Goal: Task Accomplishment & Management: Manage account settings

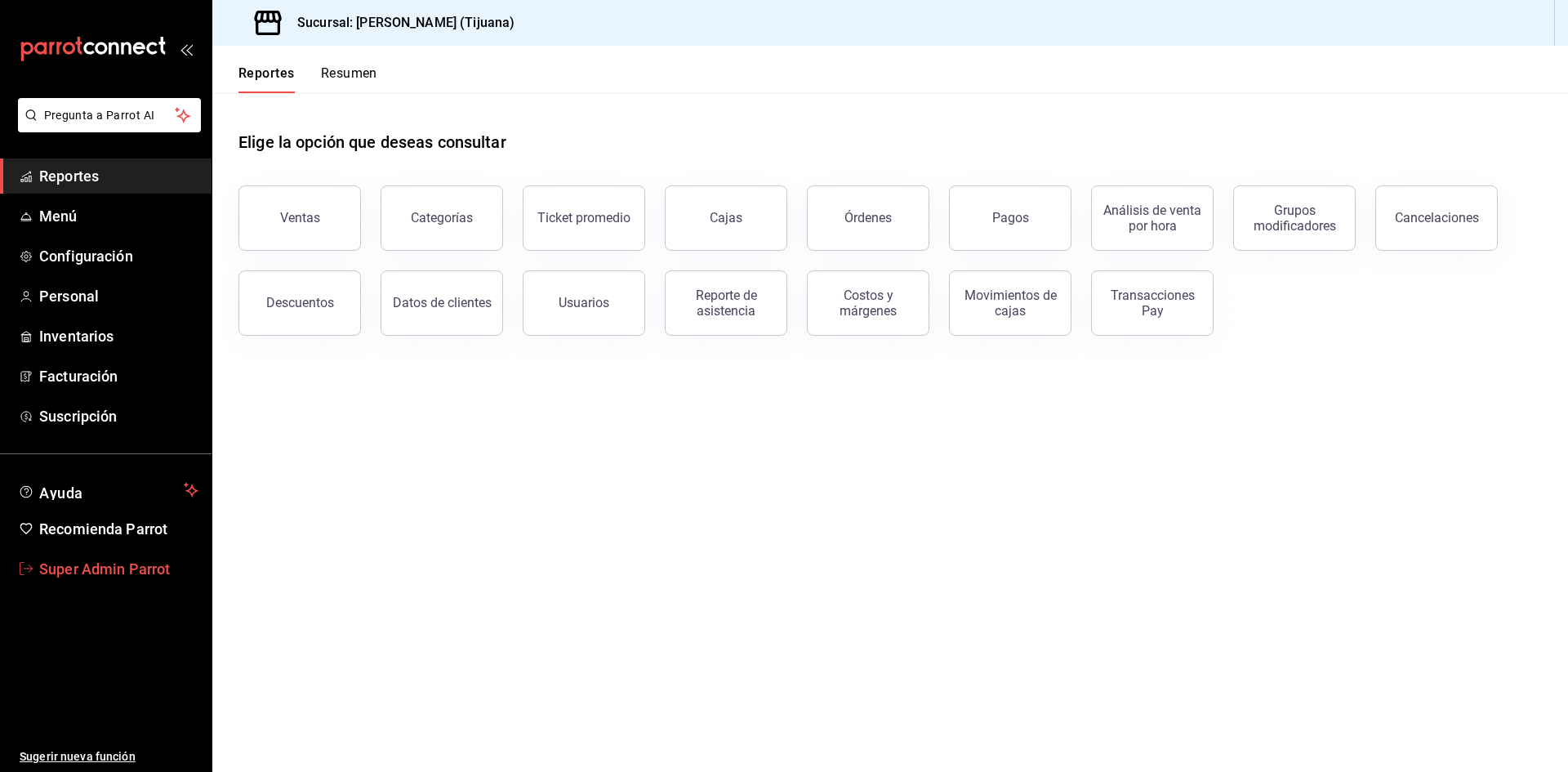
click at [113, 551] on link "Super Admin Parrot" at bounding box center [106, 568] width 211 height 35
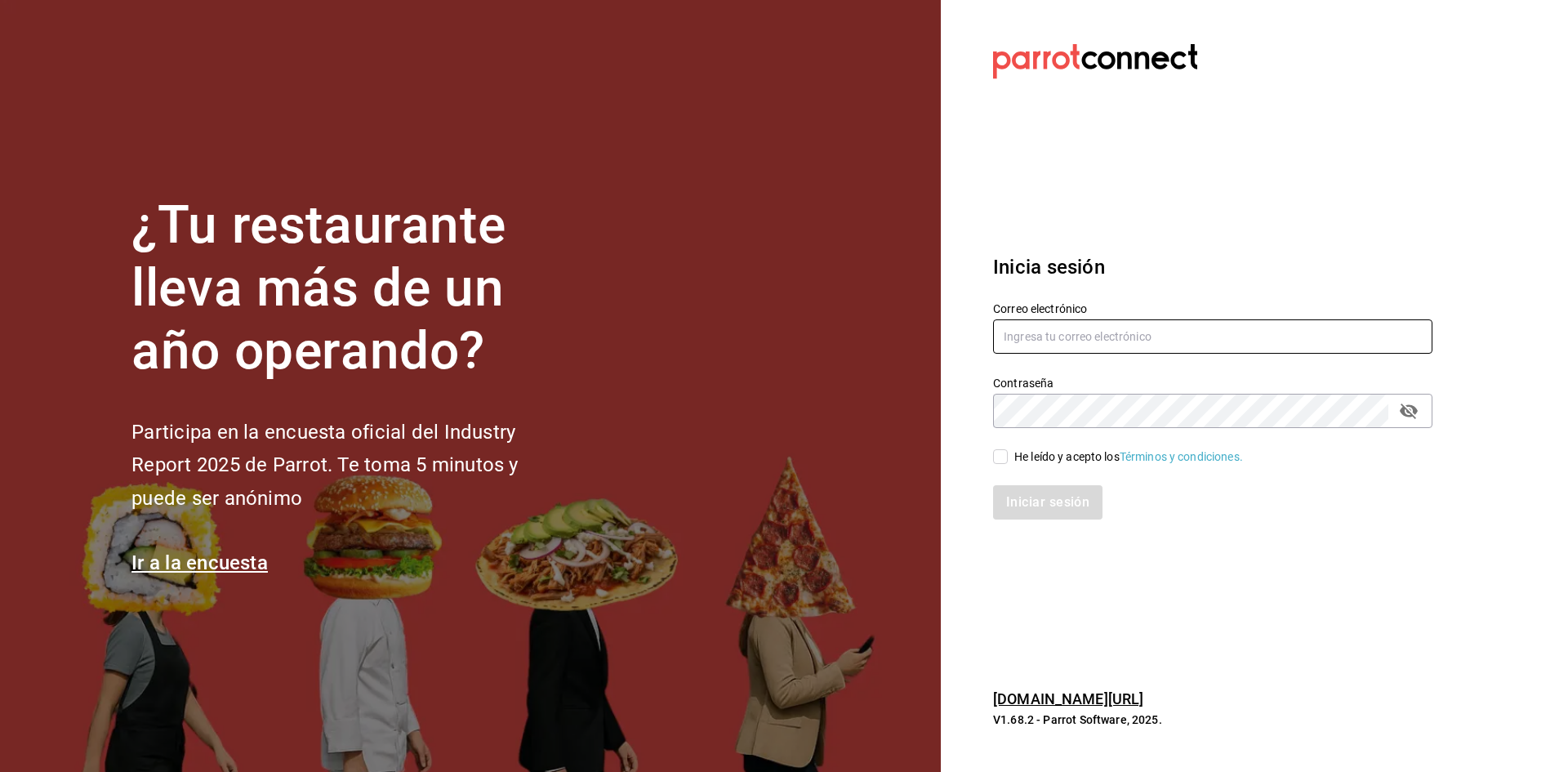
click at [1050, 336] on input "text" at bounding box center [1213, 337] width 439 height 34
type input "1401@cafe.com"
click at [1008, 460] on span "He leído y acepto los Términos y condiciones." at bounding box center [1125, 457] width 236 height 17
click at [1007, 460] on input "He leído y acepto los Términos y condiciones." at bounding box center [1001, 457] width 15 height 15
checkbox input "true"
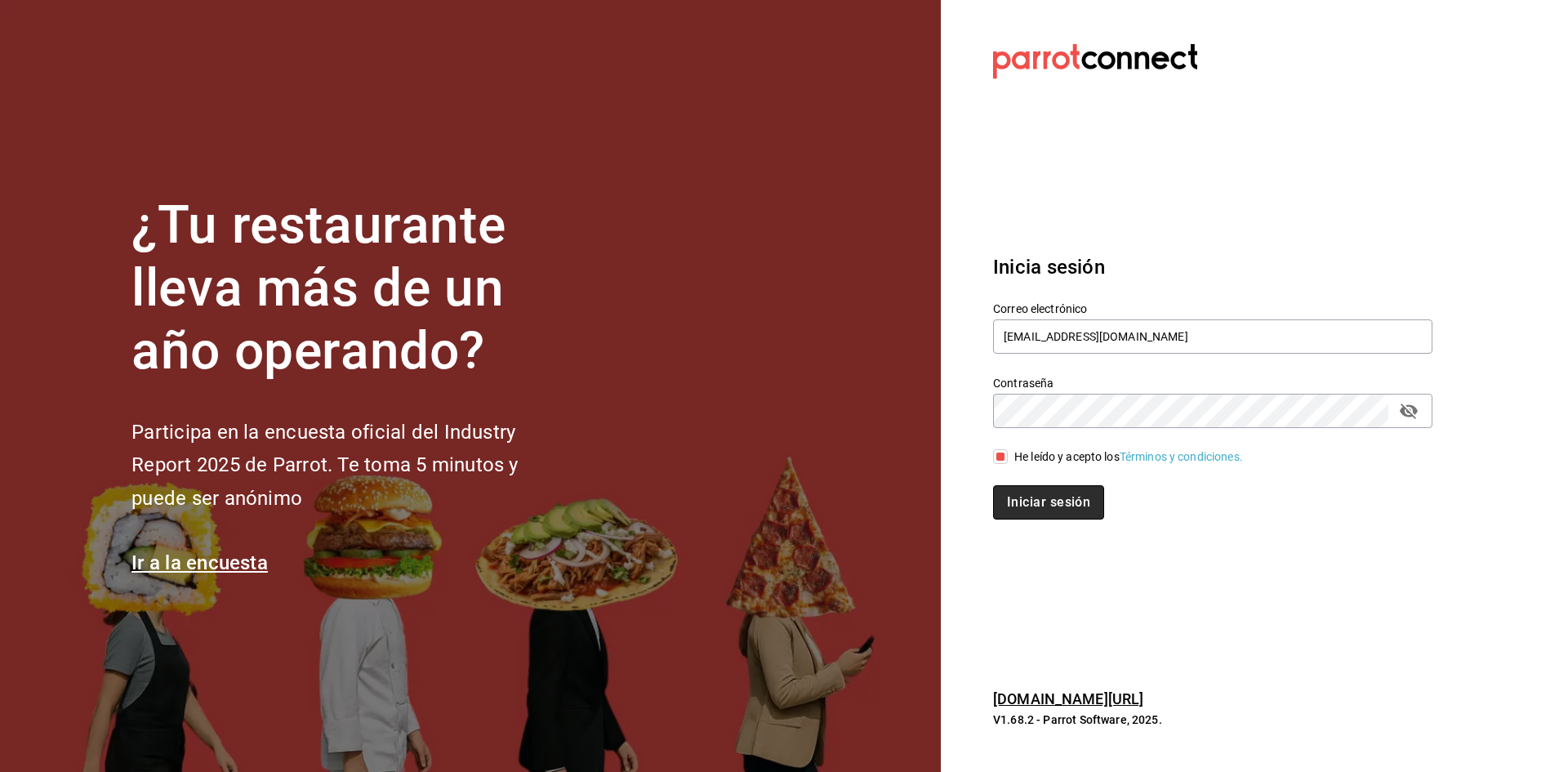
click at [1020, 492] on button "Iniciar sesión" at bounding box center [1049, 502] width 111 height 34
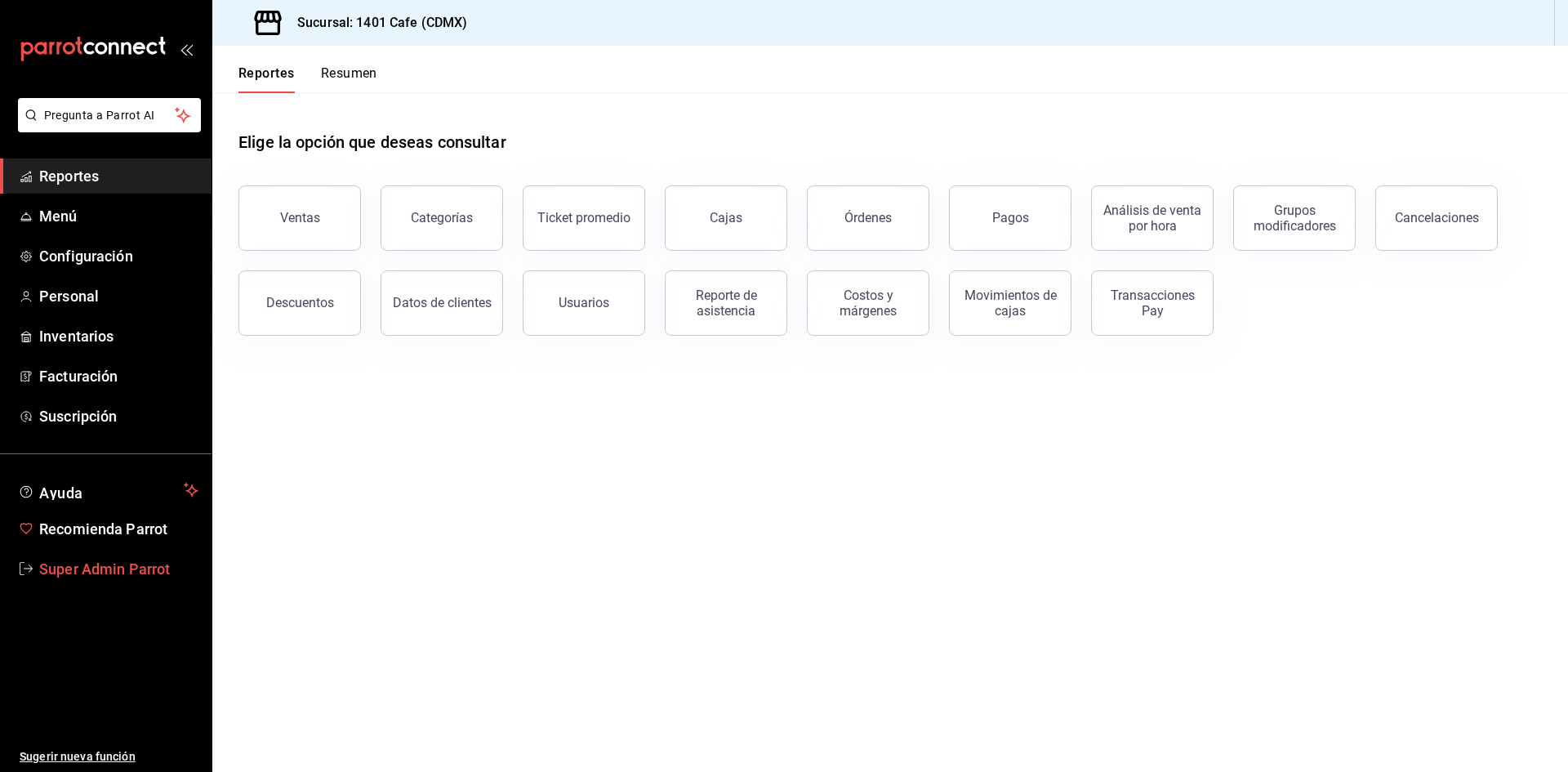
click at [154, 558] on span "Super Admin Parrot" at bounding box center [119, 568] width 159 height 22
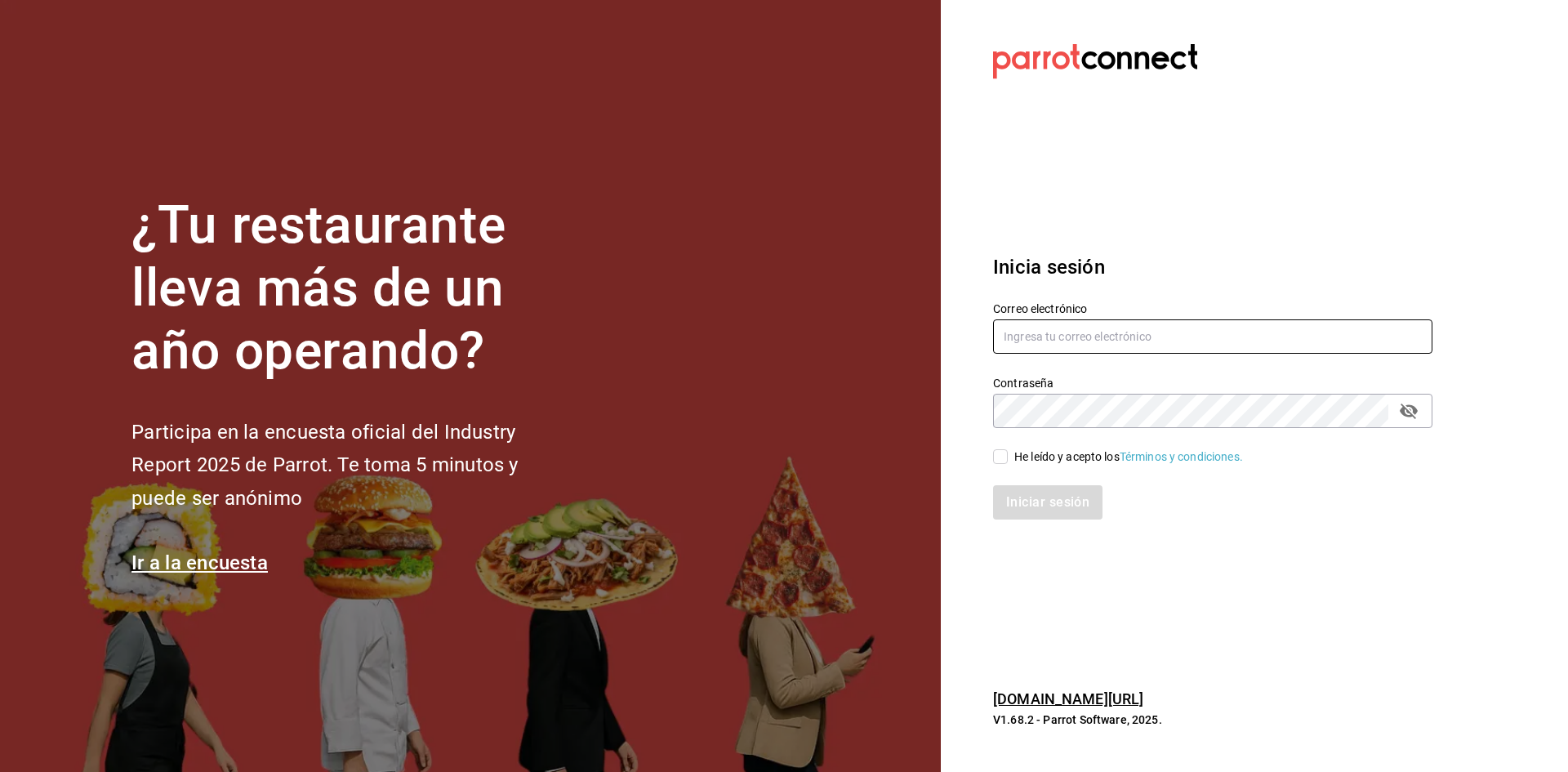
click at [1035, 342] on input "text" at bounding box center [1213, 337] width 439 height 34
type input "1"
click at [1133, 334] on input "text" at bounding box center [1213, 337] width 439 height 34
paste input "[EMAIL_ADDRESS][DOMAIN_NAME]"
type input "[EMAIL_ADDRESS][DOMAIN_NAME]"
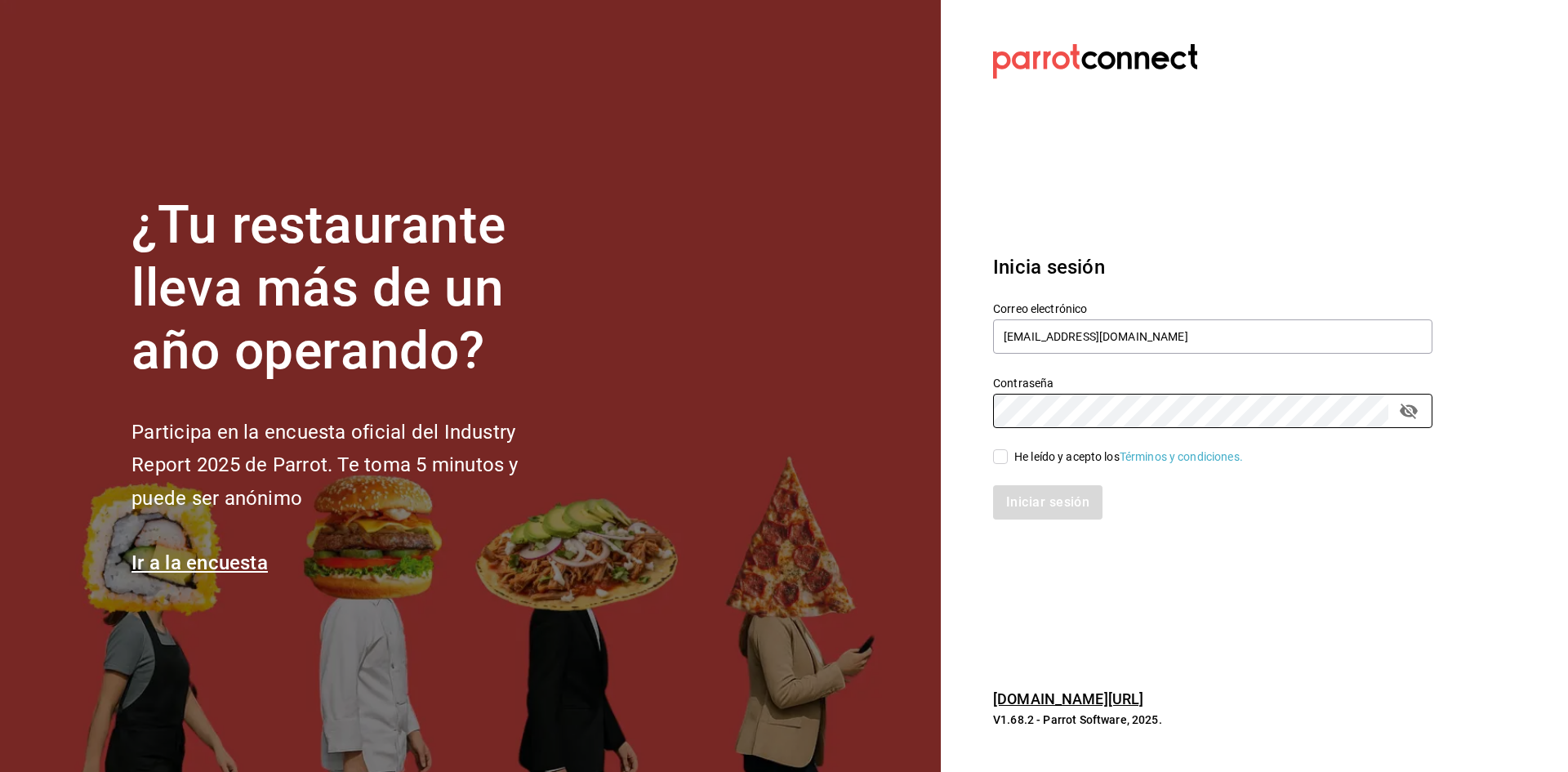
click at [1002, 456] on input "He leído y acepto los Términos y condiciones." at bounding box center [1001, 457] width 15 height 15
checkbox input "true"
click at [1013, 507] on button "Iniciar sesión" at bounding box center [1049, 502] width 111 height 34
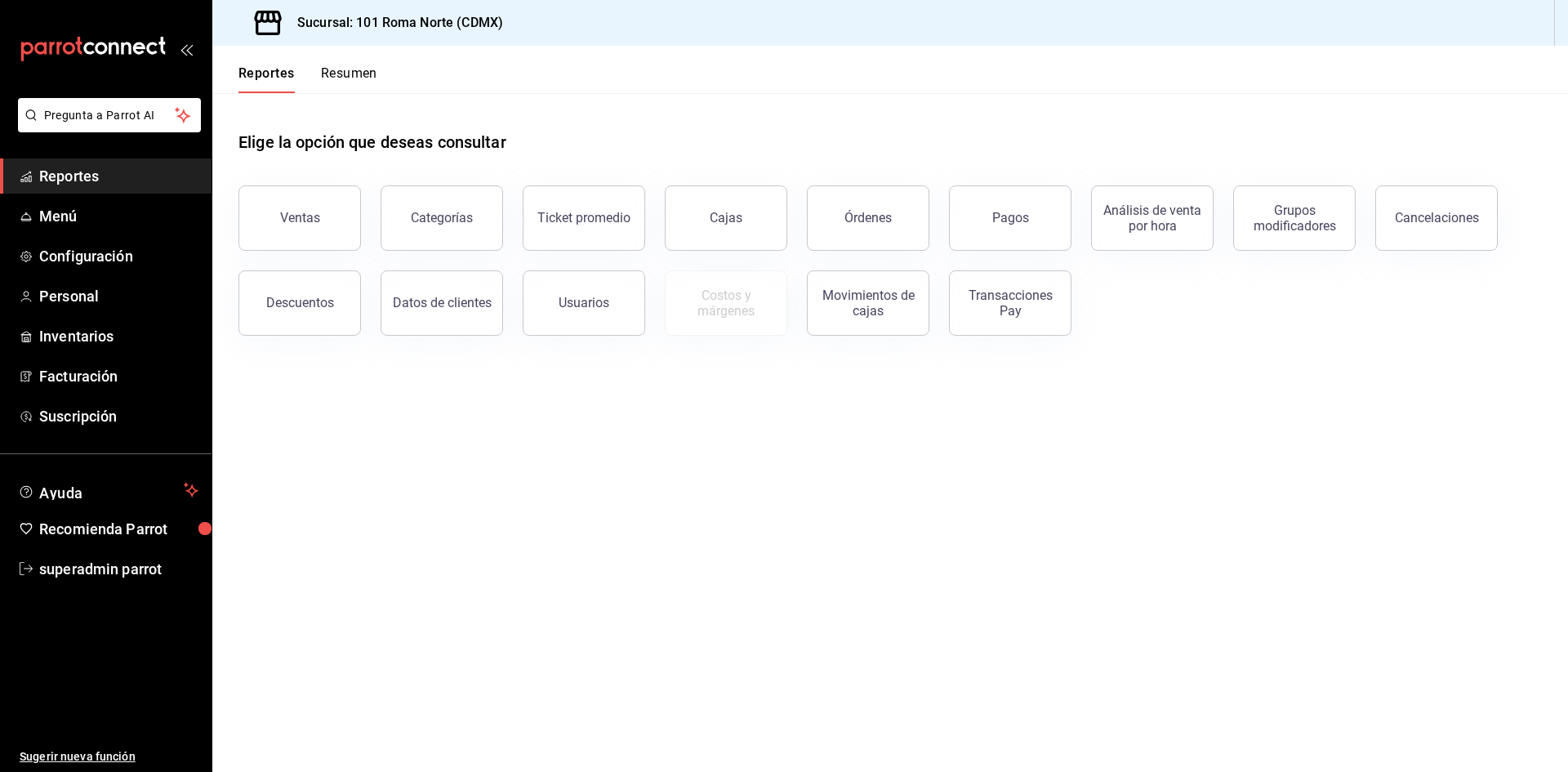
click at [805, 237] on div "Órdenes" at bounding box center [858, 208] width 142 height 85
click at [847, 237] on button "Órdenes" at bounding box center [868, 218] width 122 height 65
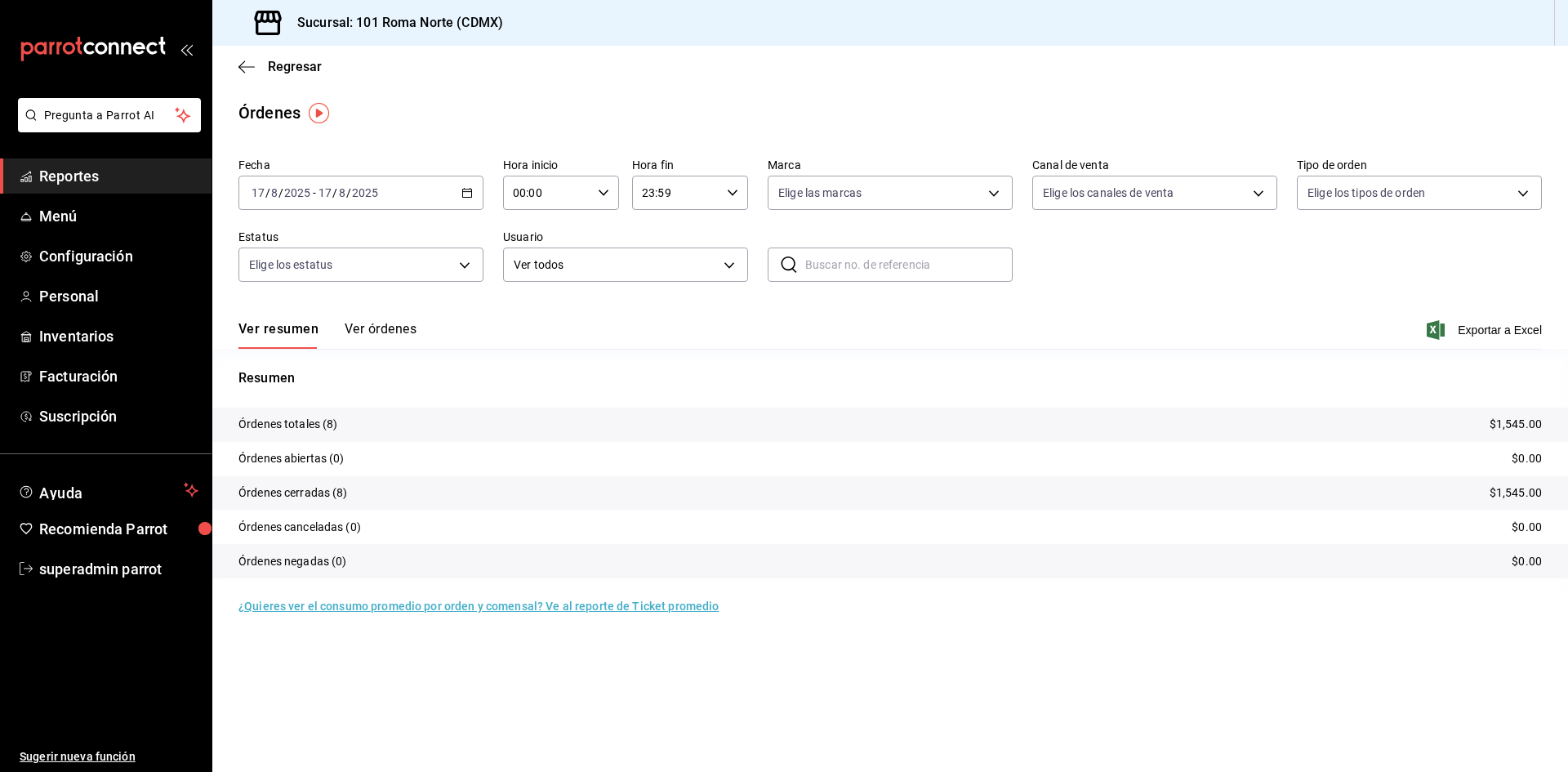
click at [386, 338] on button "Ver órdenes" at bounding box center [381, 335] width 72 height 27
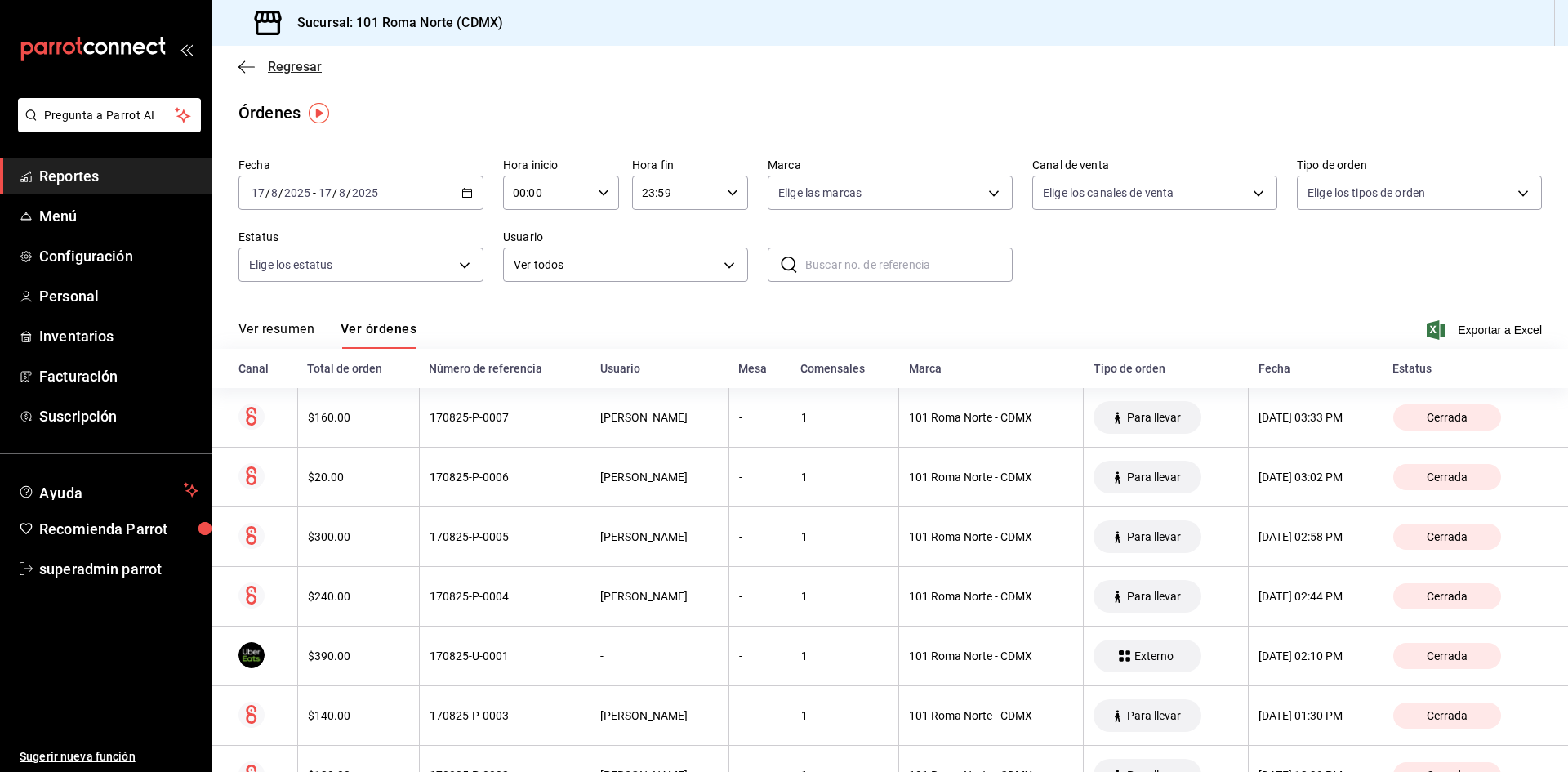
click at [242, 60] on icon "button" at bounding box center [246, 67] width 16 height 15
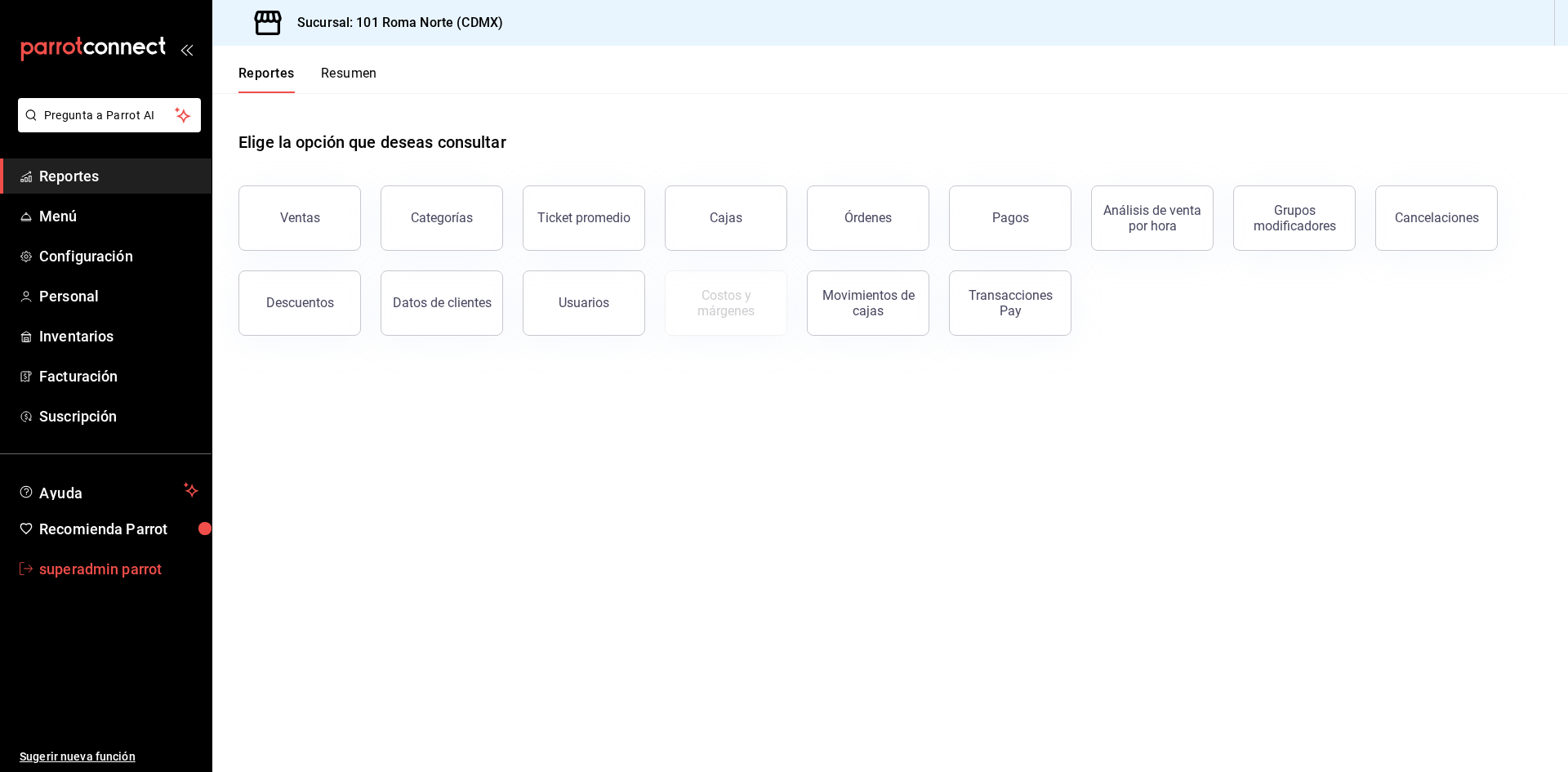
click at [163, 565] on span "superadmin parrot" at bounding box center [119, 568] width 159 height 22
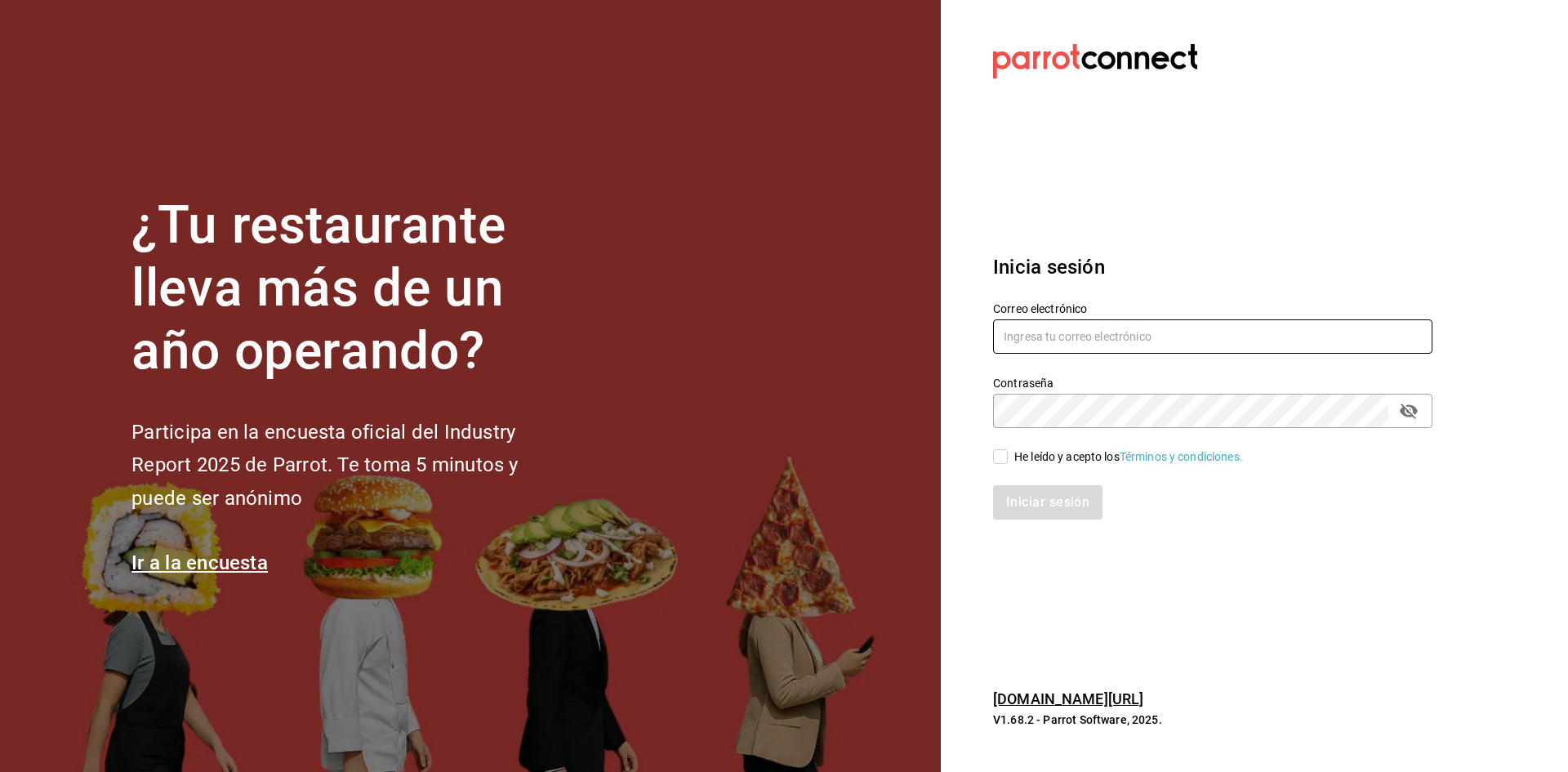
click at [1081, 331] on input "text" at bounding box center [1213, 337] width 439 height 34
type input "okai@interlomas.com"
click at [1003, 461] on input "He leído y acepto los Términos y condiciones." at bounding box center [1001, 457] width 15 height 15
checkbox input "true"
click at [1005, 499] on button "Iniciar sesión" at bounding box center [1049, 502] width 111 height 34
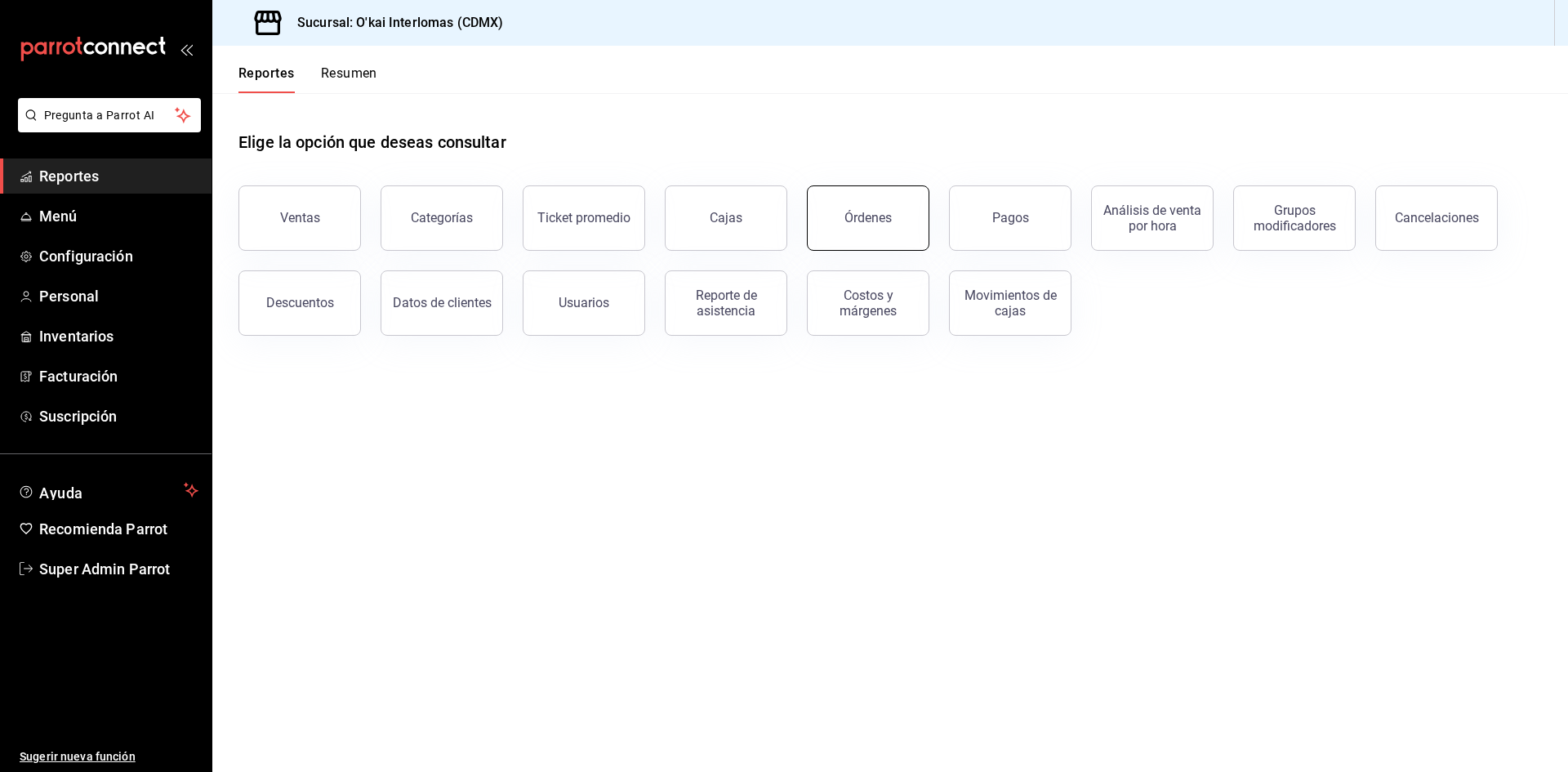
click at [897, 207] on button "Órdenes" at bounding box center [868, 218] width 122 height 65
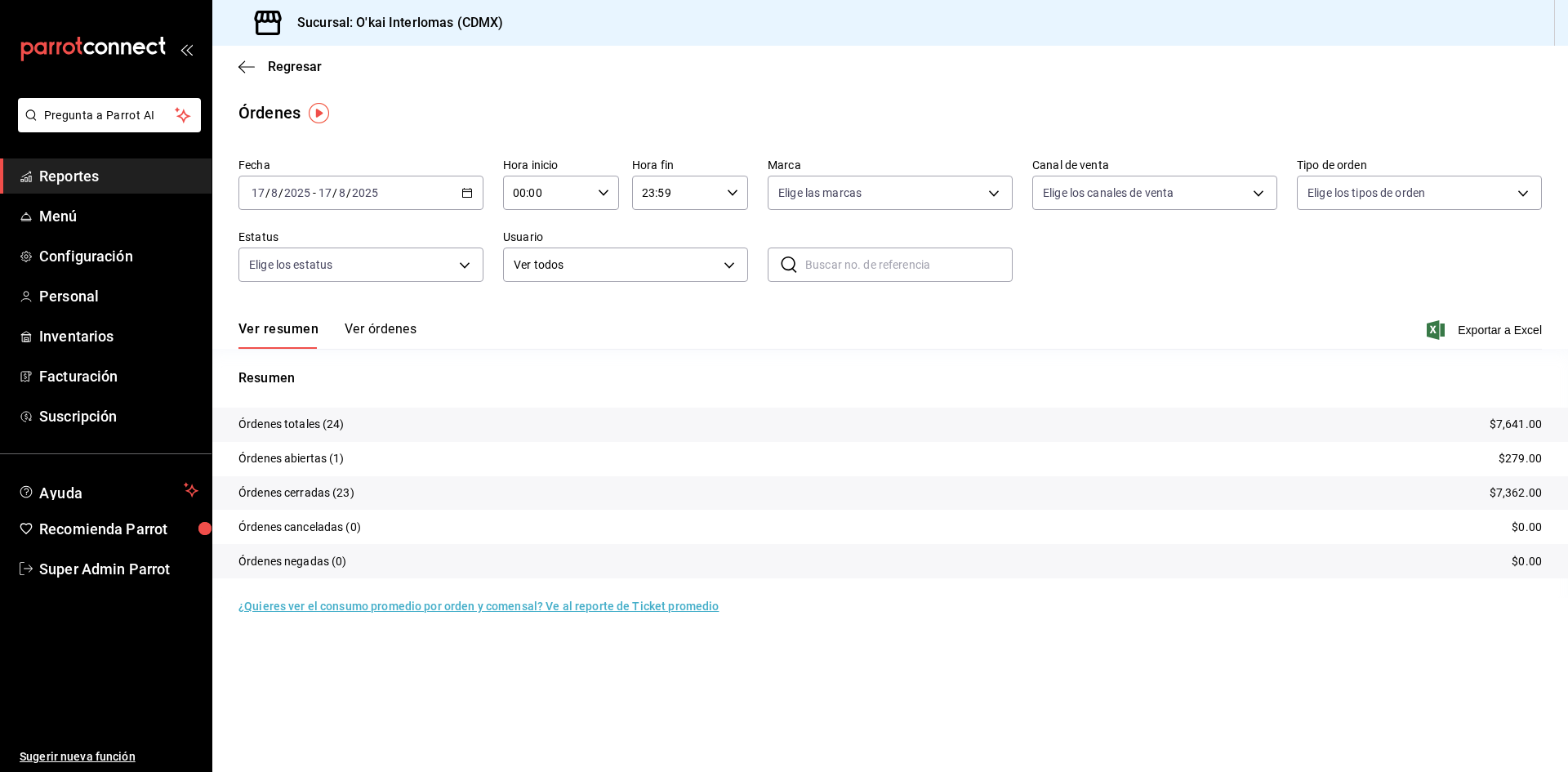
click at [399, 337] on button "Ver órdenes" at bounding box center [381, 335] width 72 height 27
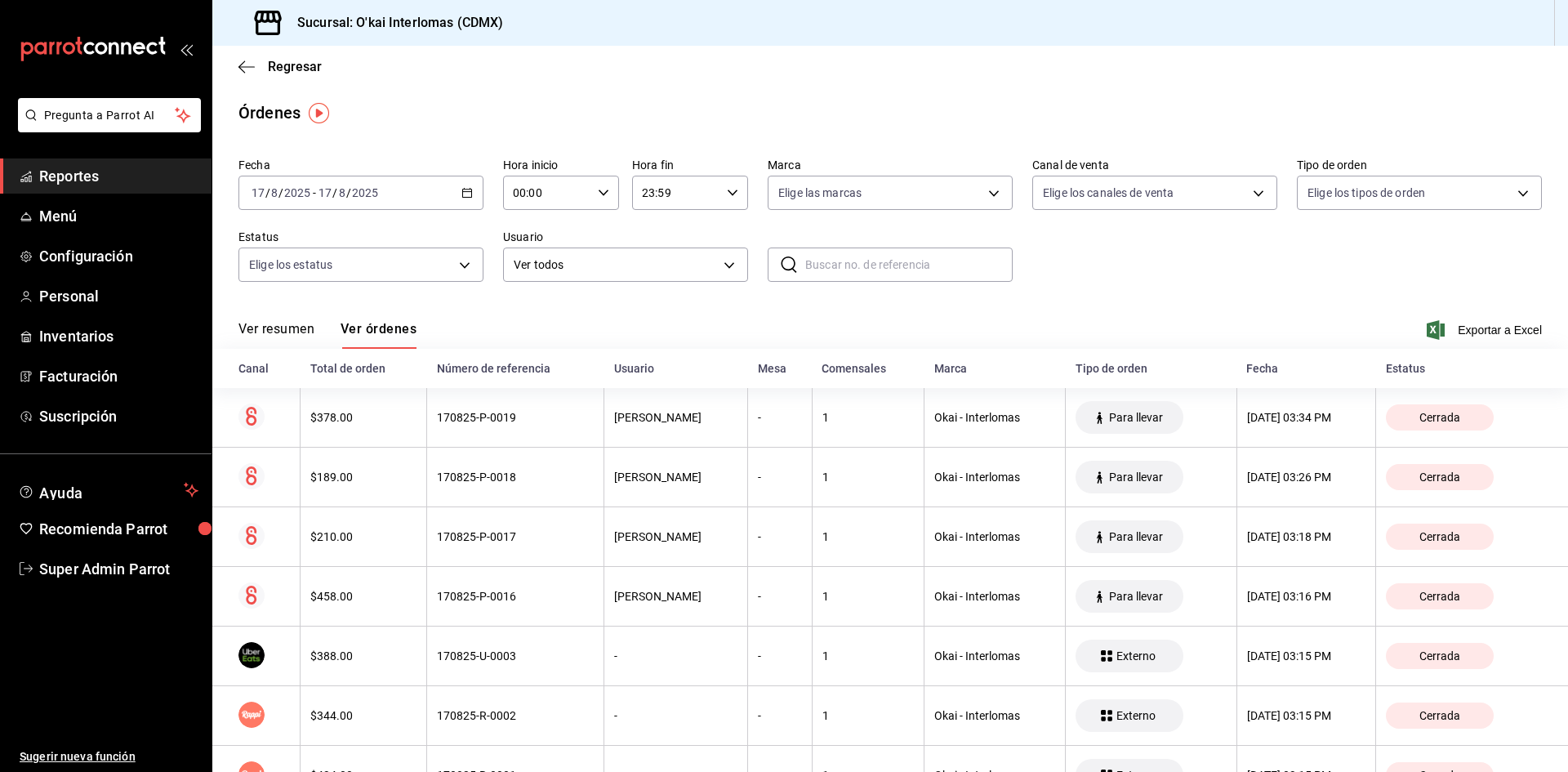
click at [924, 111] on div "Órdenes" at bounding box center [890, 113] width 1356 height 25
click at [246, 72] on icon "button" at bounding box center [246, 67] width 16 height 15
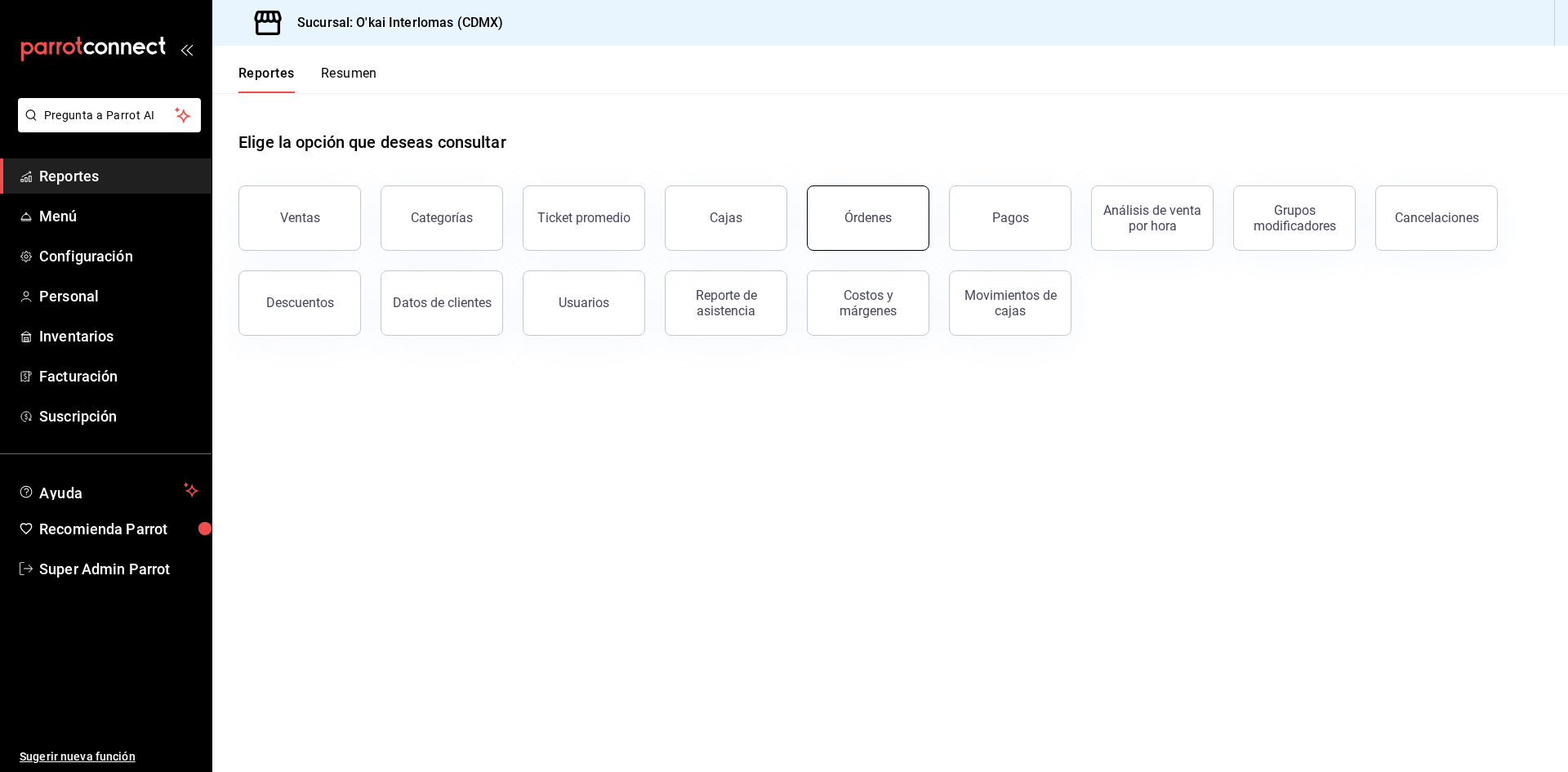
click at [836, 199] on button "Órdenes" at bounding box center [868, 218] width 122 height 65
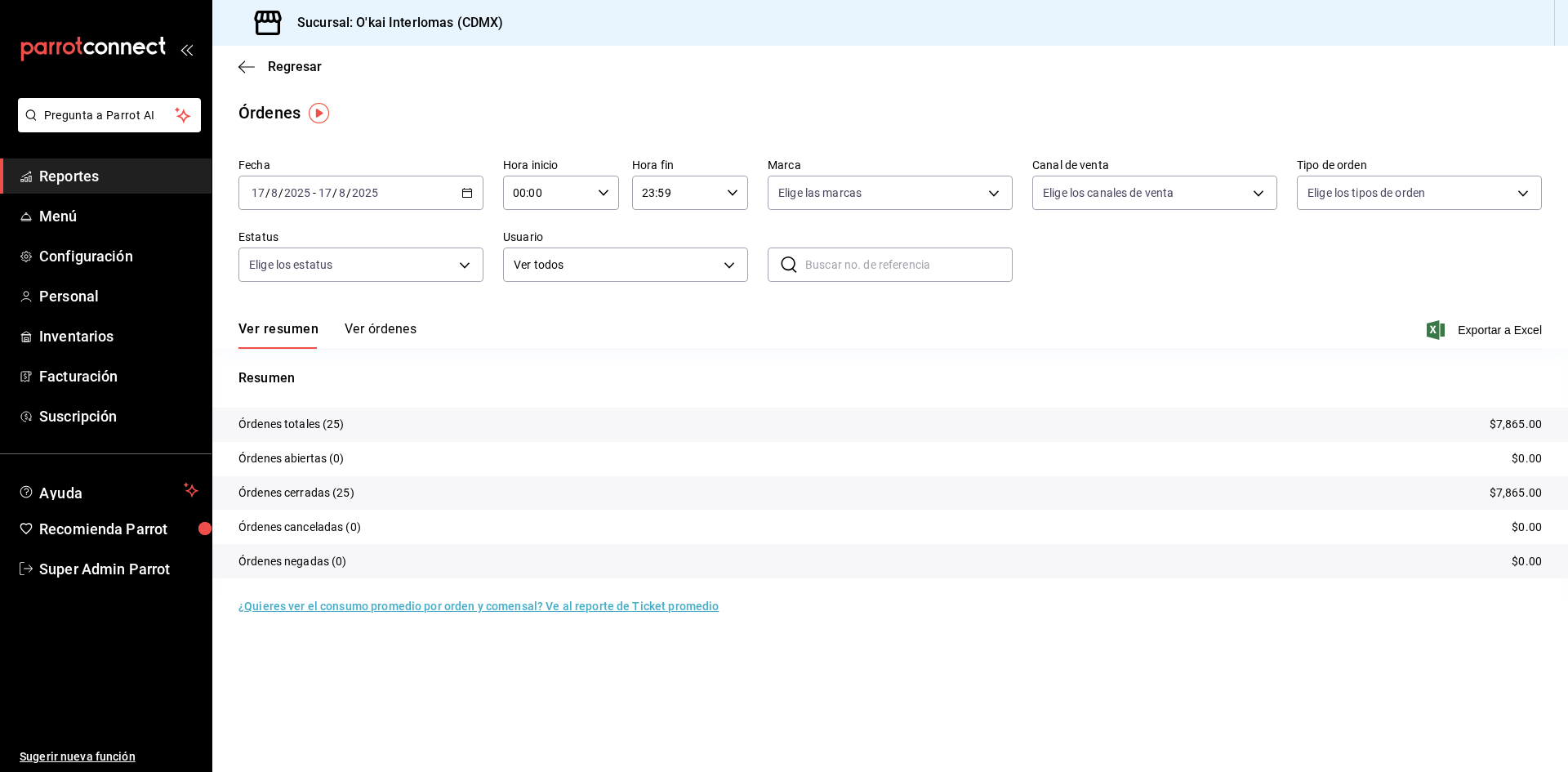
click at [350, 330] on button "Ver órdenes" at bounding box center [381, 335] width 72 height 27
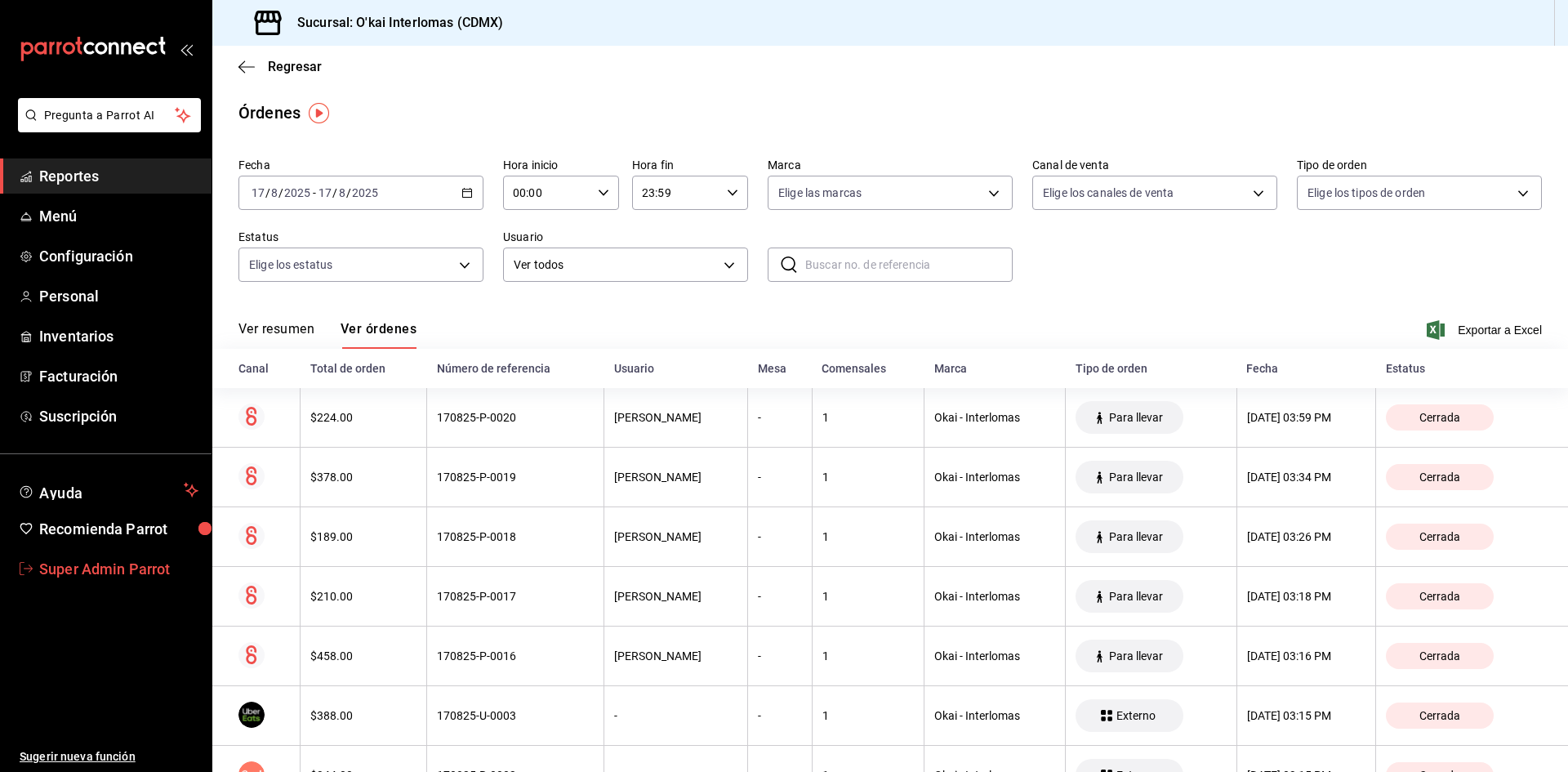
click at [137, 578] on span "Super Admin Parrot" at bounding box center [119, 568] width 159 height 22
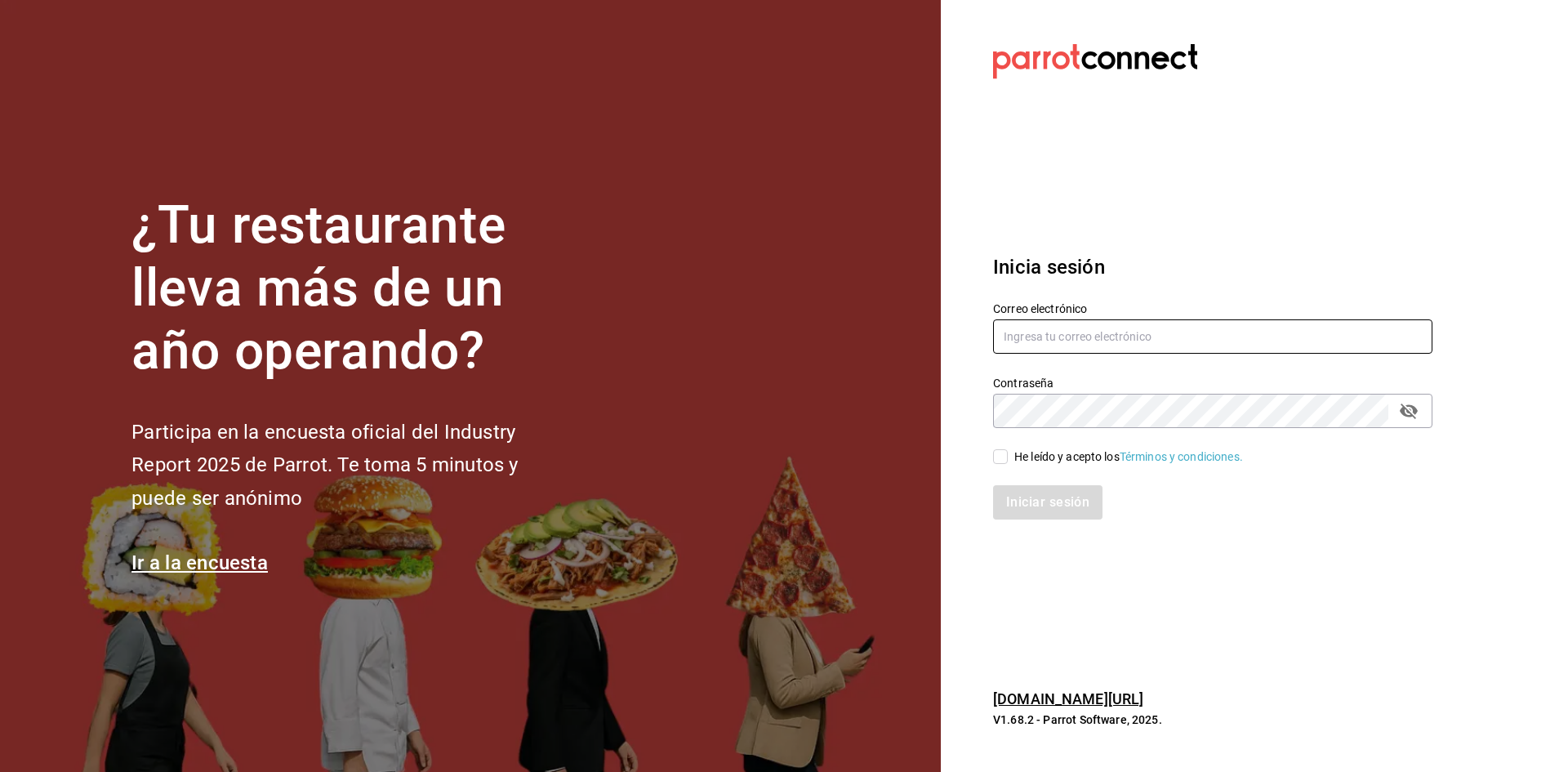
click at [1166, 340] on input "text" at bounding box center [1213, 337] width 439 height 34
click at [1150, 338] on input "text" at bounding box center [1213, 337] width 439 height 34
paste input "[EMAIL_ADDRESS][DOMAIN_NAME]"
type input "[EMAIL_ADDRESS][DOMAIN_NAME]"
click at [995, 464] on input "He leído y acepto los Términos y condiciones." at bounding box center [1001, 457] width 15 height 15
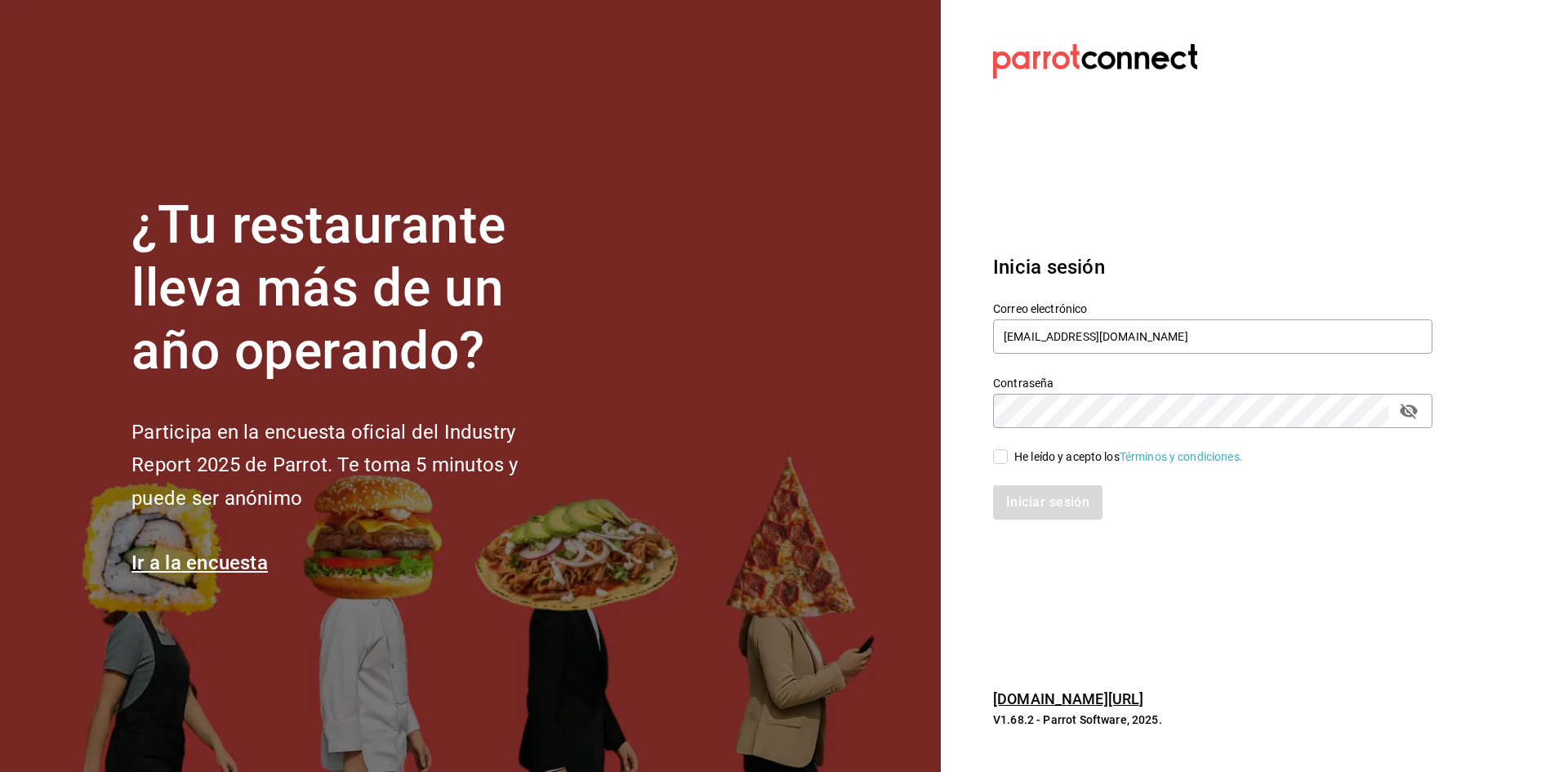
checkbox input "true"
click at [1025, 504] on button "Iniciar sesión" at bounding box center [1049, 502] width 111 height 34
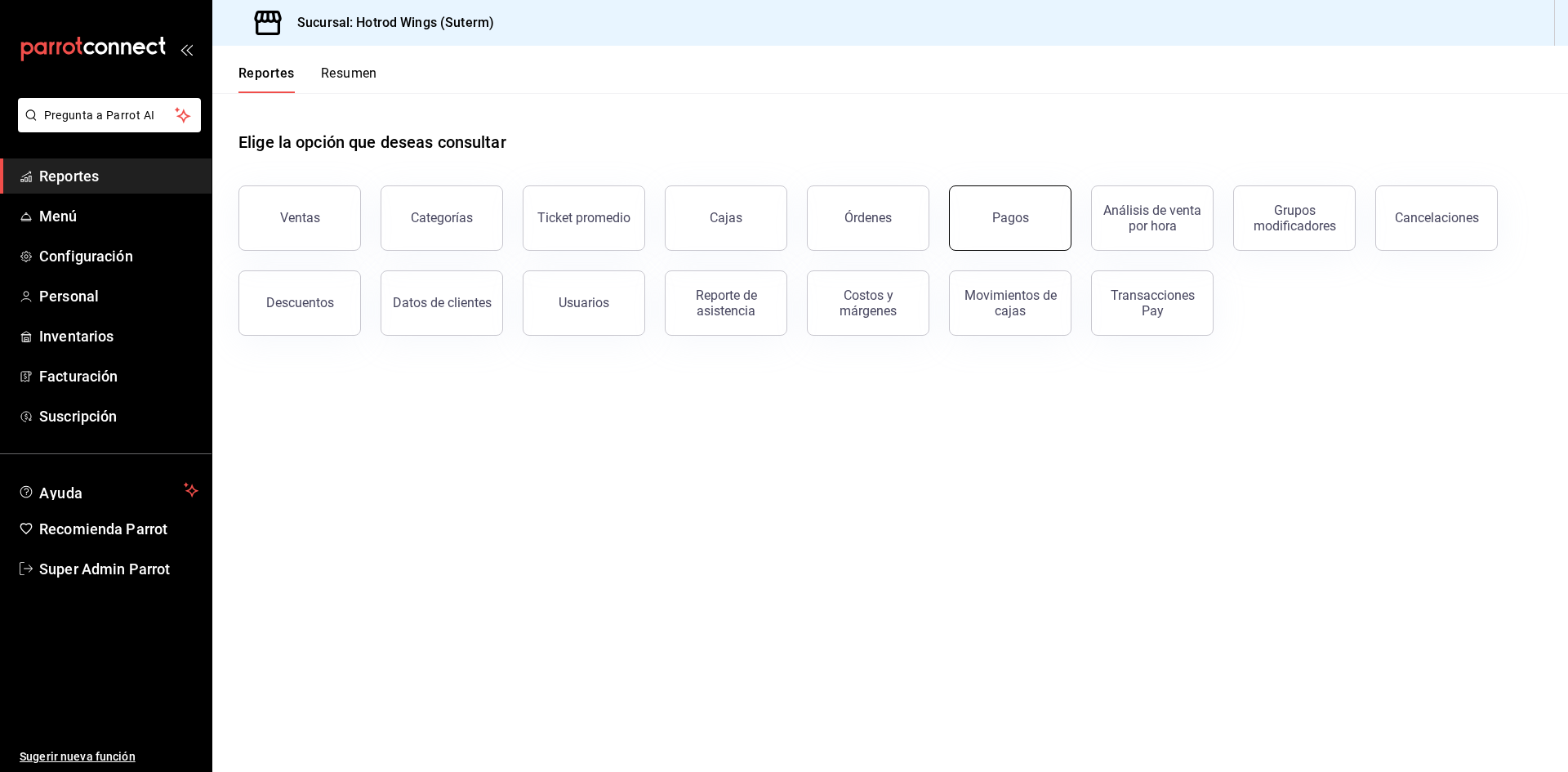
click at [1036, 224] on button "Pagos" at bounding box center [1010, 218] width 122 height 65
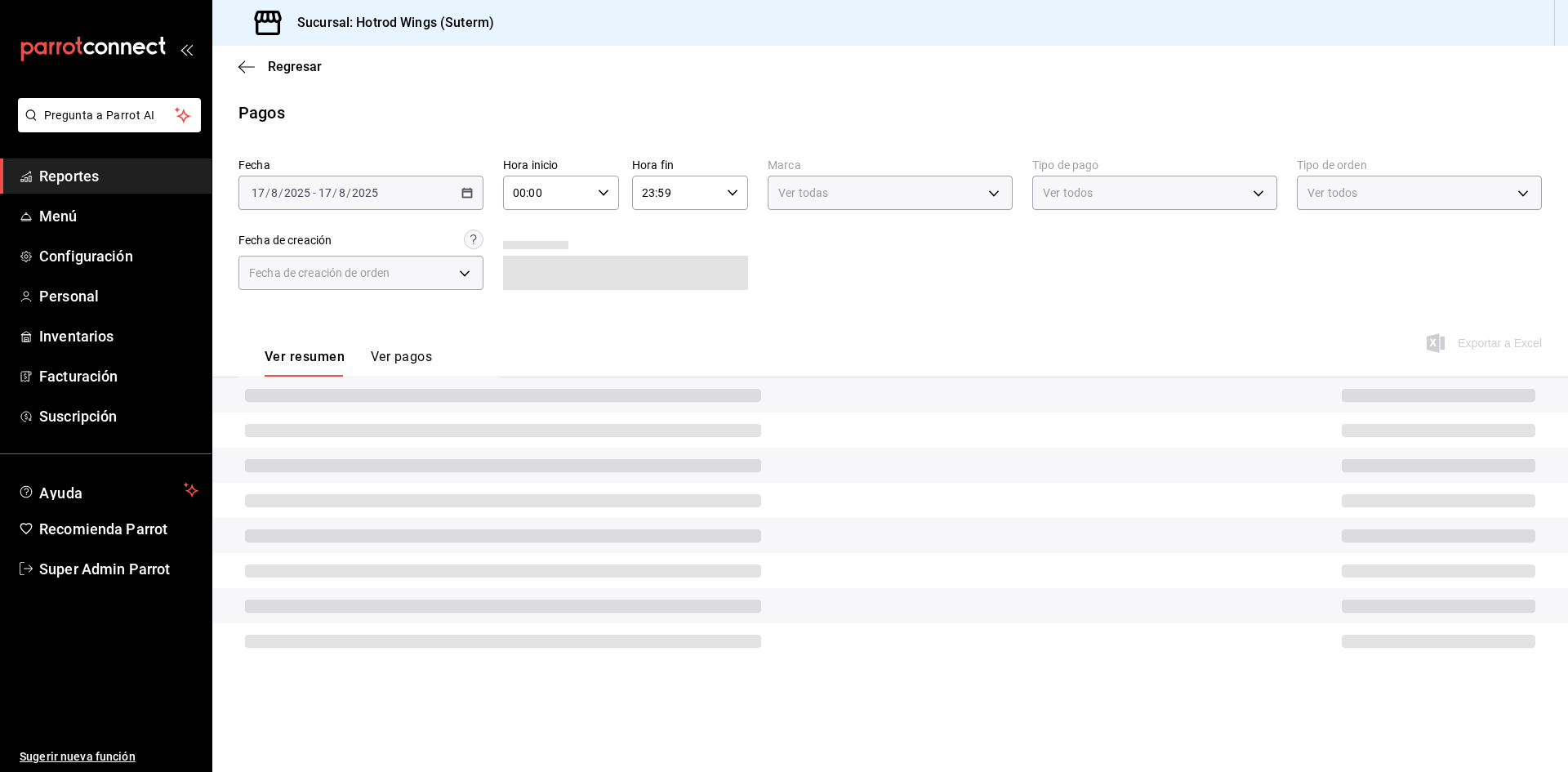
click at [424, 355] on button "Ver pagos" at bounding box center [400, 362] width 61 height 27
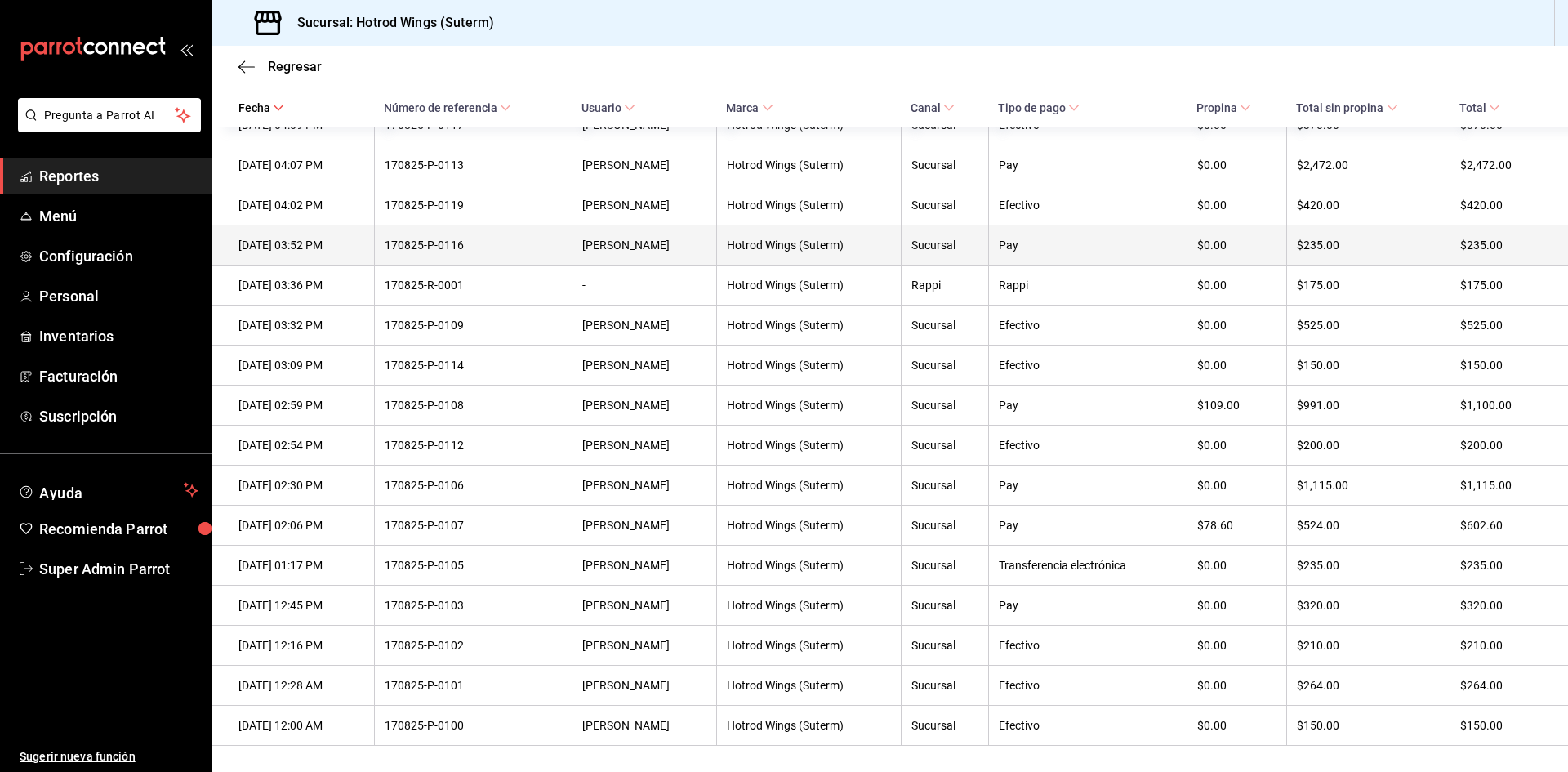
scroll to position [162, 0]
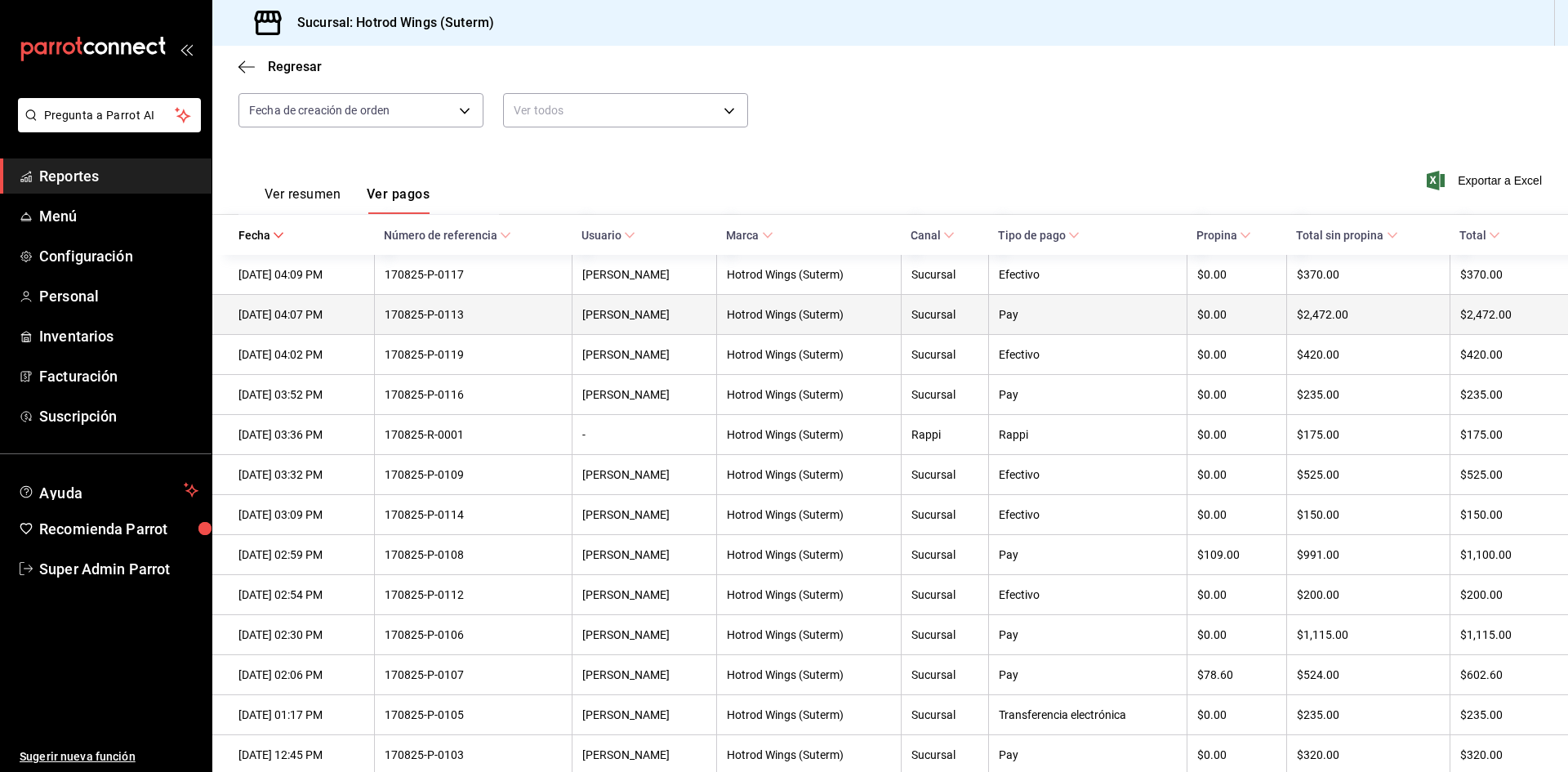
click at [461, 325] on th "170825-P-0113" at bounding box center [473, 315] width 198 height 40
click at [365, 321] on div "[DATE] 04:07 PM" at bounding box center [301, 315] width 125 height 13
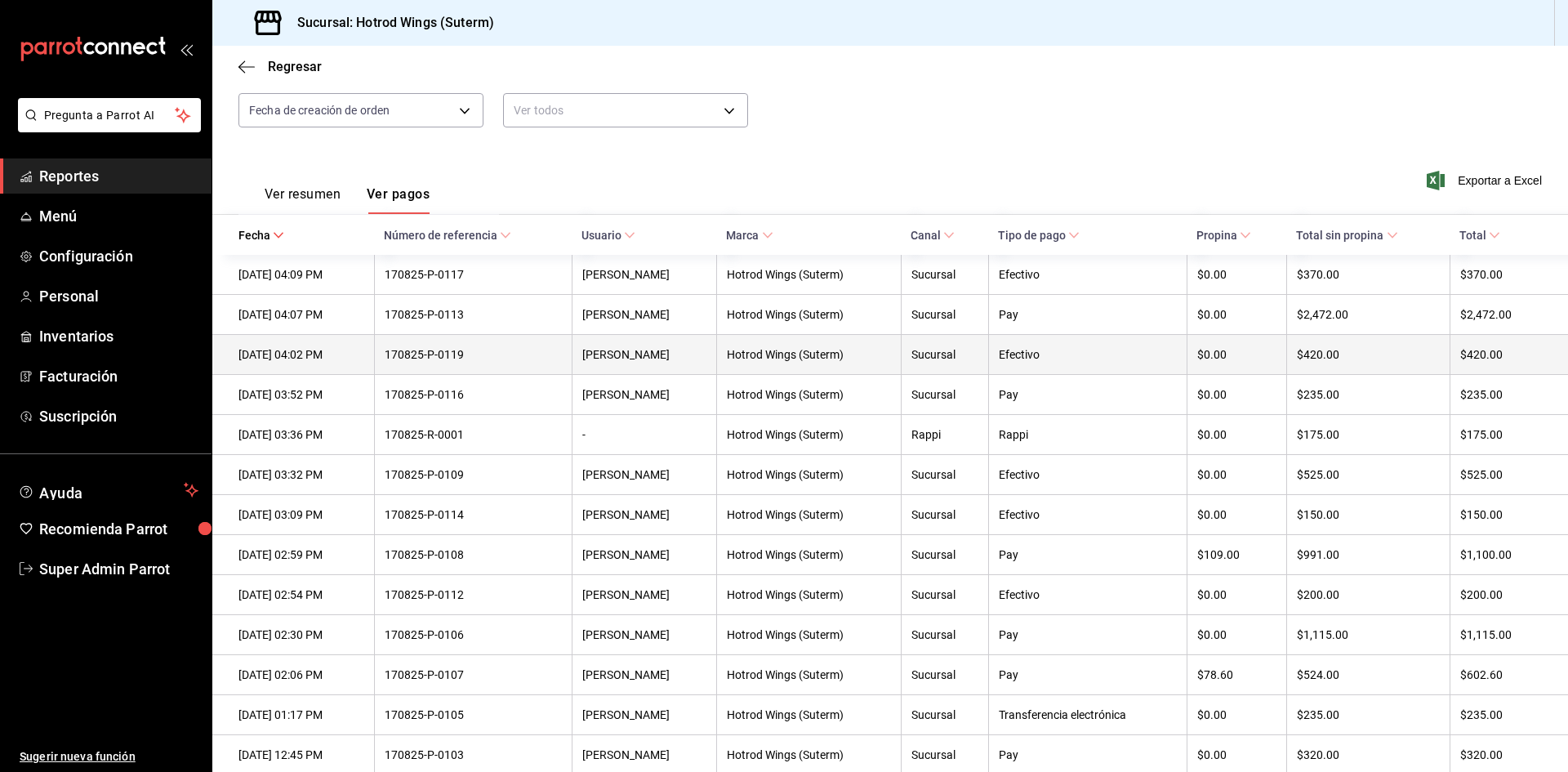
click at [360, 360] on div "[DATE] 04:02 PM" at bounding box center [301, 354] width 125 height 13
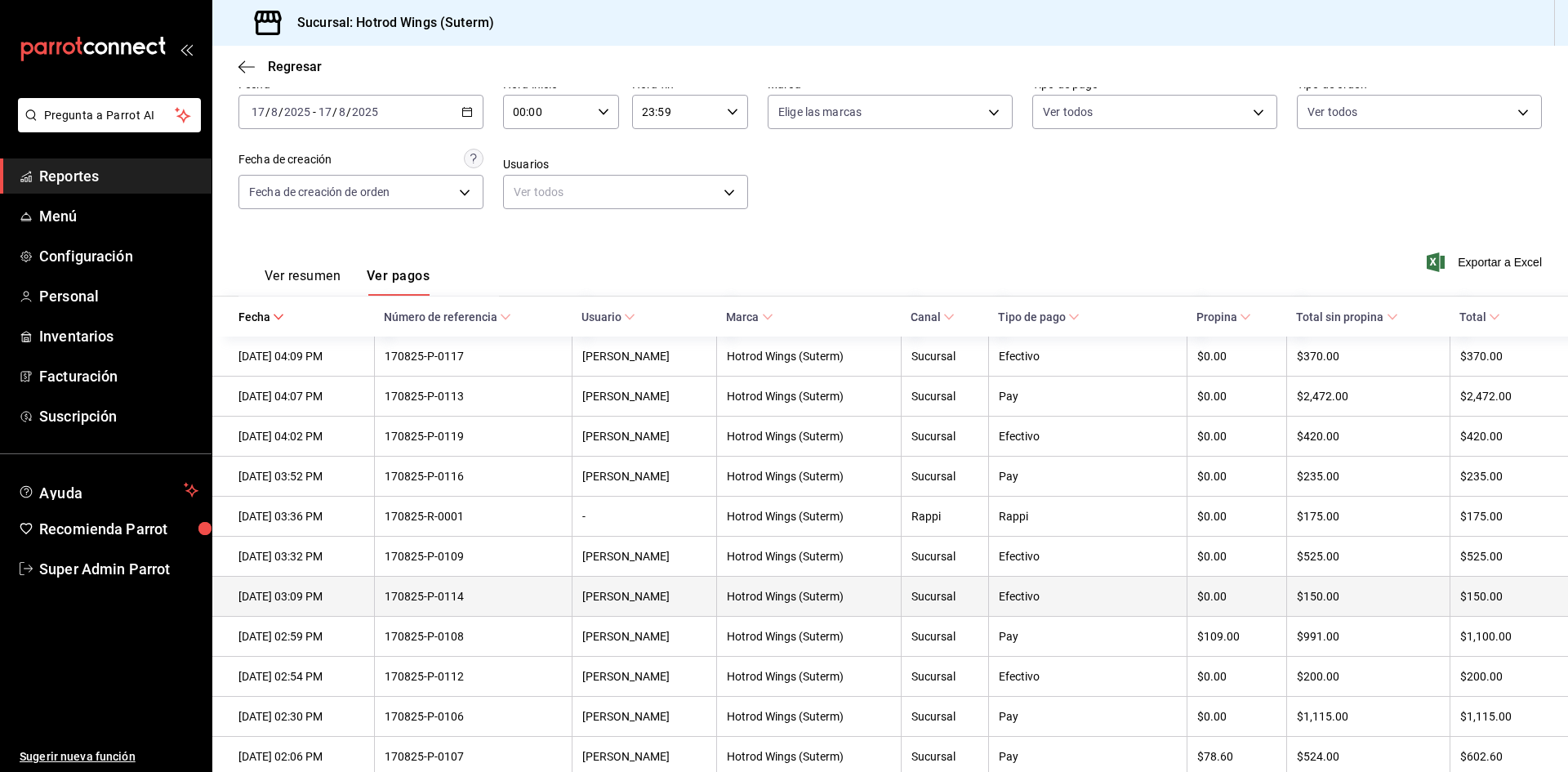
scroll to position [244, 0]
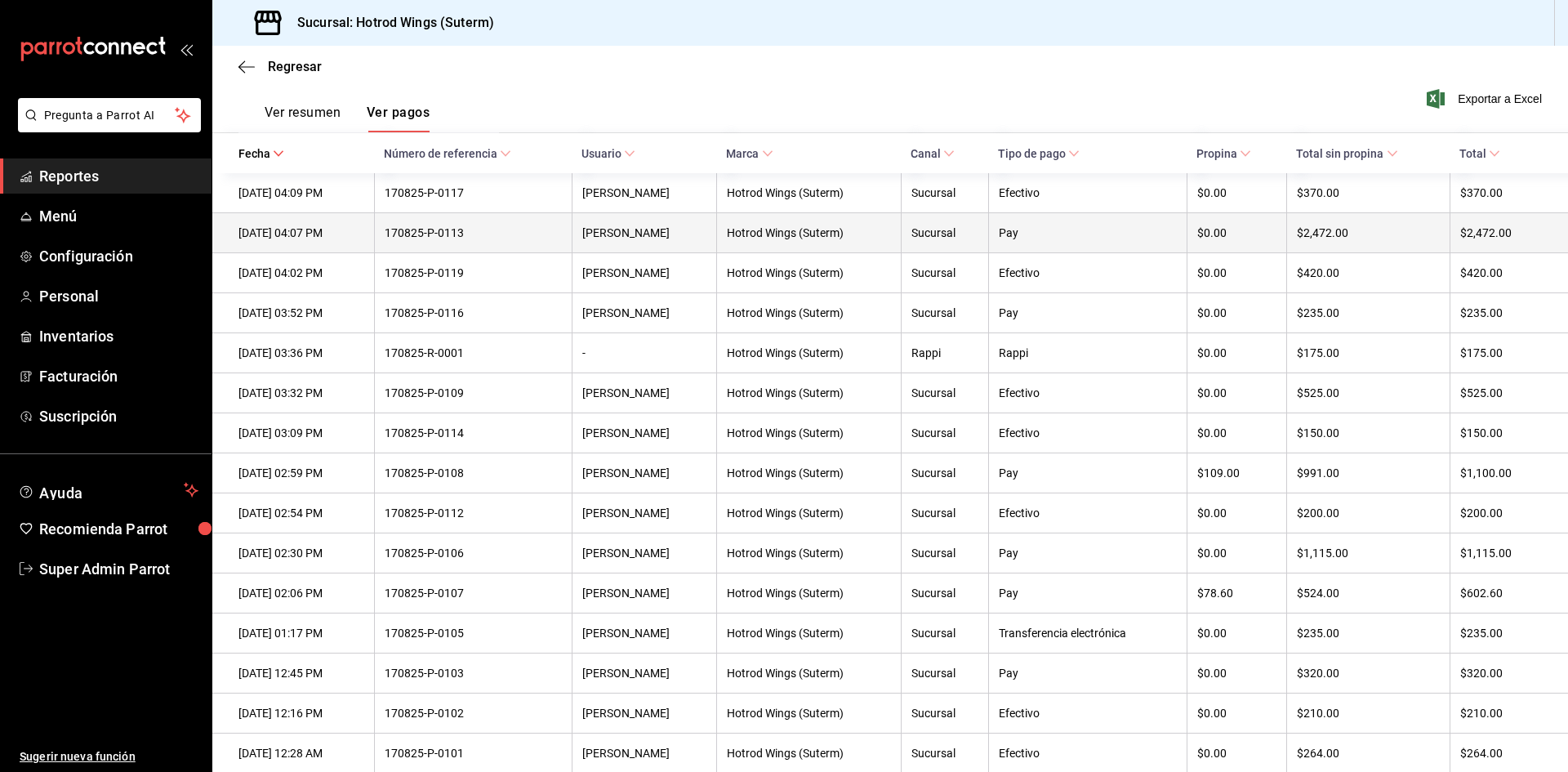
click at [988, 245] on th "Sucursal" at bounding box center [944, 233] width 87 height 40
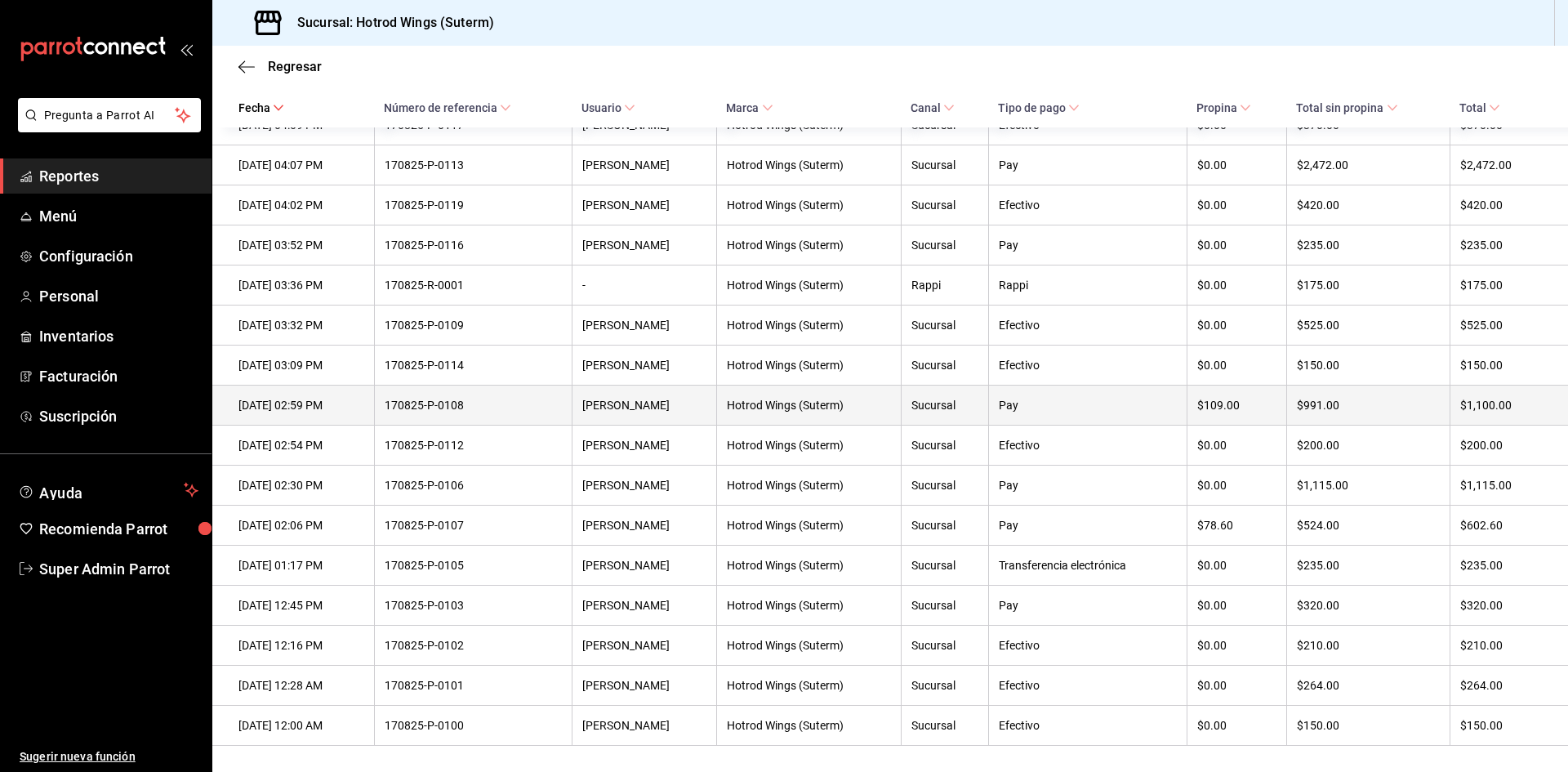
scroll to position [0, 0]
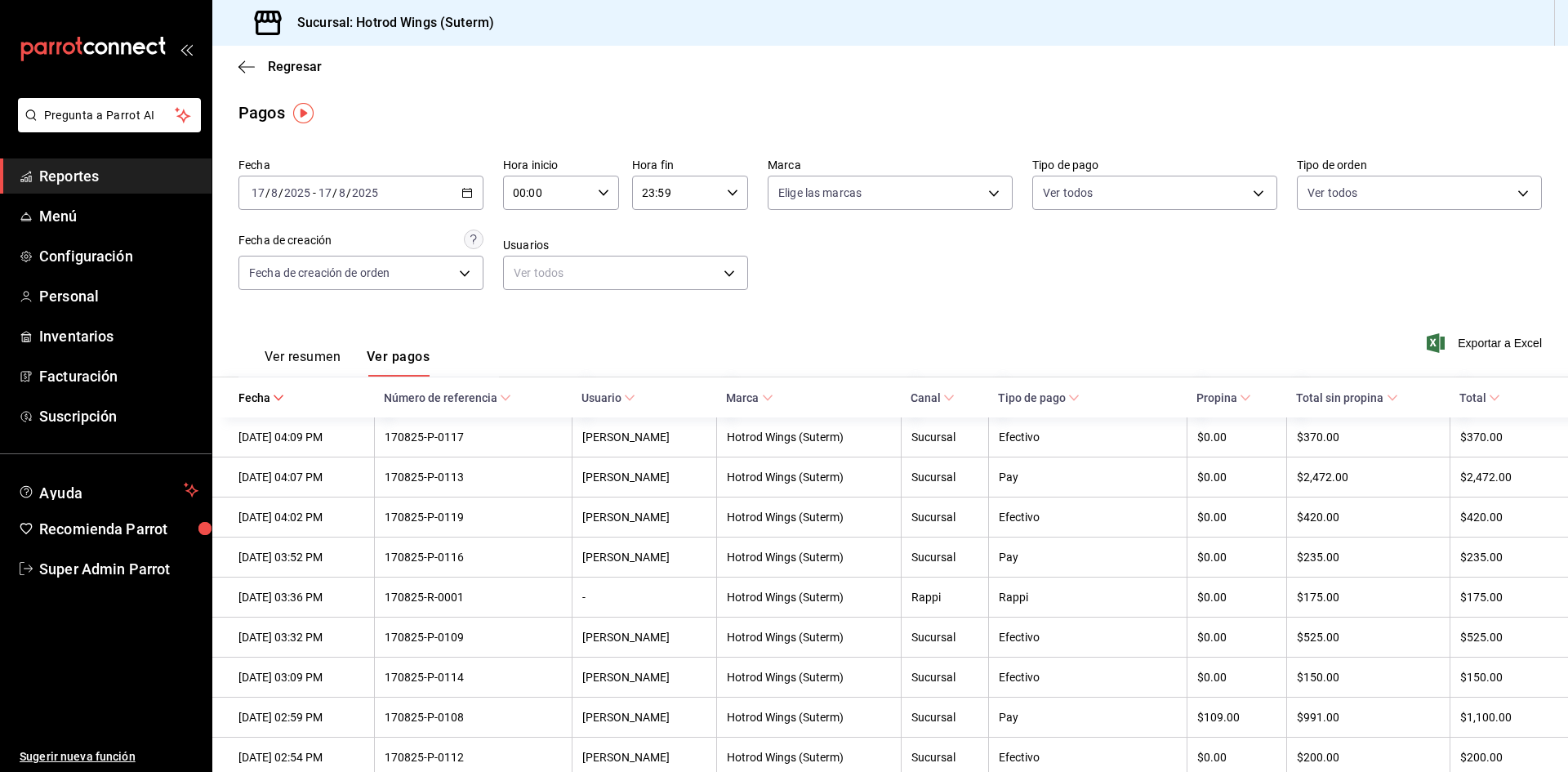
click at [477, 190] on div "[DATE] [DATE] - [DATE] [DATE]" at bounding box center [361, 192] width 245 height 34
click at [351, 245] on span "Hoy" at bounding box center [316, 242] width 126 height 17
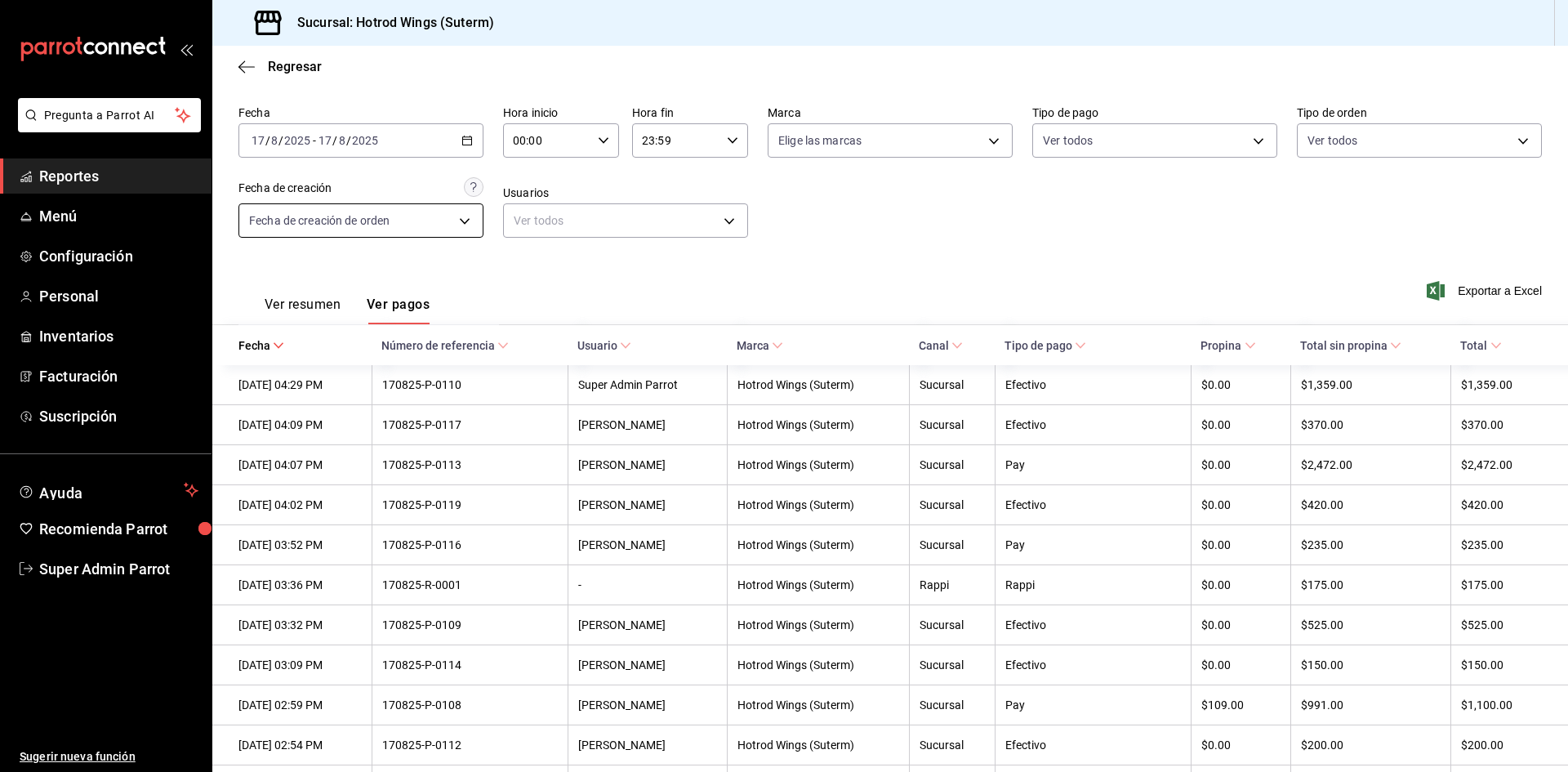
scroll to position [40, 0]
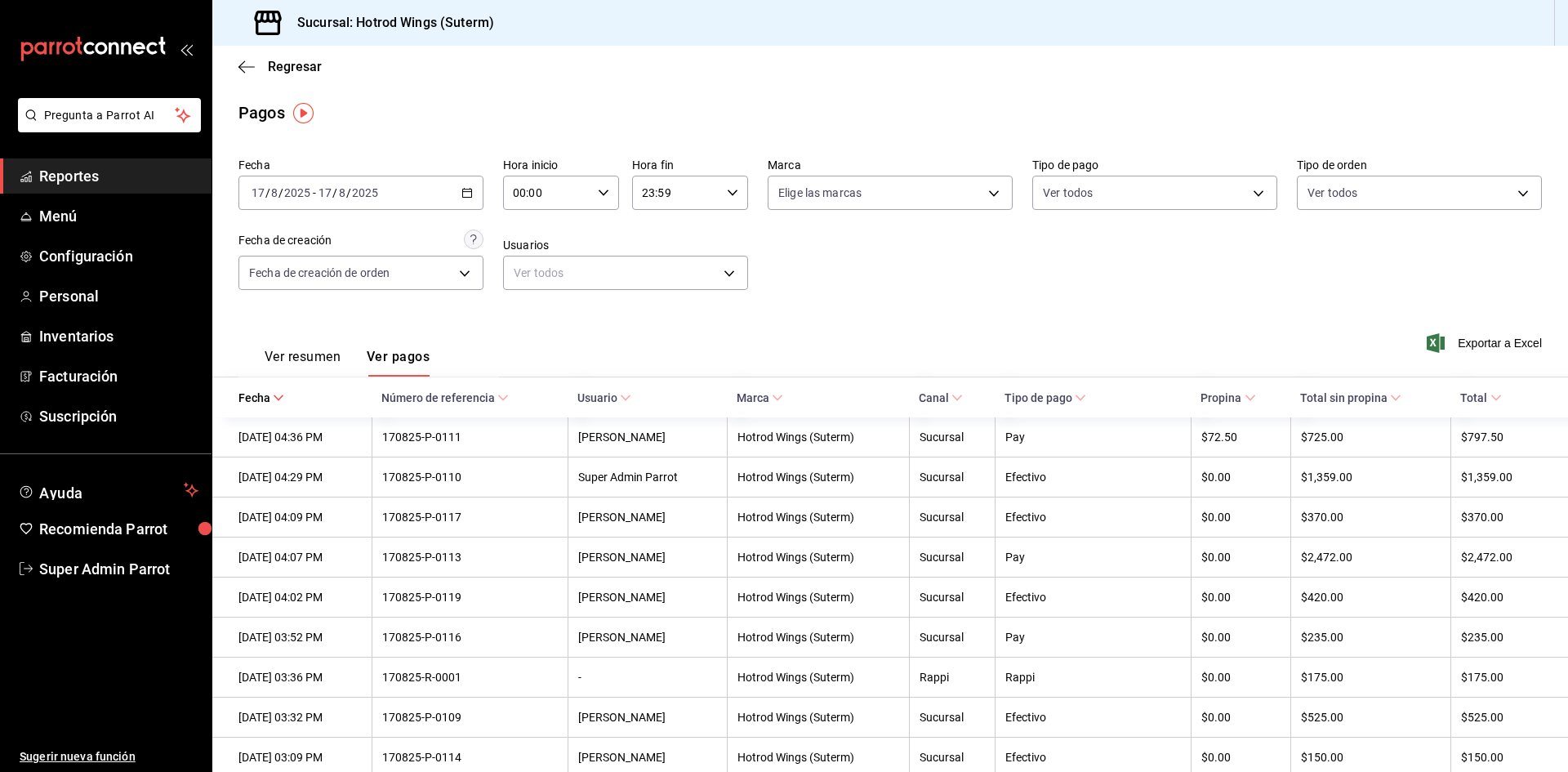
click at [1247, 296] on div "Fecha [DATE] [DATE] - [DATE] [DATE] Hora inicio 00:00 Hora inicio Hora fin 23:5…" at bounding box center [890, 230] width 1303 height 158
click at [248, 66] on icon "button" at bounding box center [246, 66] width 16 height 1
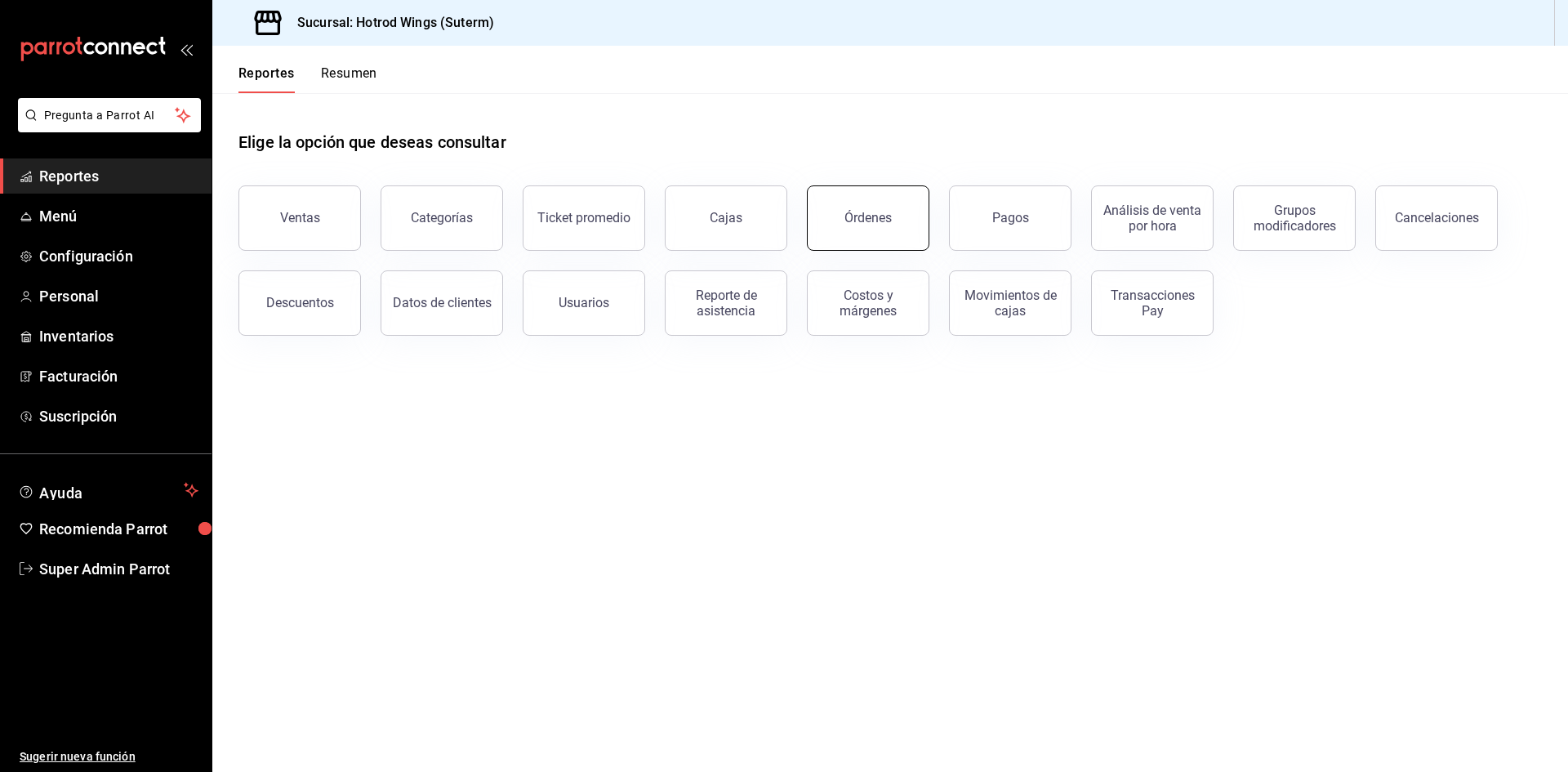
click at [926, 211] on div "Órdenes" at bounding box center [858, 208] width 142 height 85
click at [855, 212] on div "Órdenes" at bounding box center [868, 218] width 47 height 15
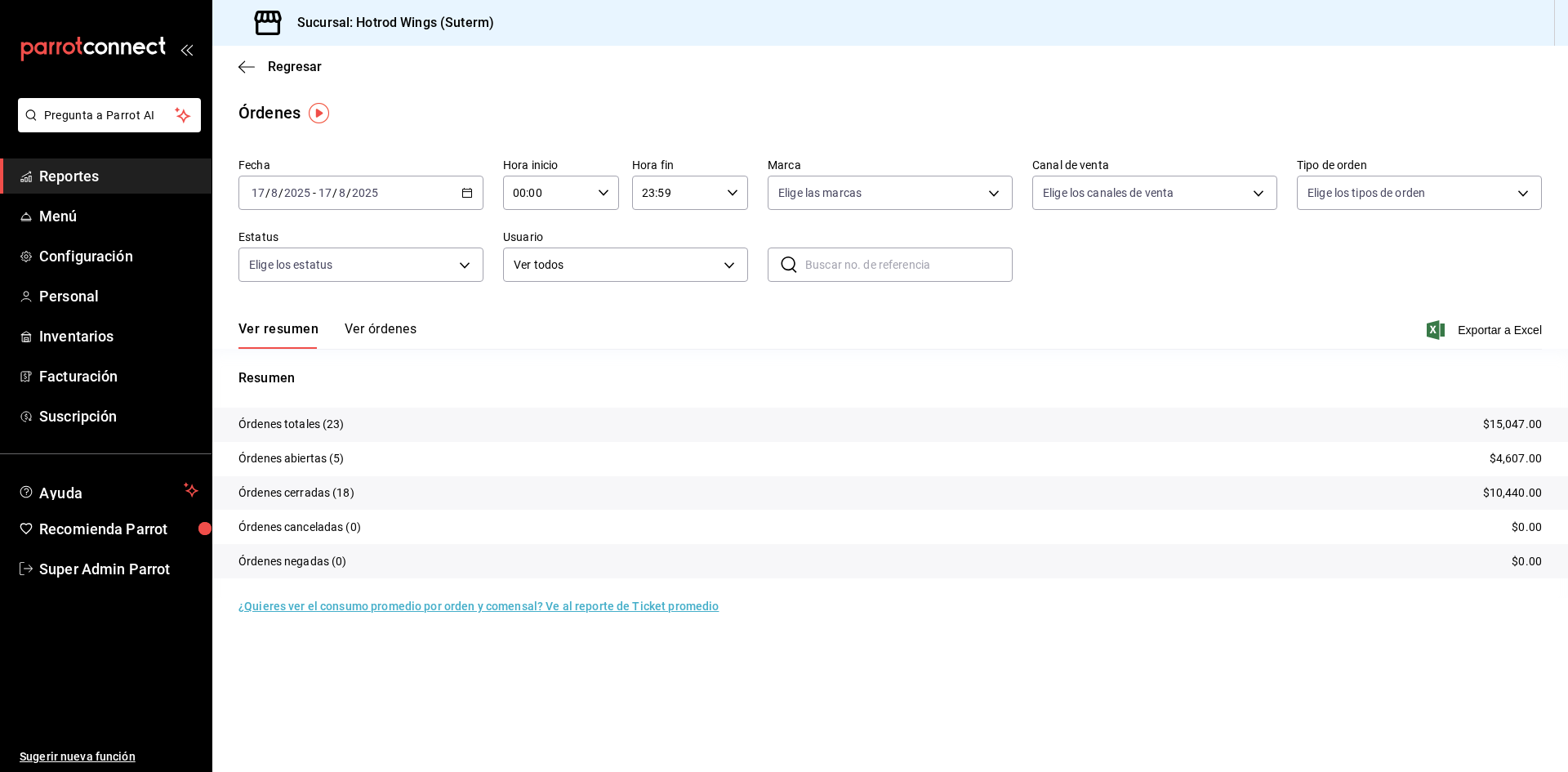
click at [335, 488] on p "Órdenes cerradas (18)" at bounding box center [296, 493] width 116 height 17
click at [337, 422] on p "Órdenes totales (23)" at bounding box center [291, 424] width 106 height 17
click at [368, 328] on button "Ver órdenes" at bounding box center [381, 335] width 72 height 27
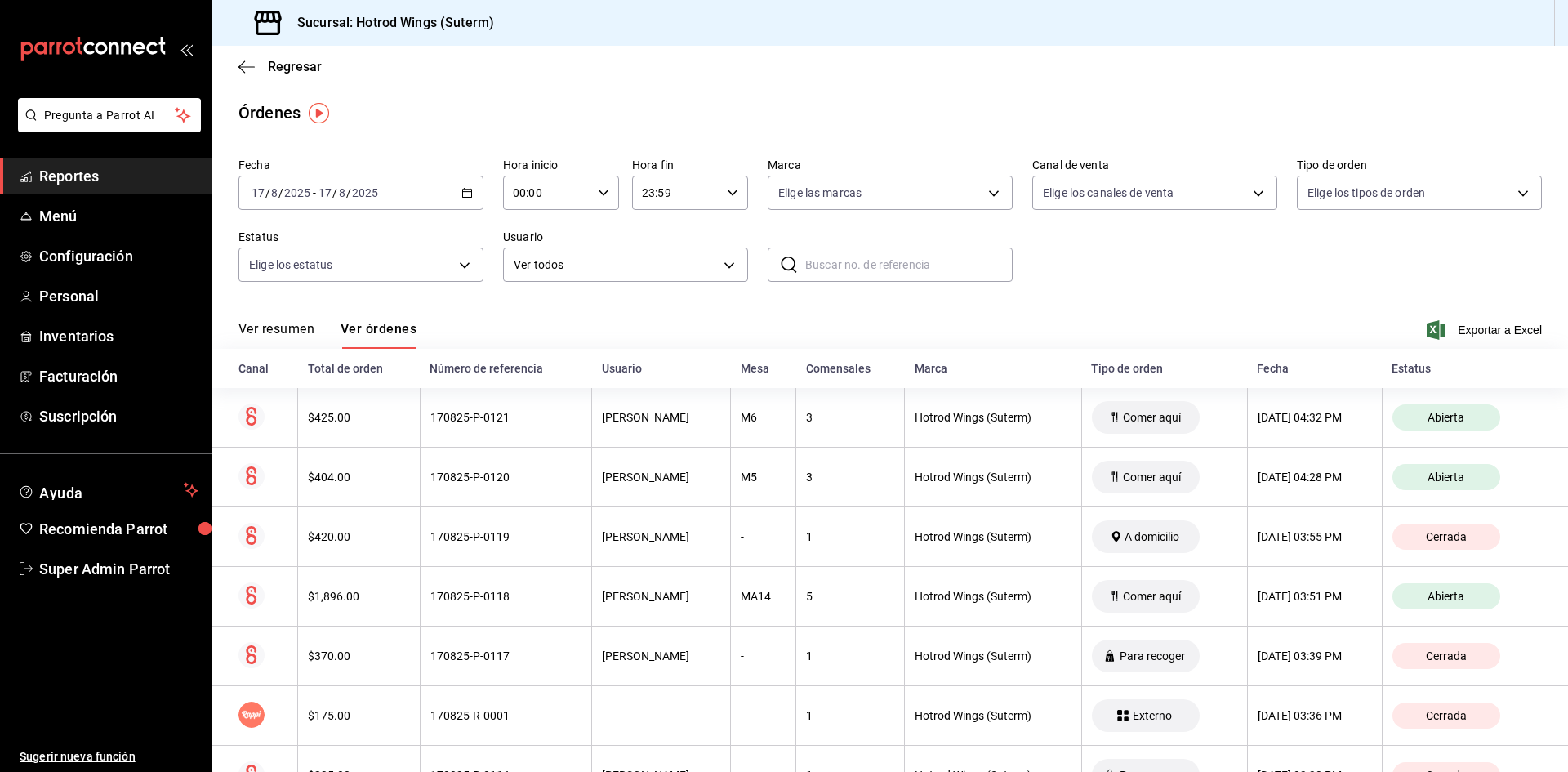
click at [426, 193] on div "2025-08-17 17 / 8 / 2025 - 2025-08-17 17 / 8 / 2025" at bounding box center [361, 192] width 245 height 34
click at [294, 268] on li "Ayer" at bounding box center [316, 278] width 153 height 37
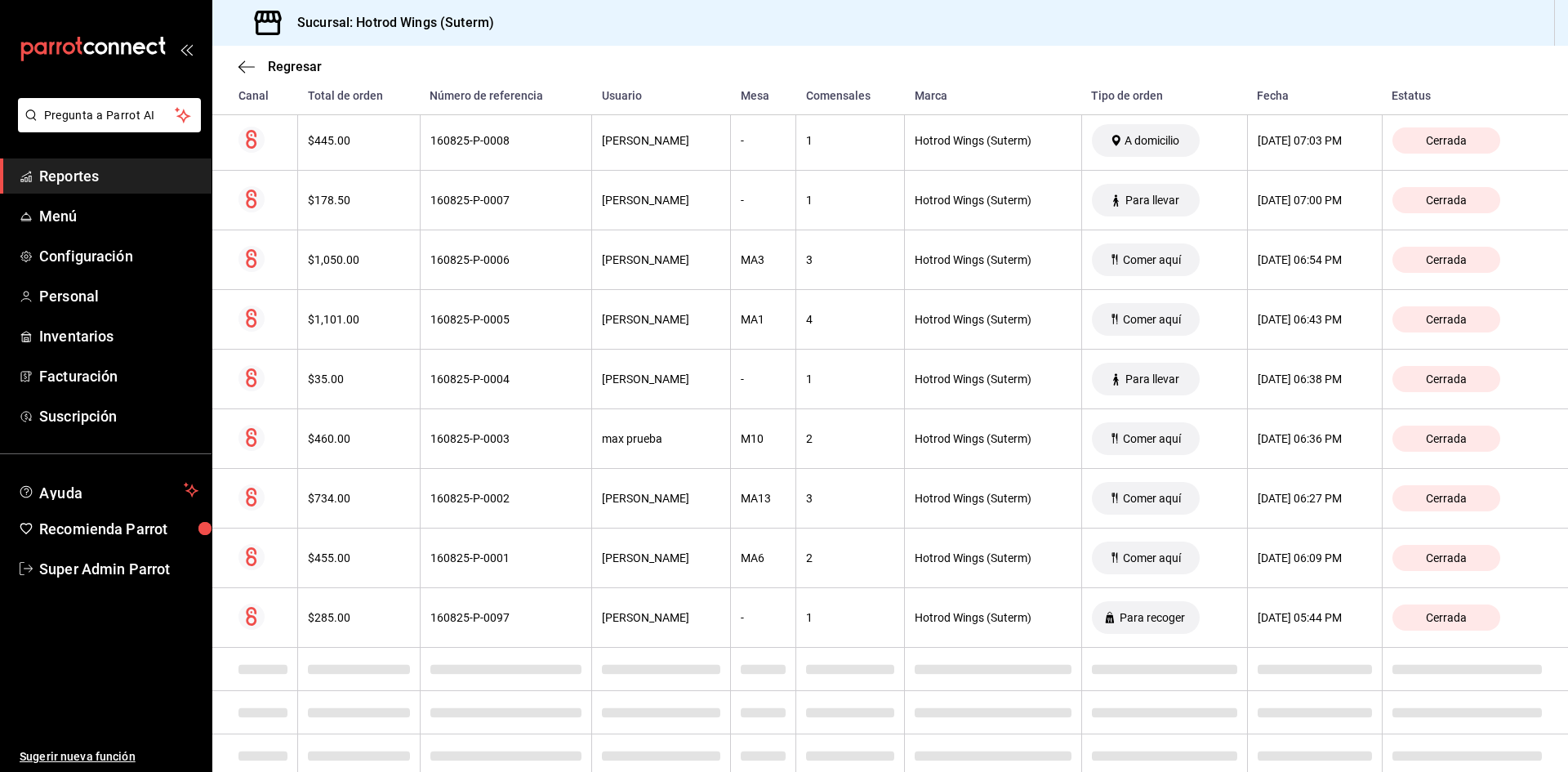
scroll to position [5773, 0]
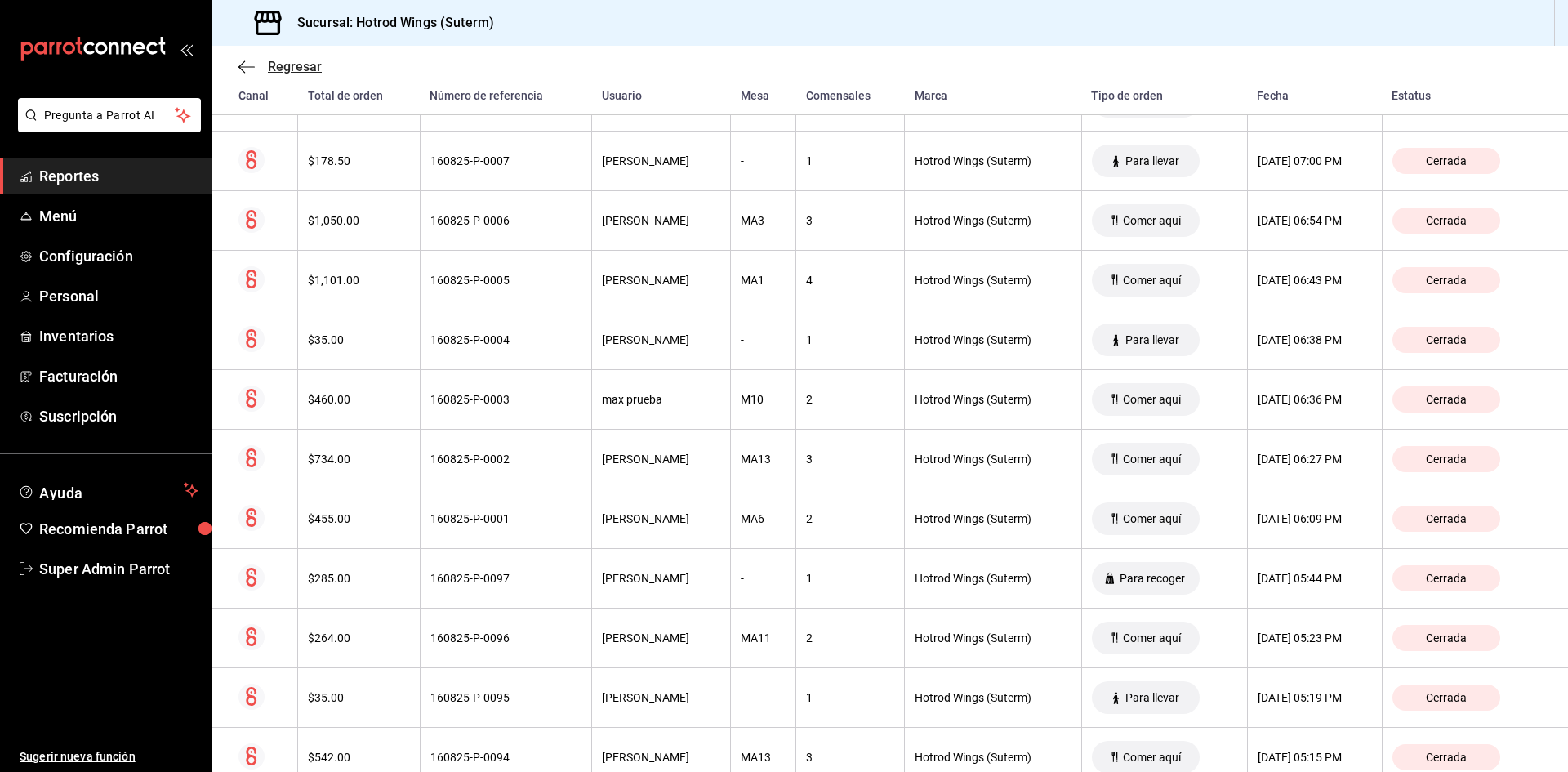
click at [243, 64] on icon "button" at bounding box center [246, 67] width 16 height 15
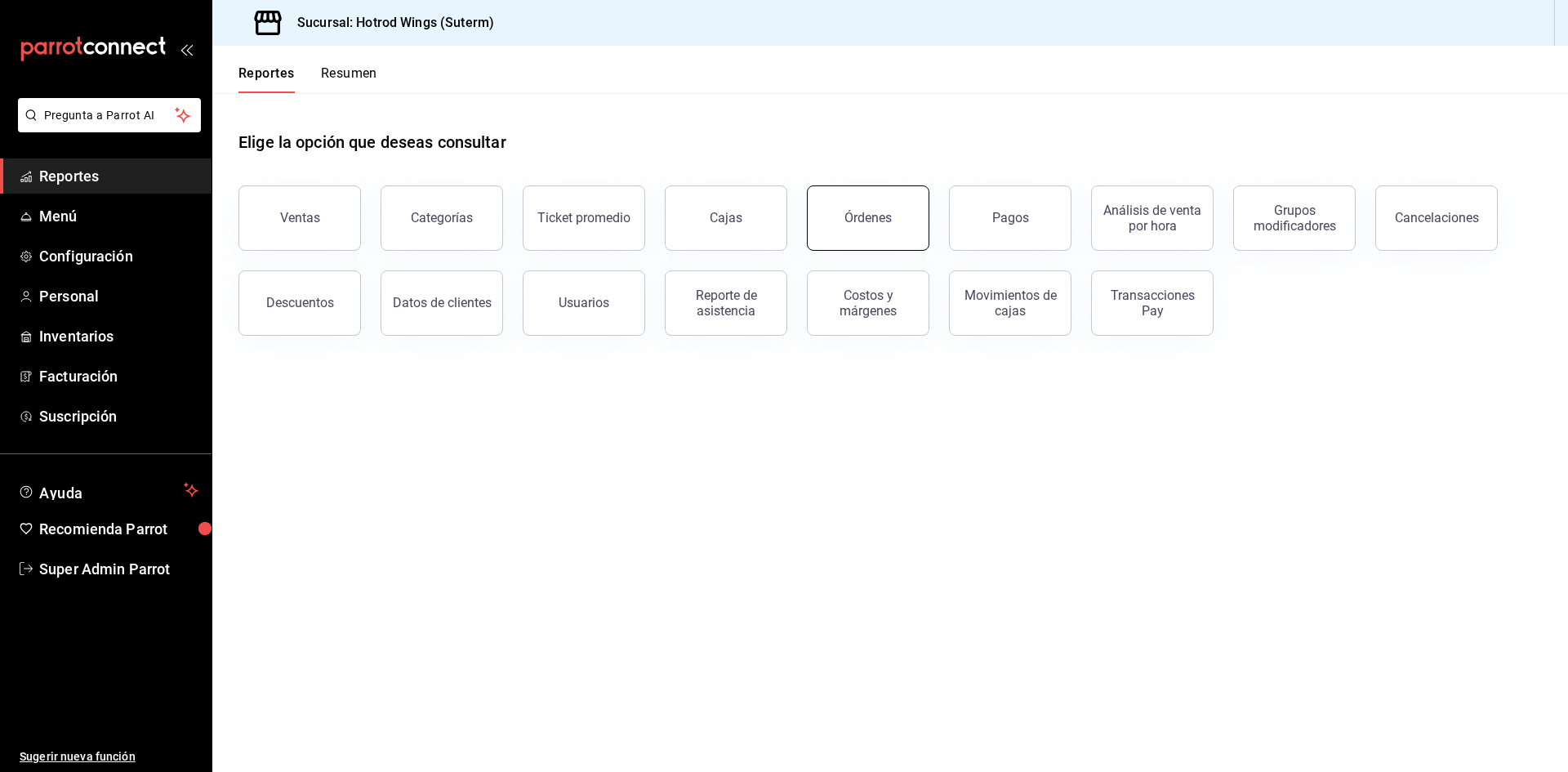
click at [884, 240] on button "Órdenes" at bounding box center [868, 218] width 122 height 65
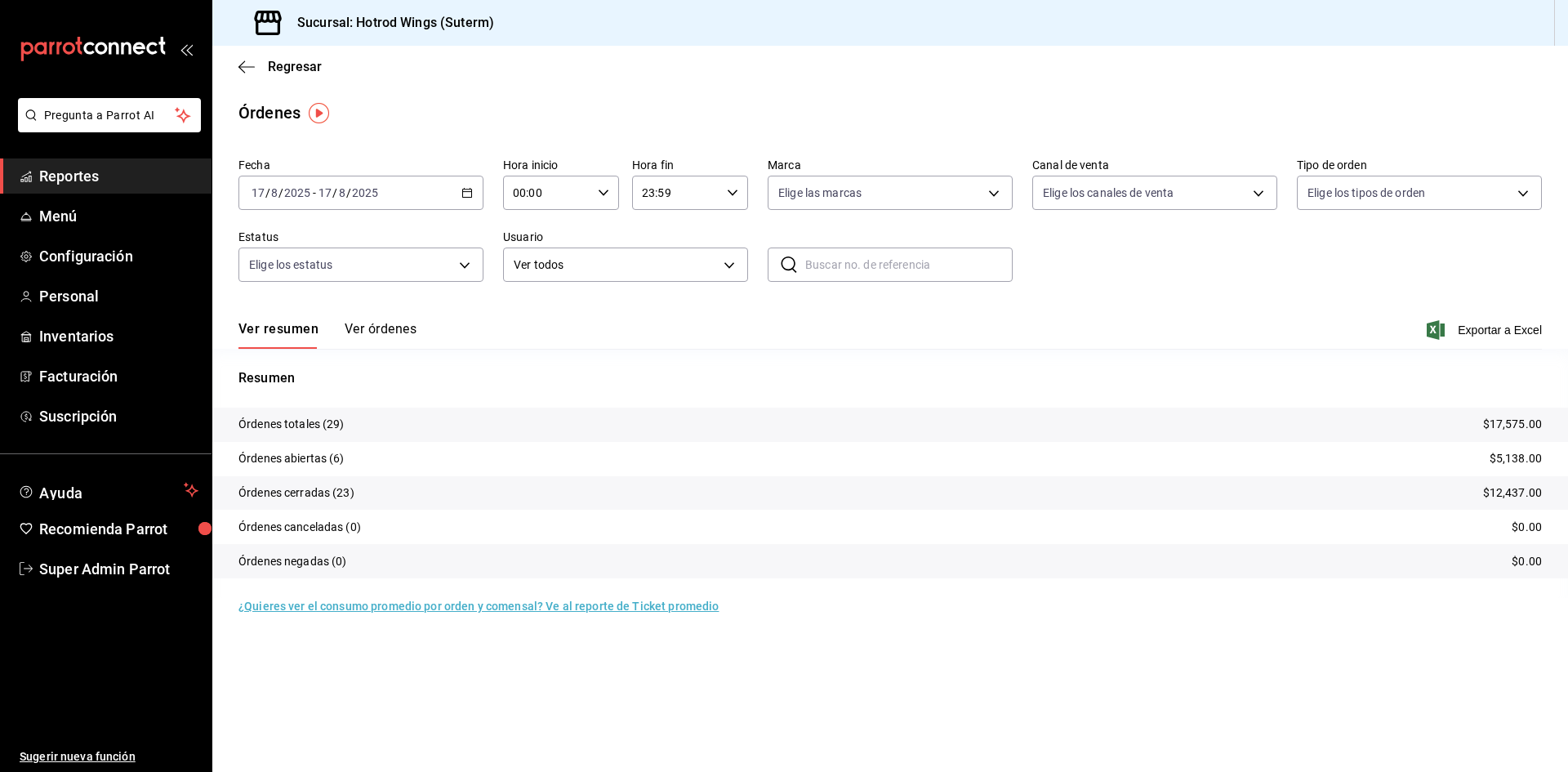
click at [390, 325] on button "Ver órdenes" at bounding box center [381, 335] width 72 height 27
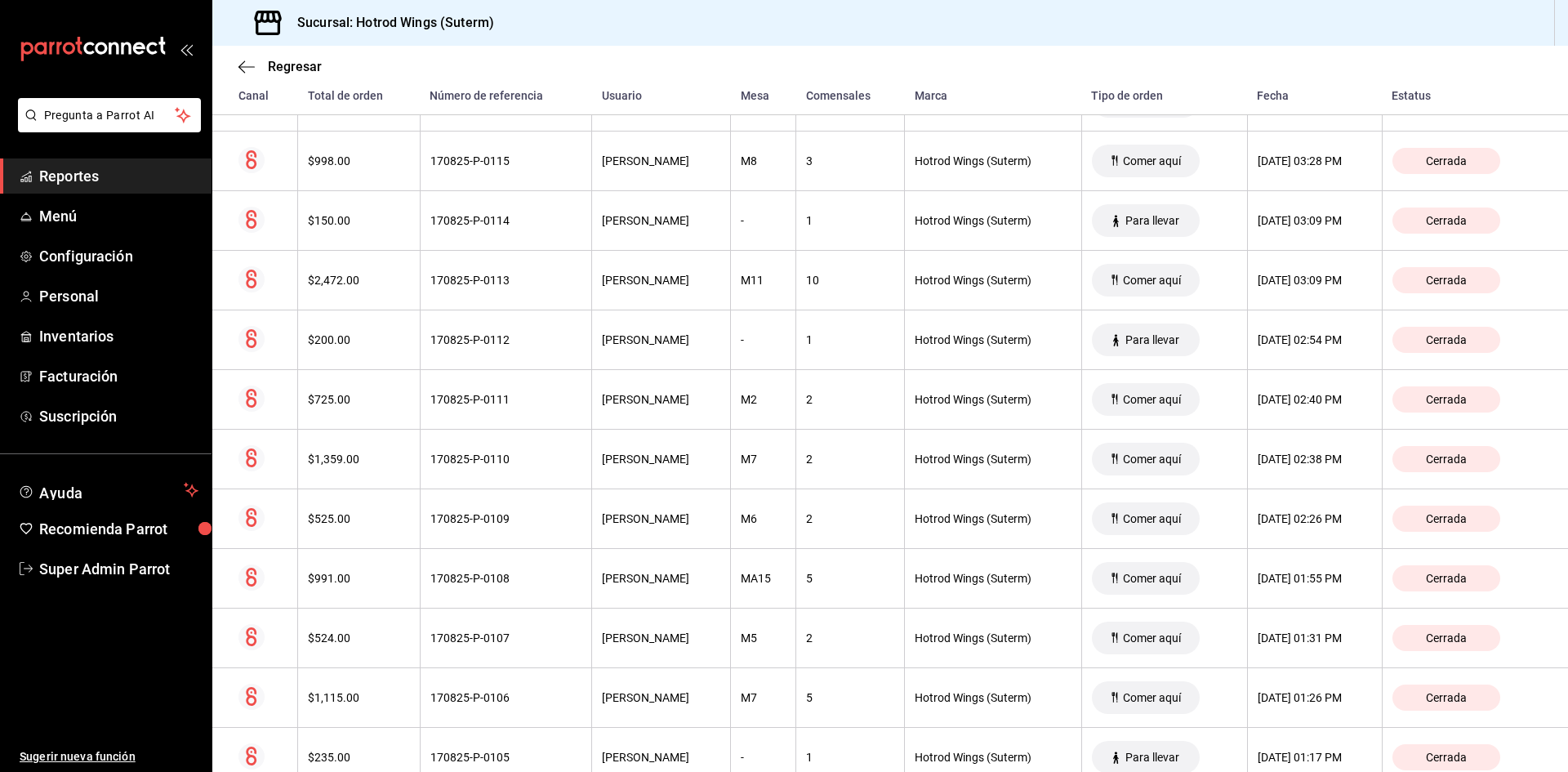
scroll to position [1388, 0]
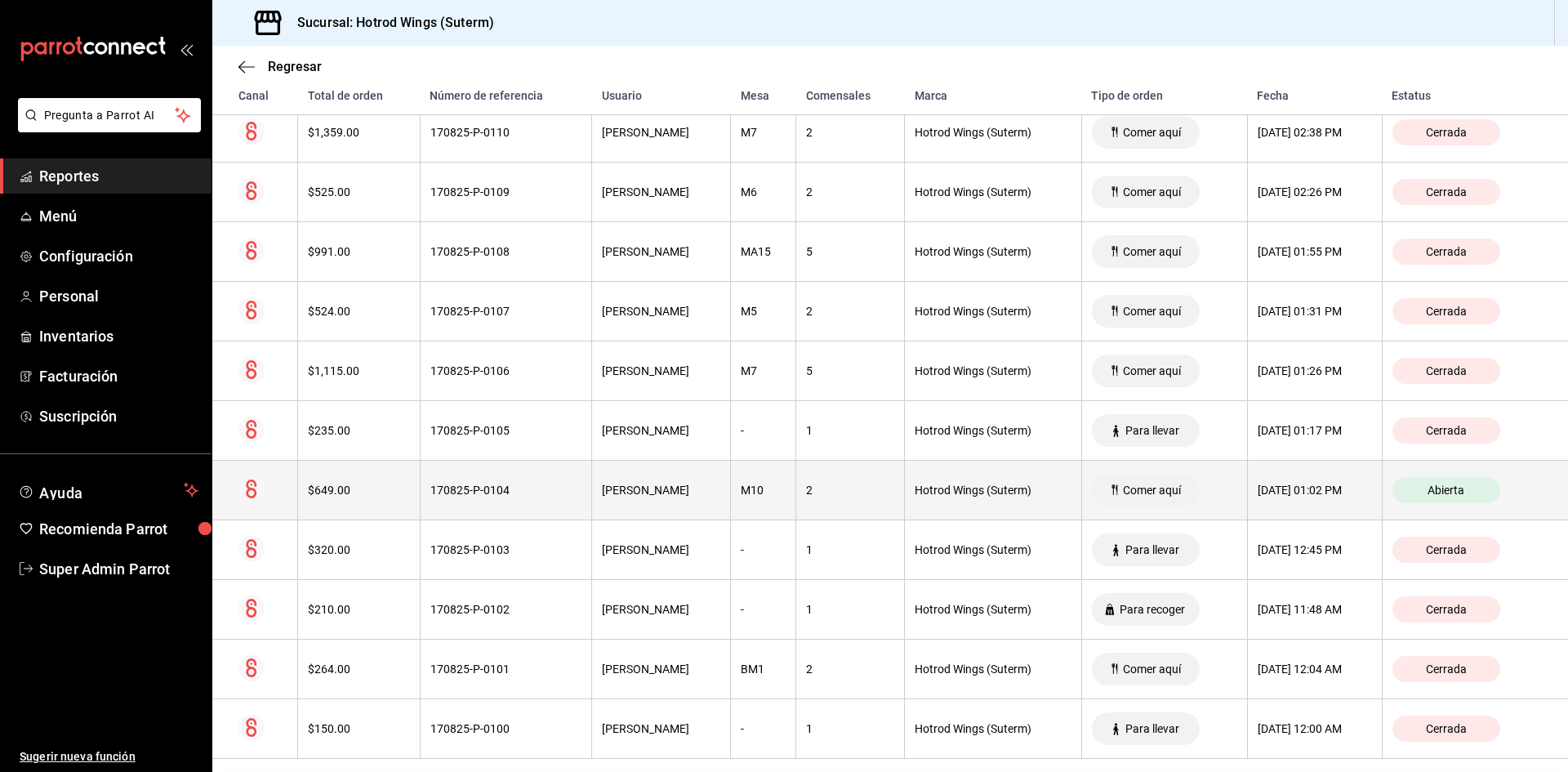
click at [522, 486] on div "170825-P-0104" at bounding box center [506, 490] width 151 height 13
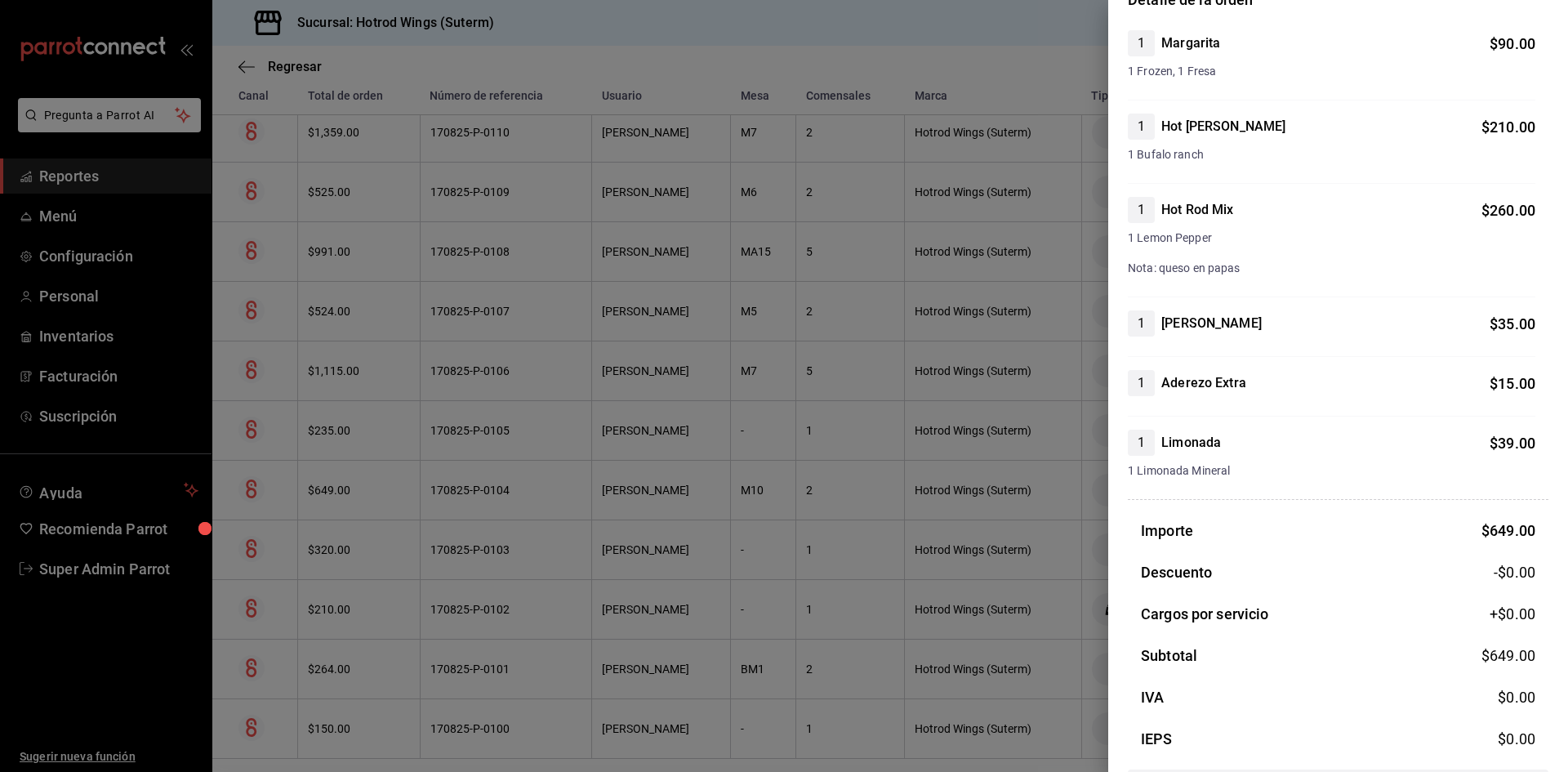
scroll to position [163, 0]
click at [1006, 616] on div at bounding box center [784, 386] width 1568 height 772
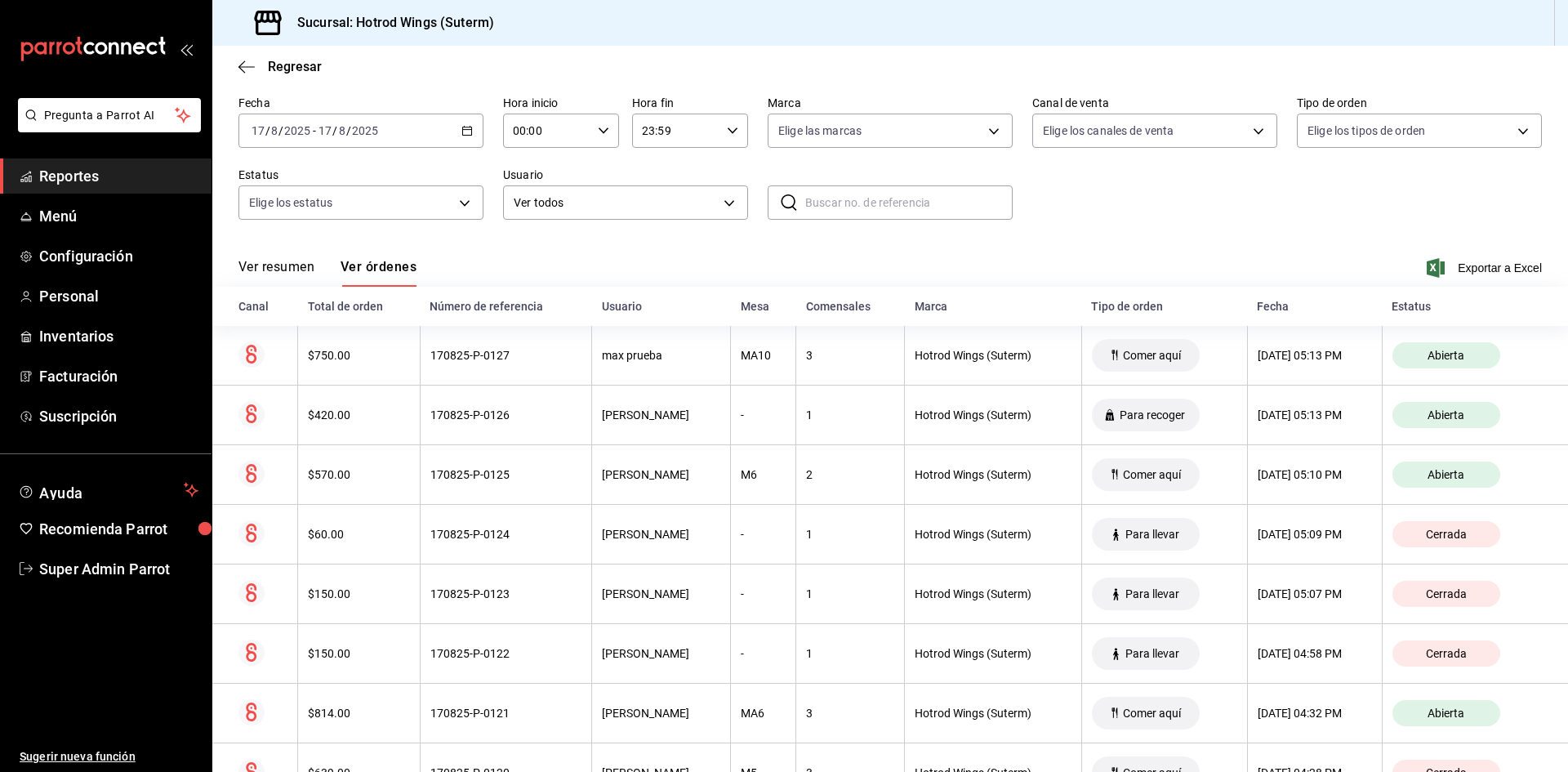
scroll to position [0, 0]
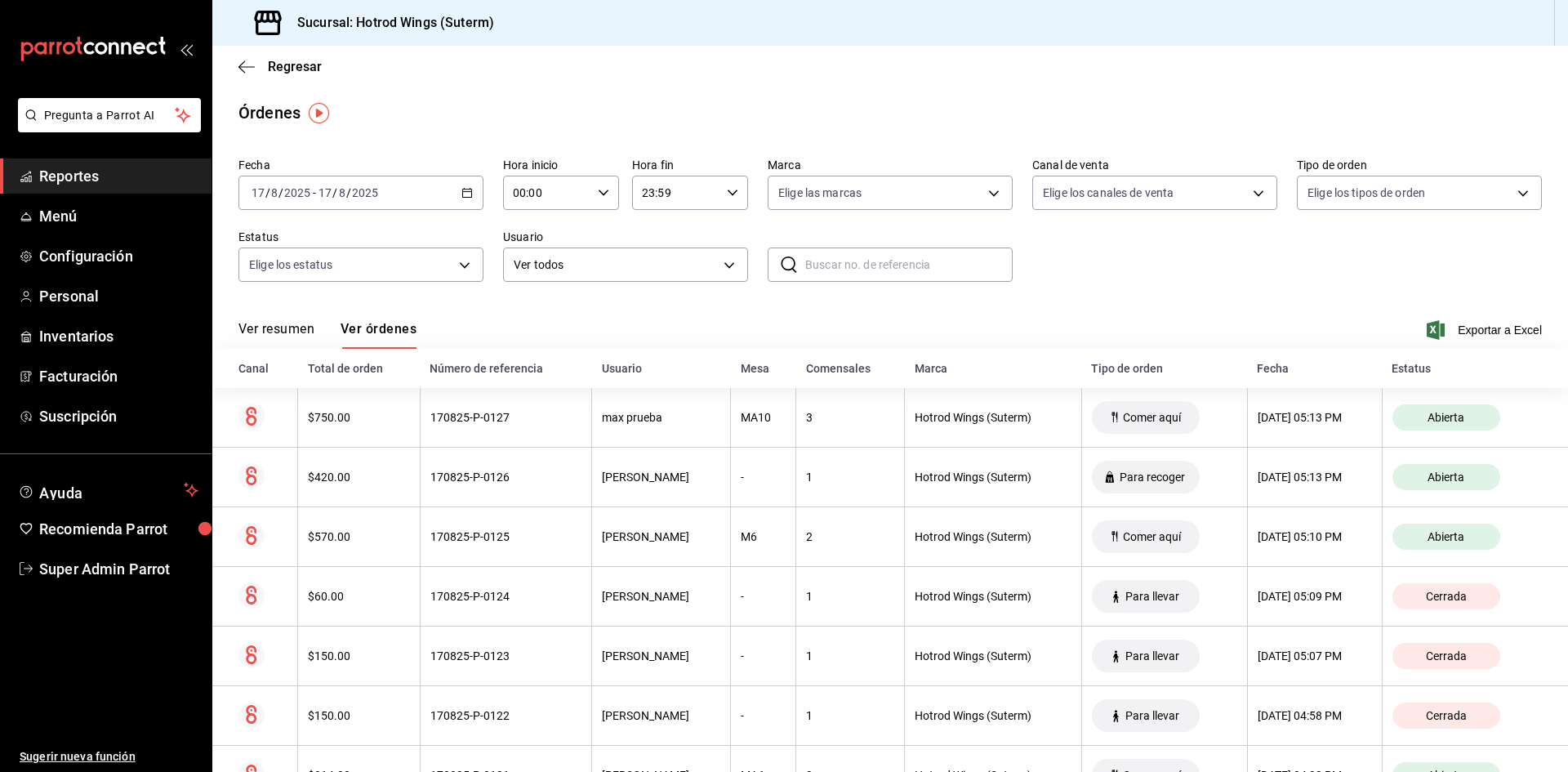
click at [90, 180] on span "Reportes" at bounding box center [119, 175] width 159 height 22
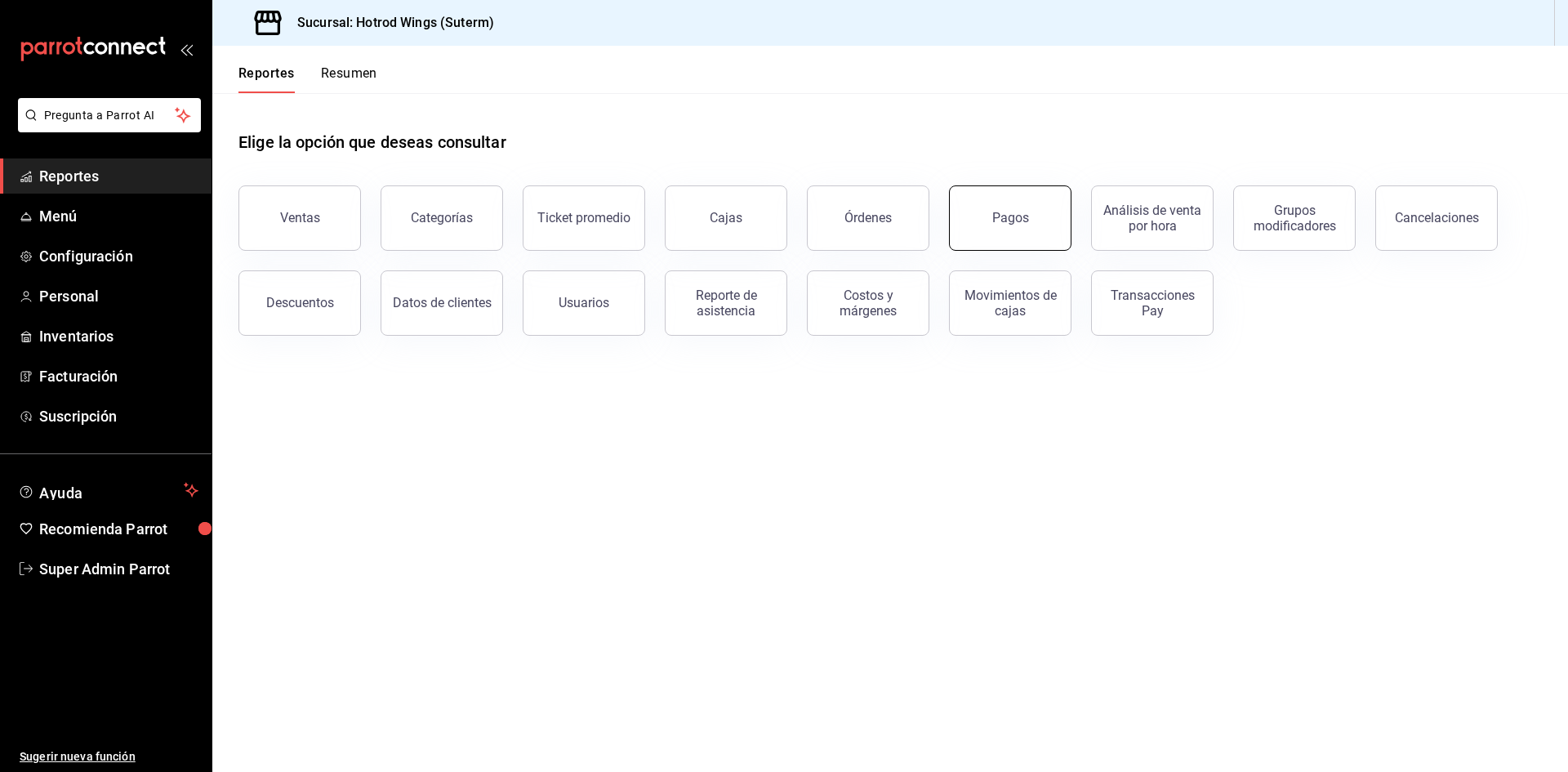
click at [974, 219] on button "Pagos" at bounding box center [1010, 218] width 122 height 65
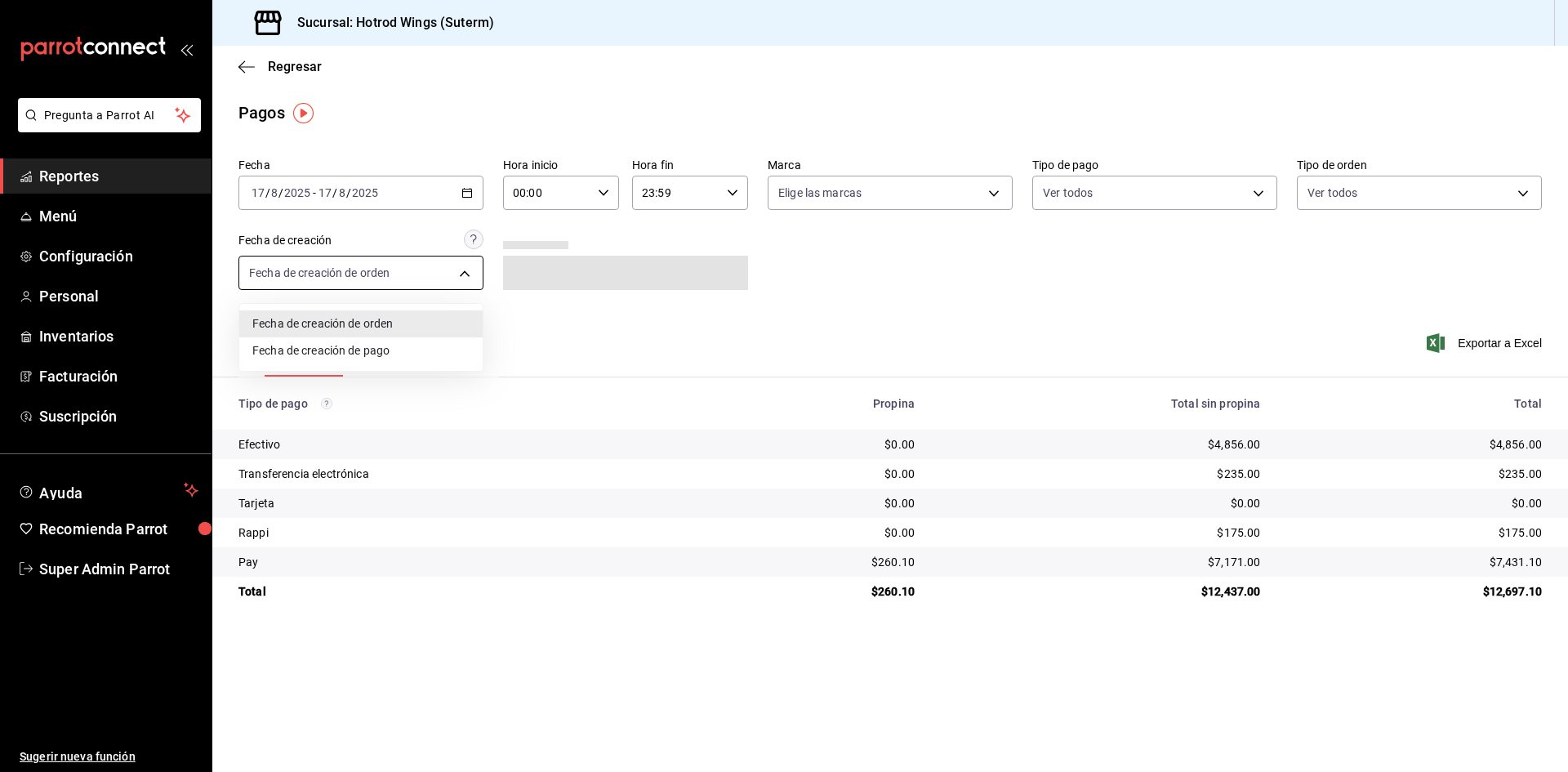
click at [452, 279] on body "Pregunta a Parrot AI Reportes Menú Configuración Personal Inventarios Facturaci…" at bounding box center [784, 386] width 1568 height 772
click at [452, 279] on div at bounding box center [784, 386] width 1568 height 772
click at [401, 360] on button "Ver pagos" at bounding box center [400, 362] width 61 height 27
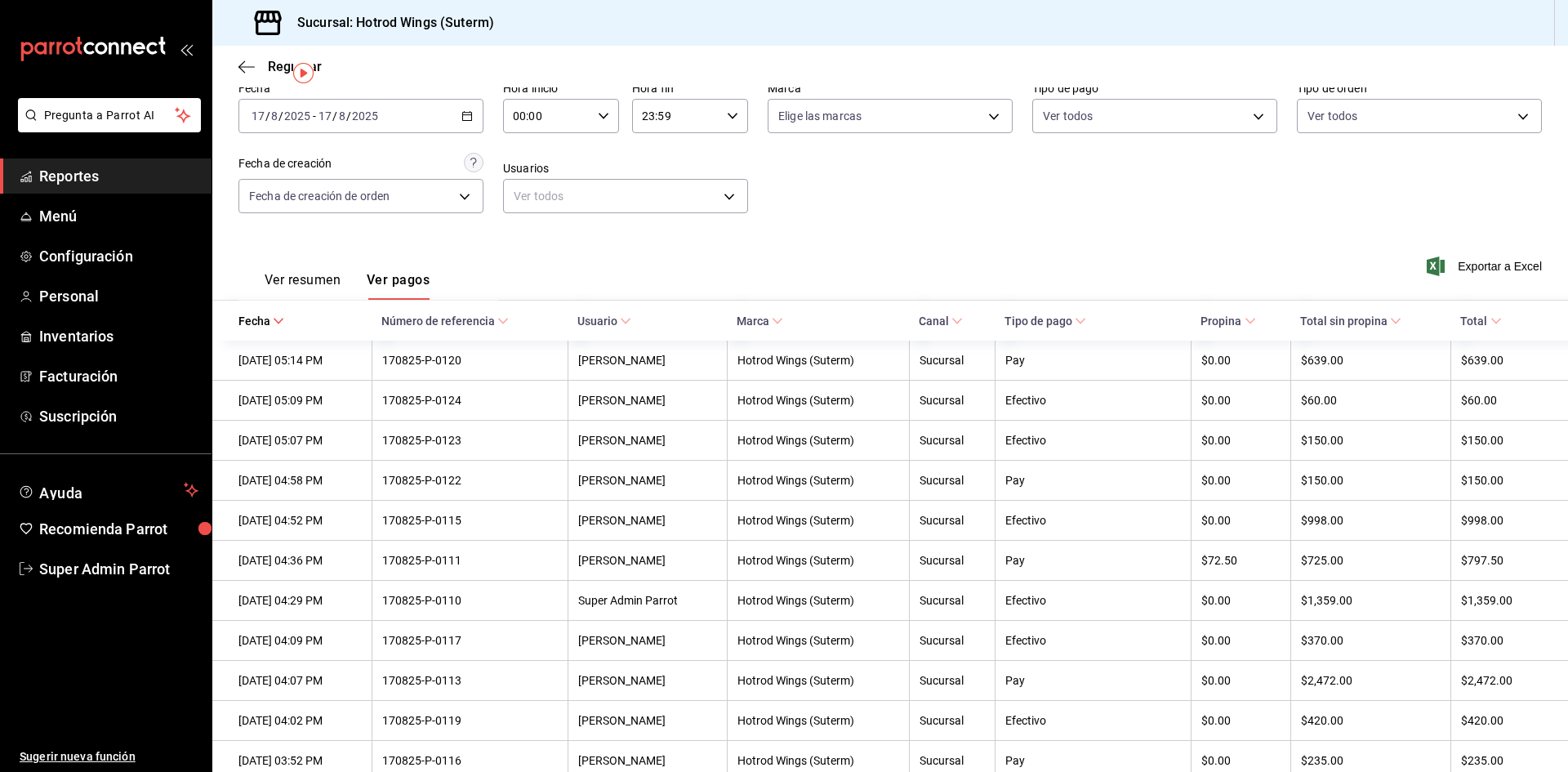
scroll to position [40, 0]
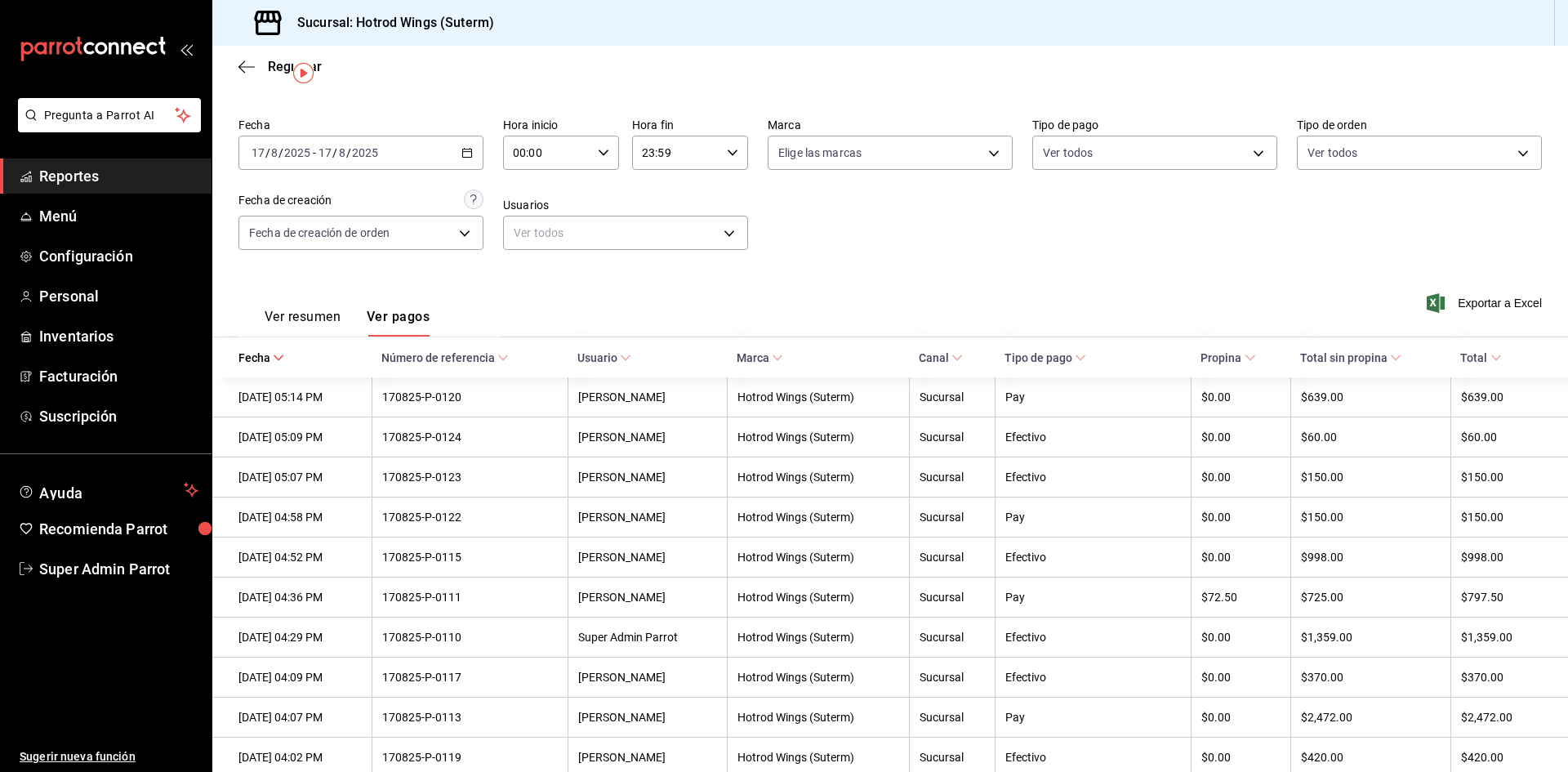
click at [1174, 294] on div "Ver resumen Ver pagos Exportar a Excel" at bounding box center [890, 313] width 1356 height 87
click at [107, 578] on span "Super Admin Parrot" at bounding box center [119, 568] width 159 height 22
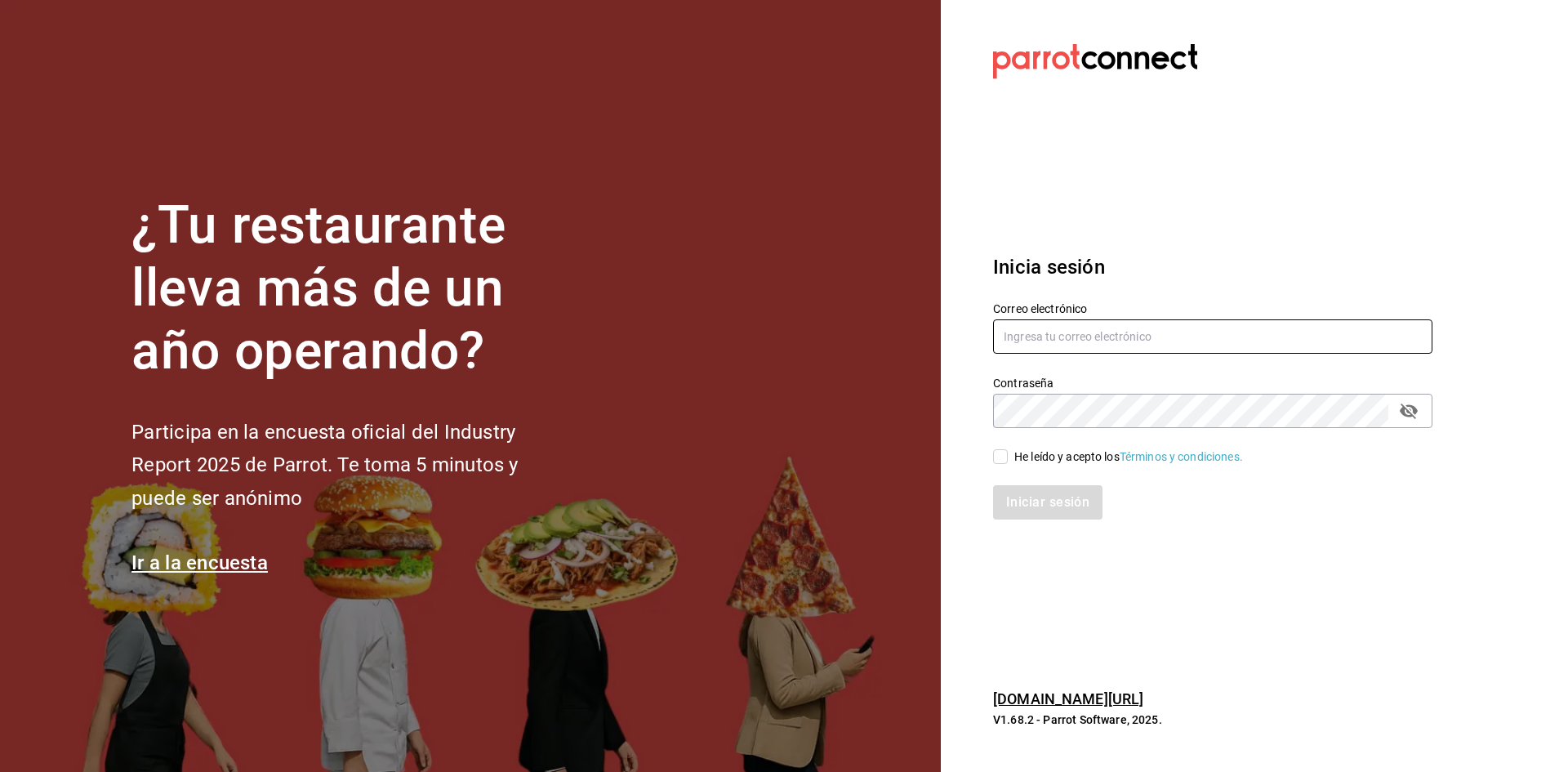
click at [1062, 340] on input "text" at bounding box center [1213, 337] width 439 height 34
paste input "[EMAIL_ADDRESS][DOMAIN_NAME]"
type input "[EMAIL_ADDRESS][DOMAIN_NAME]"
click at [1004, 459] on input "He leído y acepto los Términos y condiciones." at bounding box center [1001, 457] width 15 height 15
checkbox input "true"
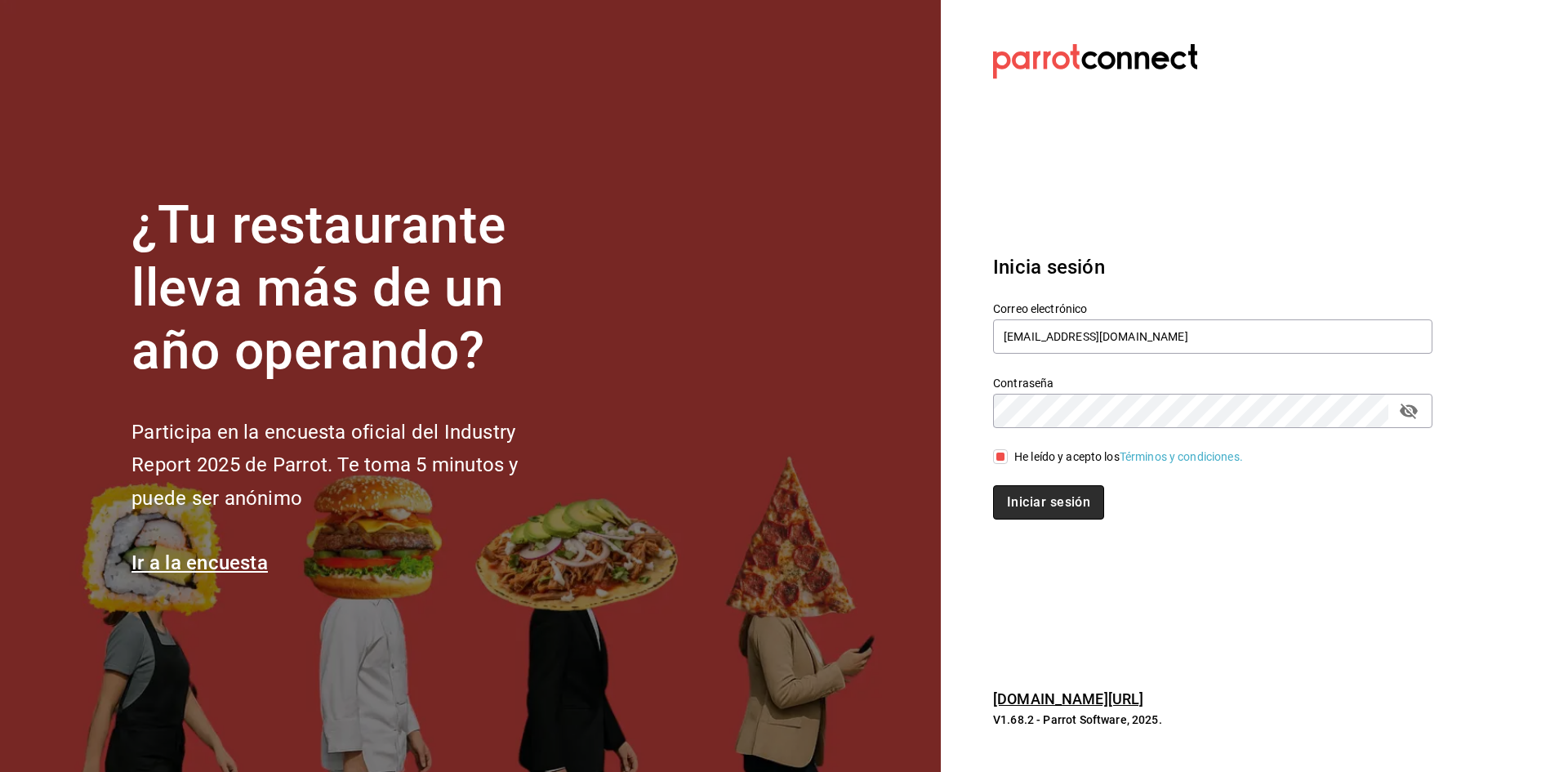
click at [1033, 501] on button "Iniciar sesión" at bounding box center [1049, 502] width 111 height 34
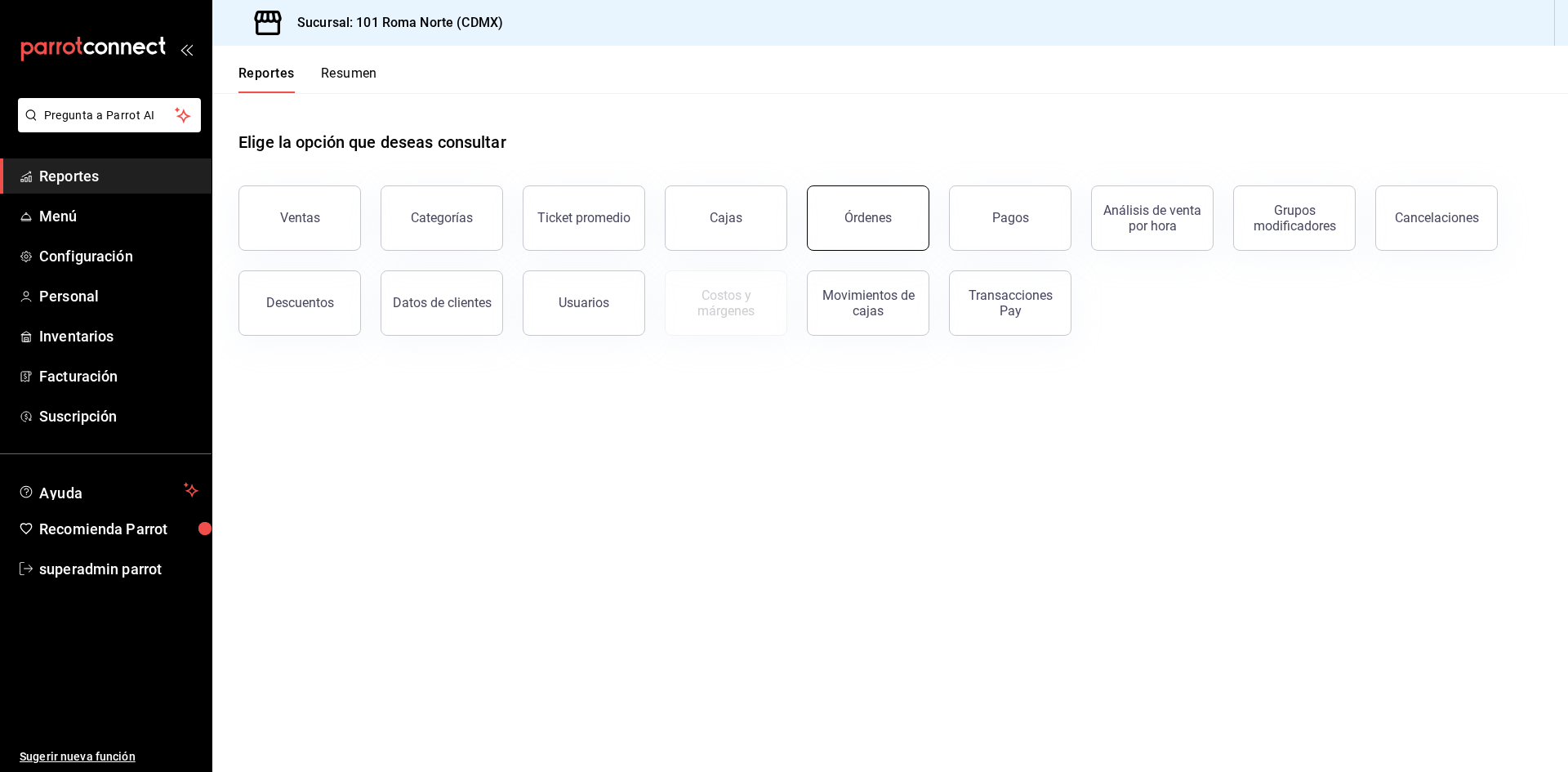
click at [921, 242] on button "Órdenes" at bounding box center [868, 218] width 122 height 65
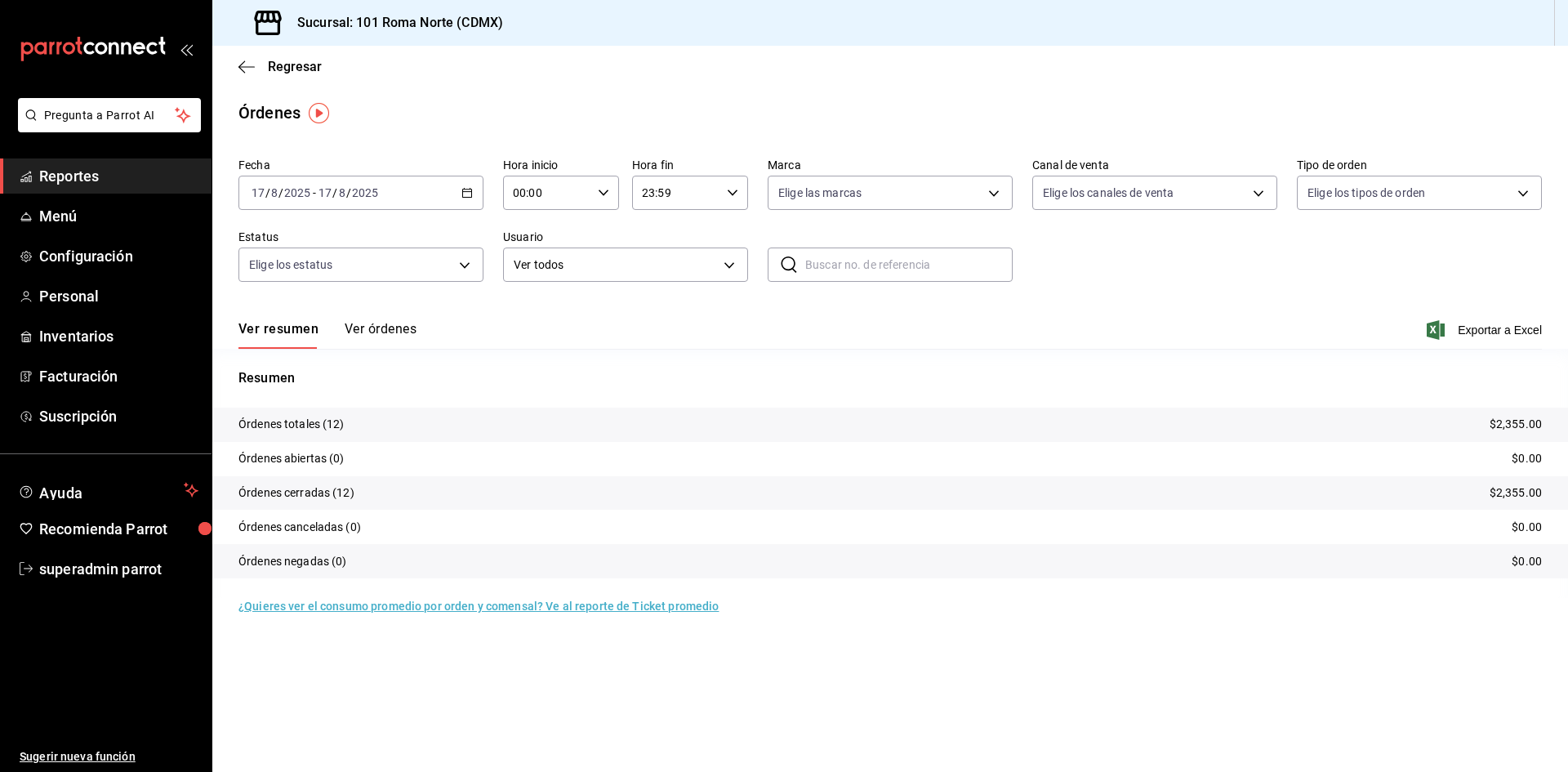
click at [395, 332] on button "Ver órdenes" at bounding box center [381, 335] width 72 height 27
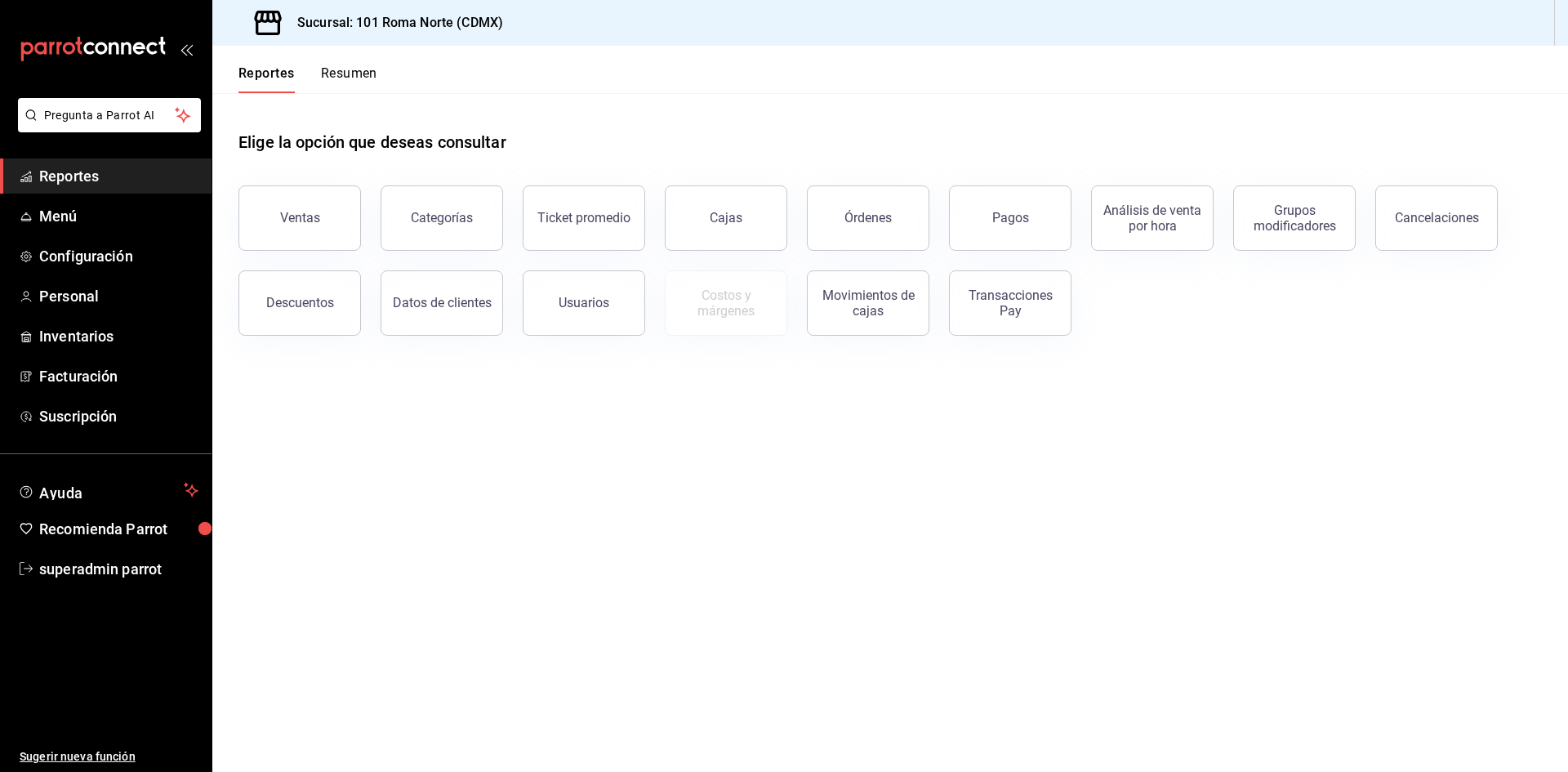
click at [848, 228] on button "Órdenes" at bounding box center [868, 218] width 122 height 65
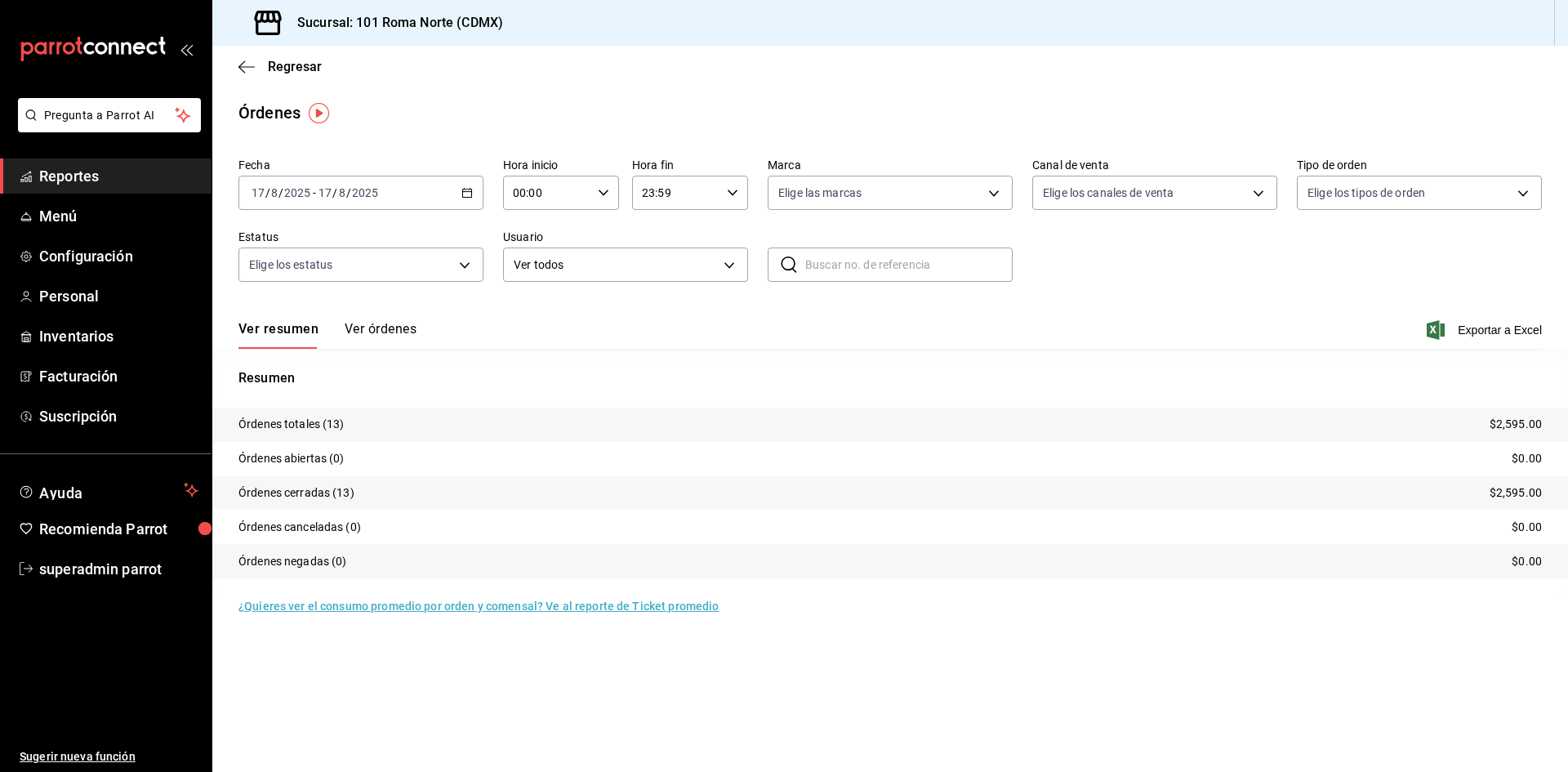
click at [367, 323] on button "Ver órdenes" at bounding box center [381, 335] width 72 height 27
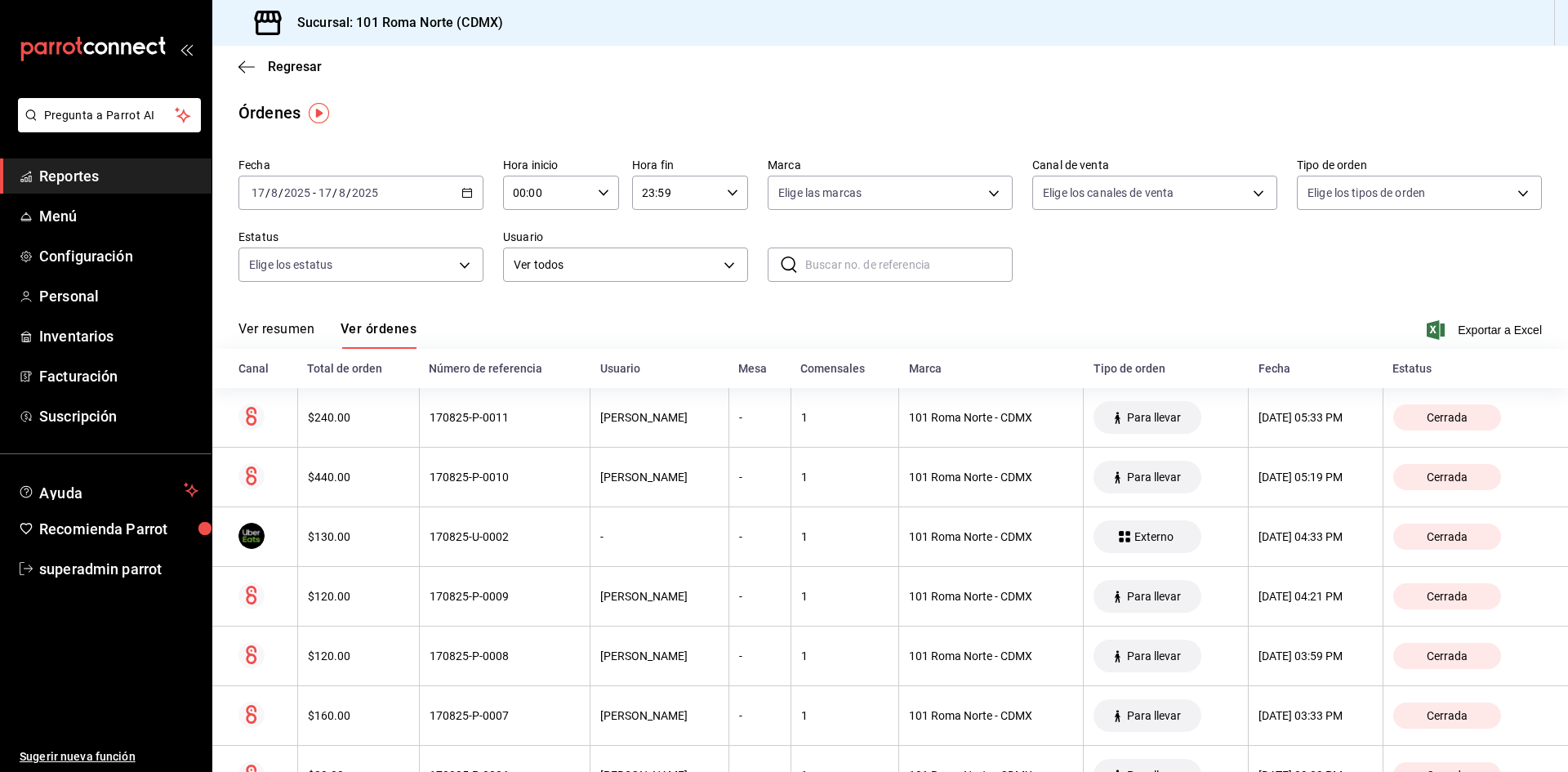
click at [432, 107] on div "Órdenes" at bounding box center [890, 113] width 1356 height 25
click at [67, 570] on span "superadmin parrot" at bounding box center [119, 568] width 159 height 22
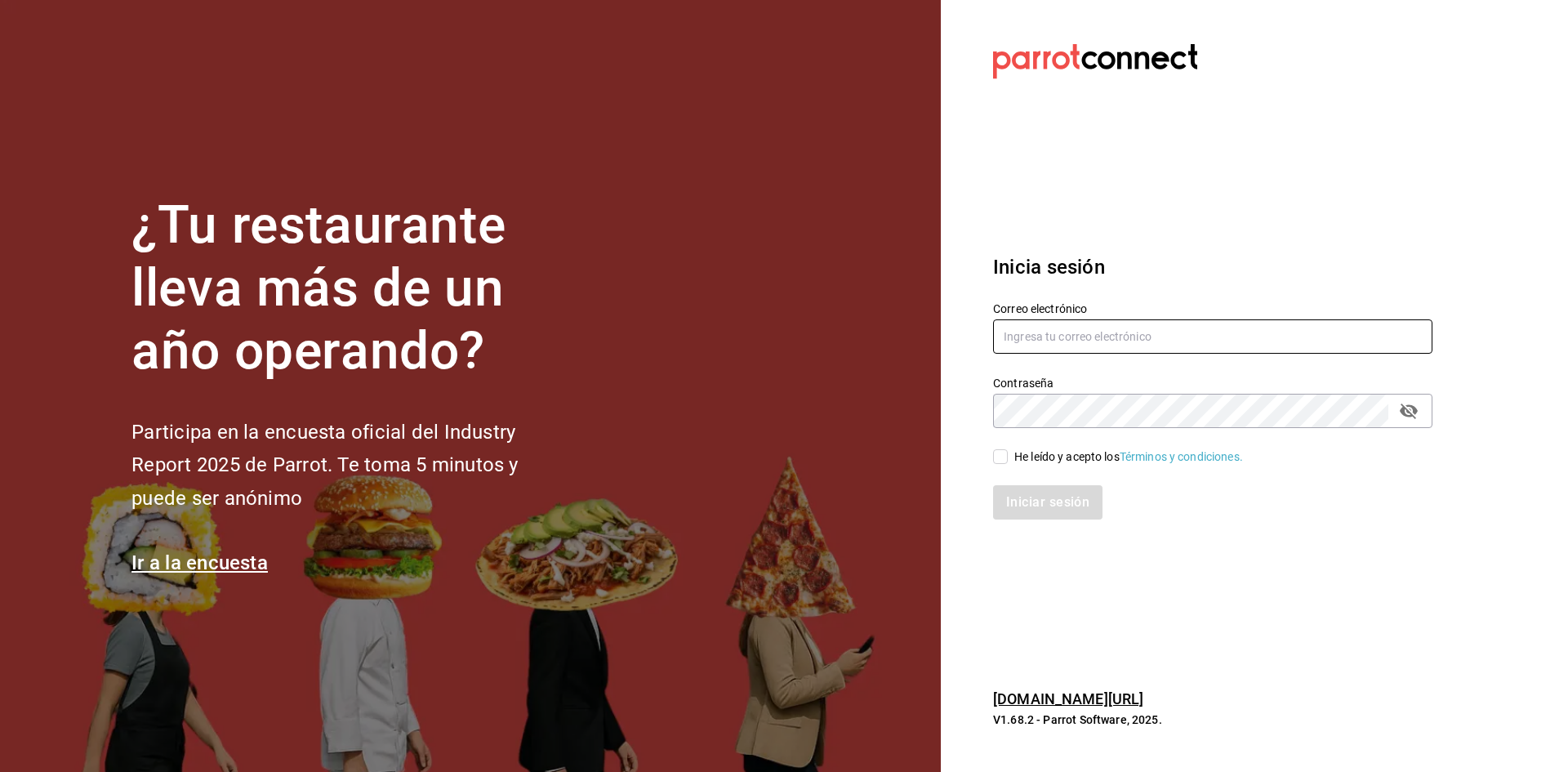
click at [1081, 335] on input "text" at bounding box center [1213, 337] width 439 height 34
type input "[EMAIL_ADDRESS][DOMAIN_NAME]"
click at [1001, 450] on input "He leído y acepto los Términos y condiciones." at bounding box center [1001, 457] width 15 height 15
checkbox input "true"
click at [1040, 511] on button "Iniciar sesión" at bounding box center [1049, 502] width 111 height 34
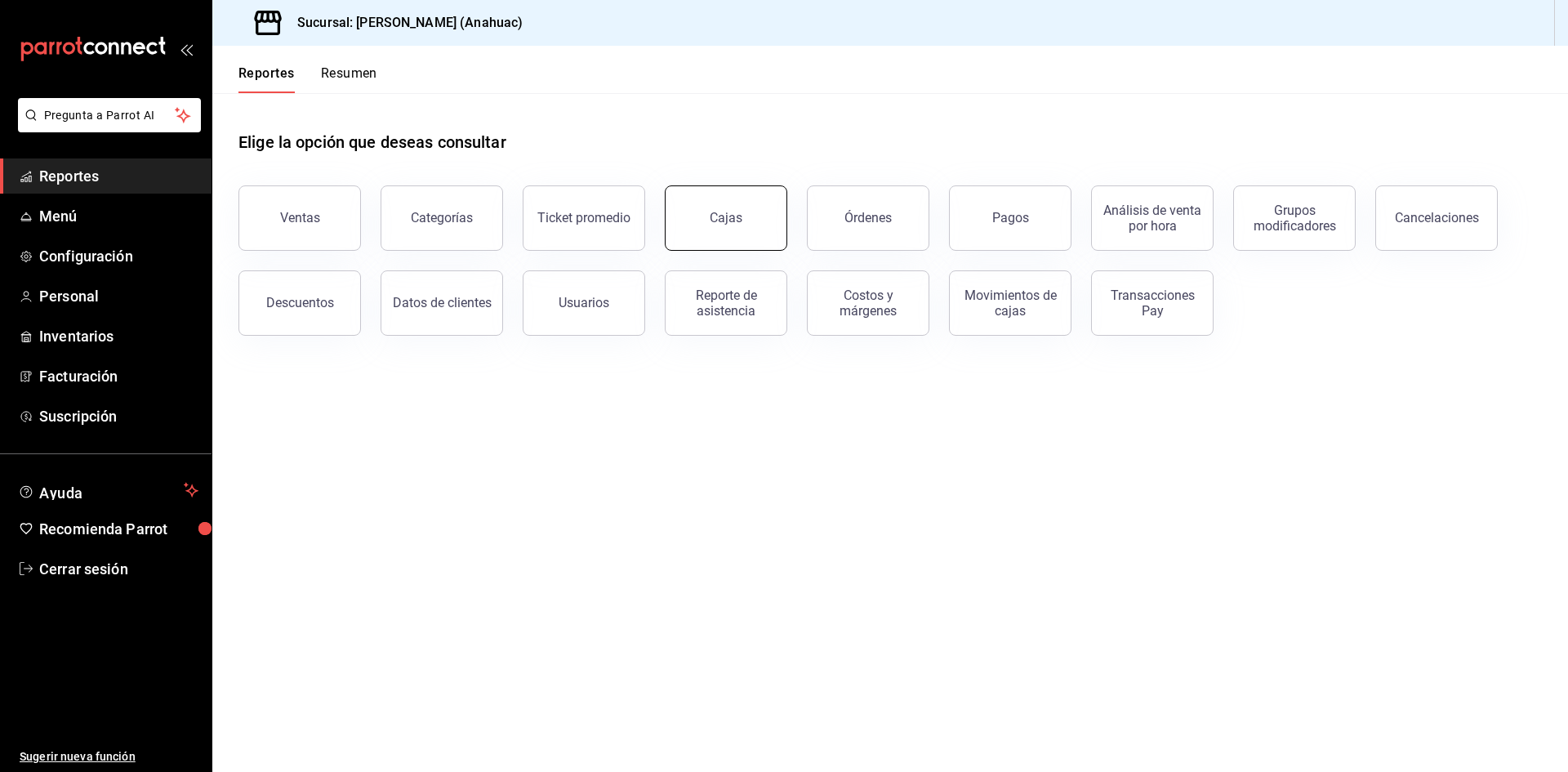
click at [772, 235] on button "Cajas" at bounding box center [726, 218] width 122 height 65
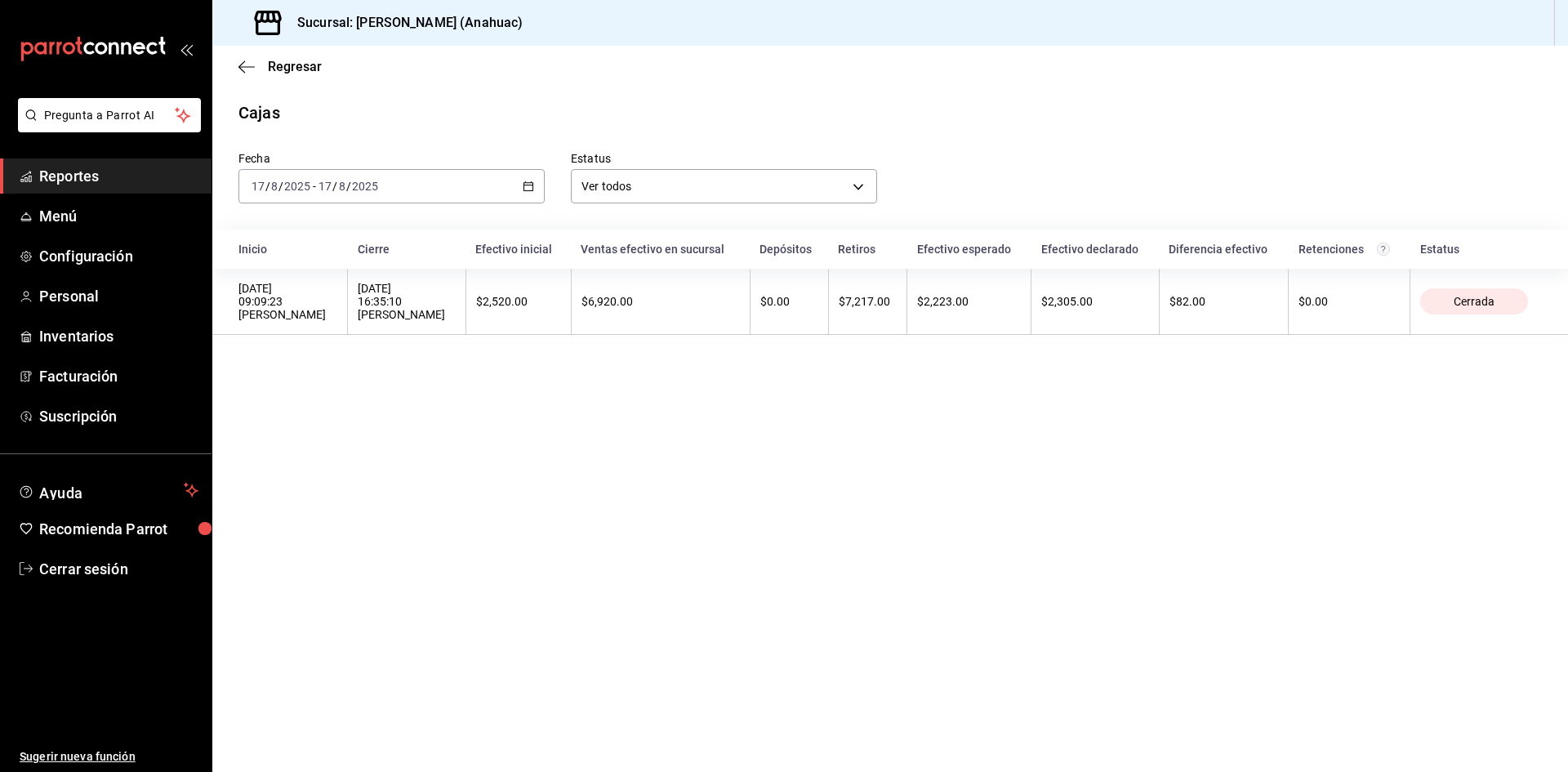
click at [243, 78] on div "Regresar" at bounding box center [890, 67] width 1356 height 41
click at [246, 74] on icon "button" at bounding box center [246, 67] width 16 height 15
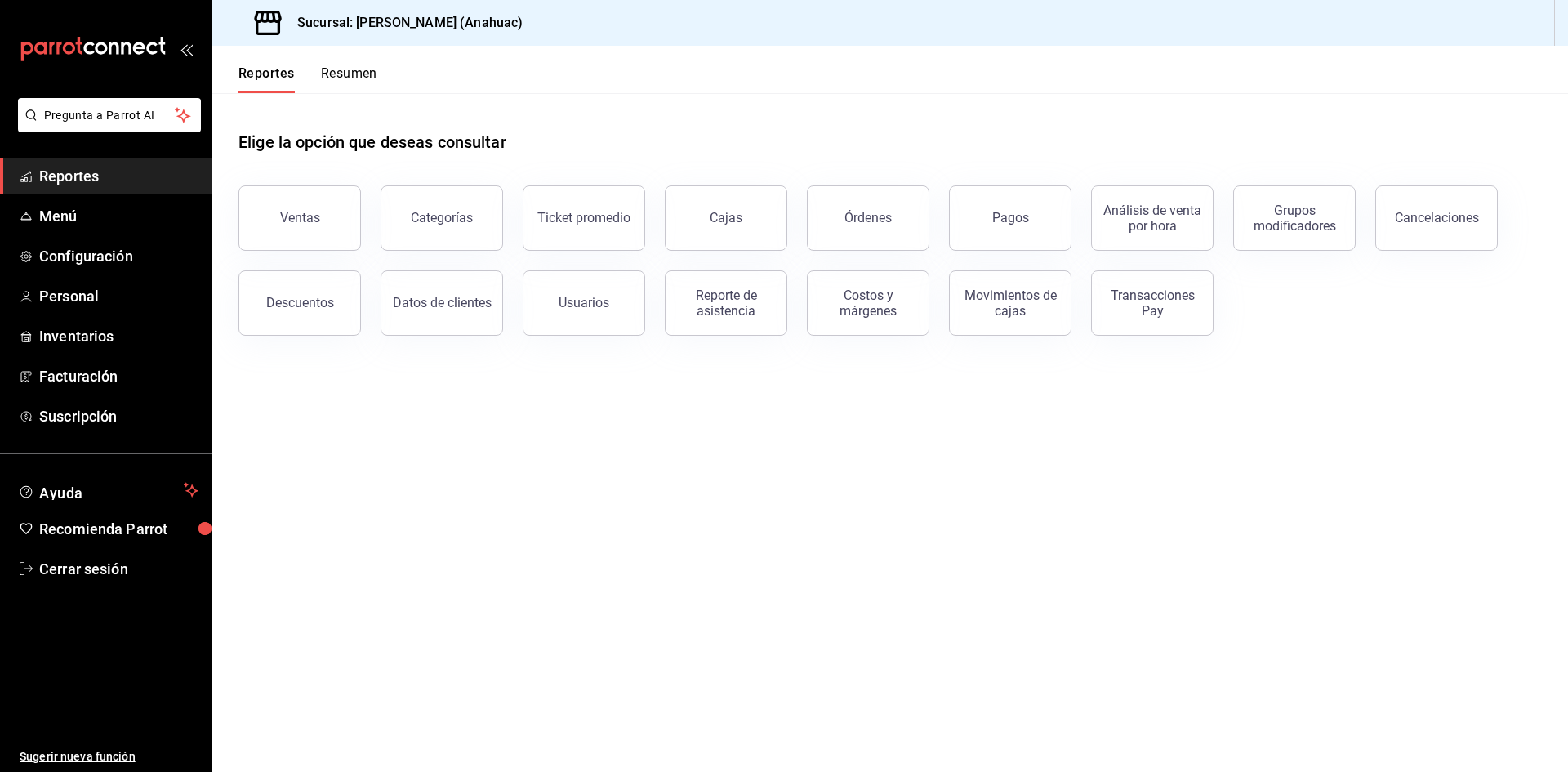
click at [400, 408] on main "Elige la opción que deseas consultar Ventas Categorías Ticket promedio Cajas Ór…" at bounding box center [890, 433] width 1356 height 679
click at [120, 571] on span "Cerrar sesión" at bounding box center [119, 568] width 159 height 22
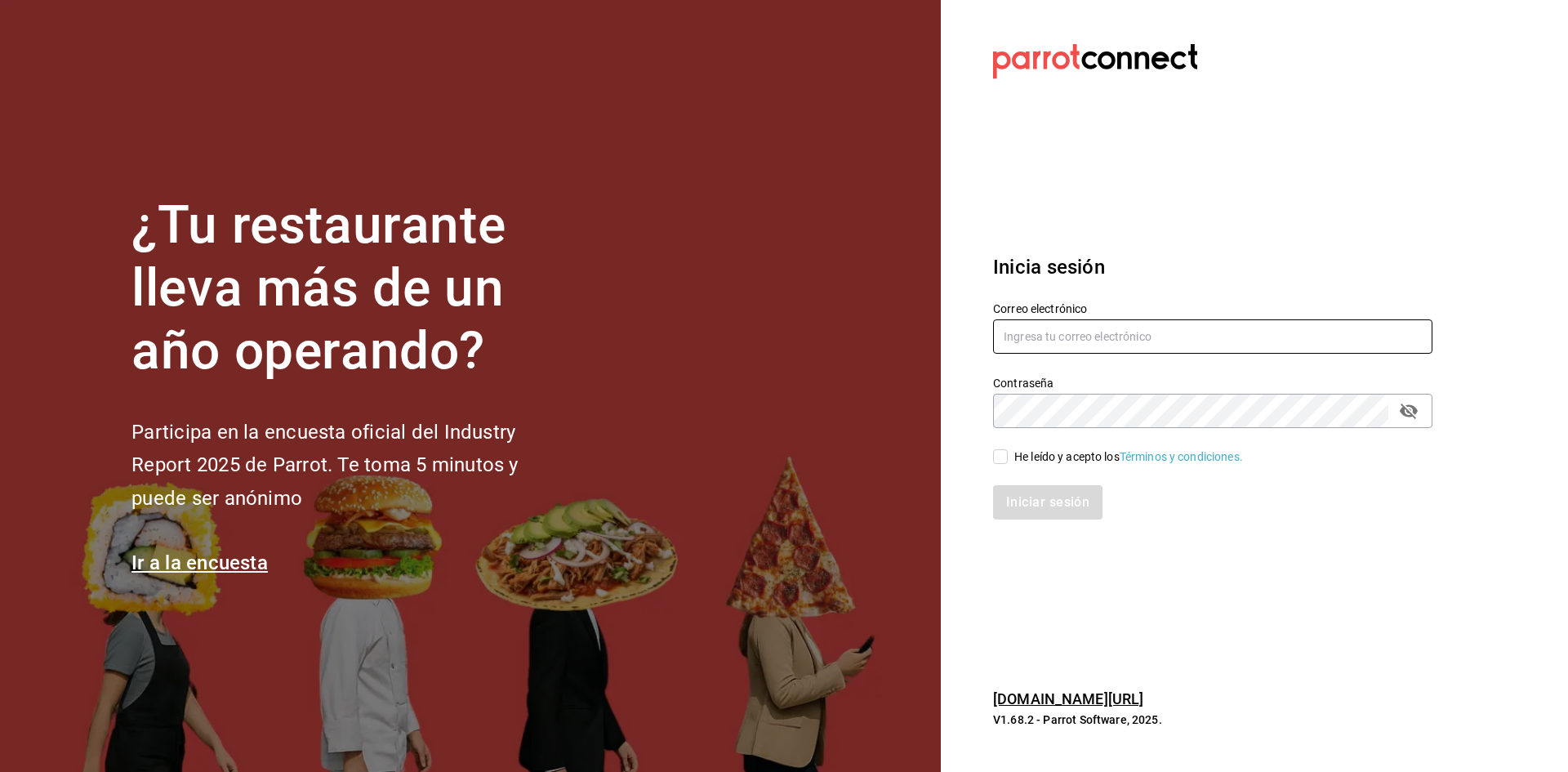
click at [1086, 328] on input "text" at bounding box center [1213, 337] width 439 height 34
type input "[EMAIL_ADDRESS][DOMAIN_NAME]"
click at [1001, 463] on input "He leído y acepto los Términos y condiciones." at bounding box center [1001, 457] width 15 height 15
checkbox input "true"
click at [1028, 517] on button "Iniciar sesión" at bounding box center [1049, 502] width 111 height 34
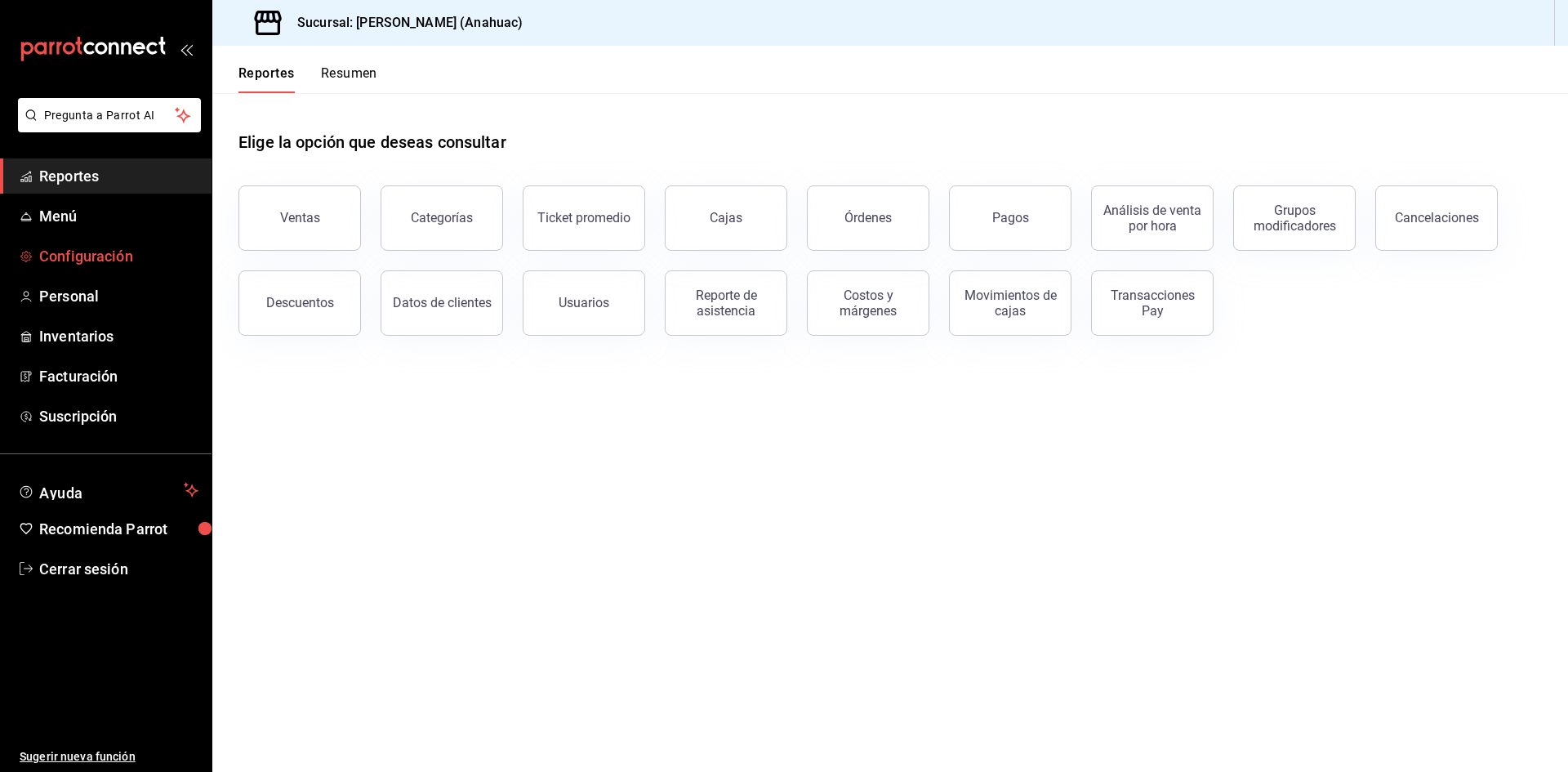
click at [139, 263] on span "Configuración" at bounding box center [119, 255] width 159 height 22
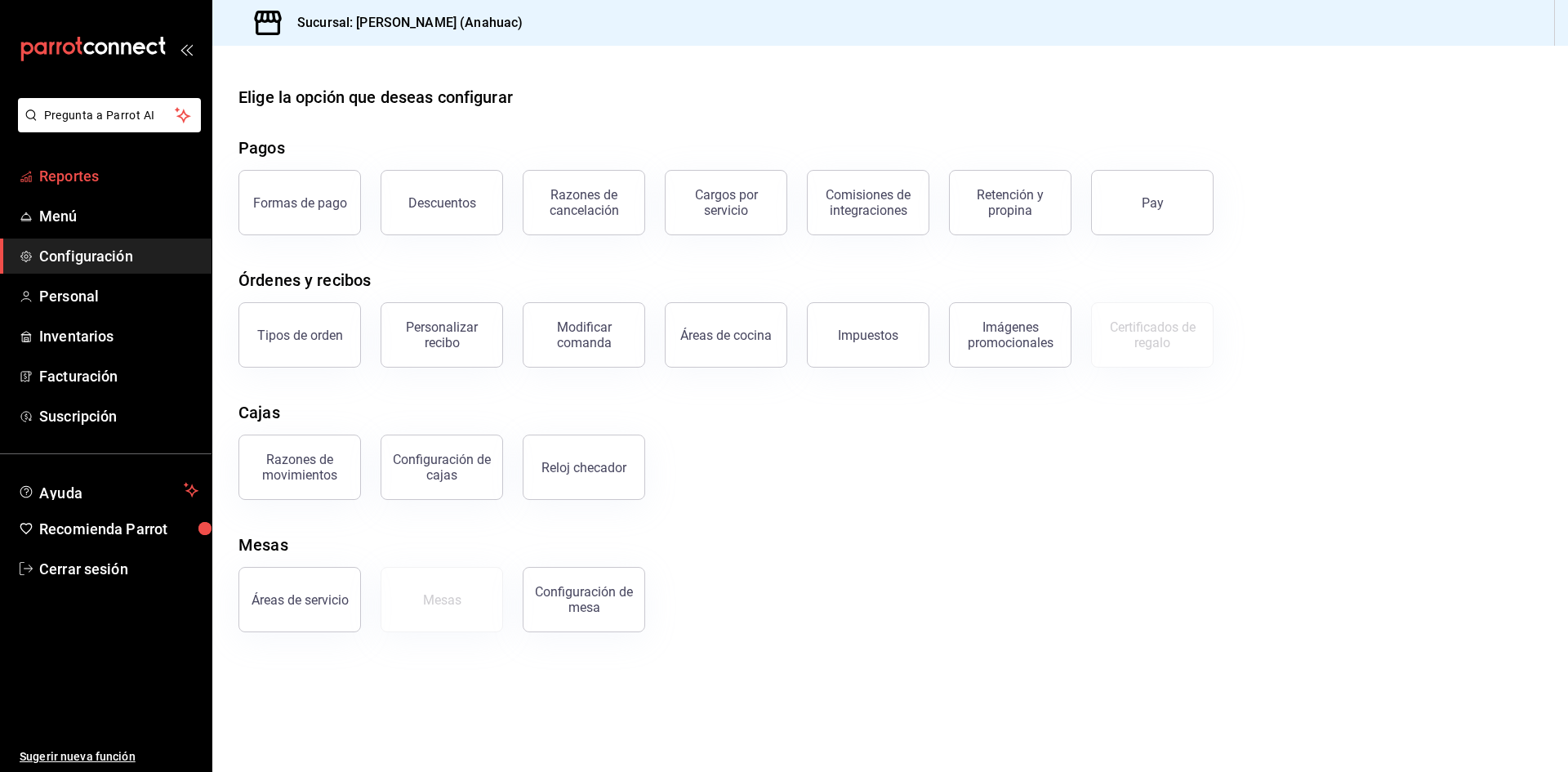
click at [85, 180] on span "Reportes" at bounding box center [119, 175] width 159 height 22
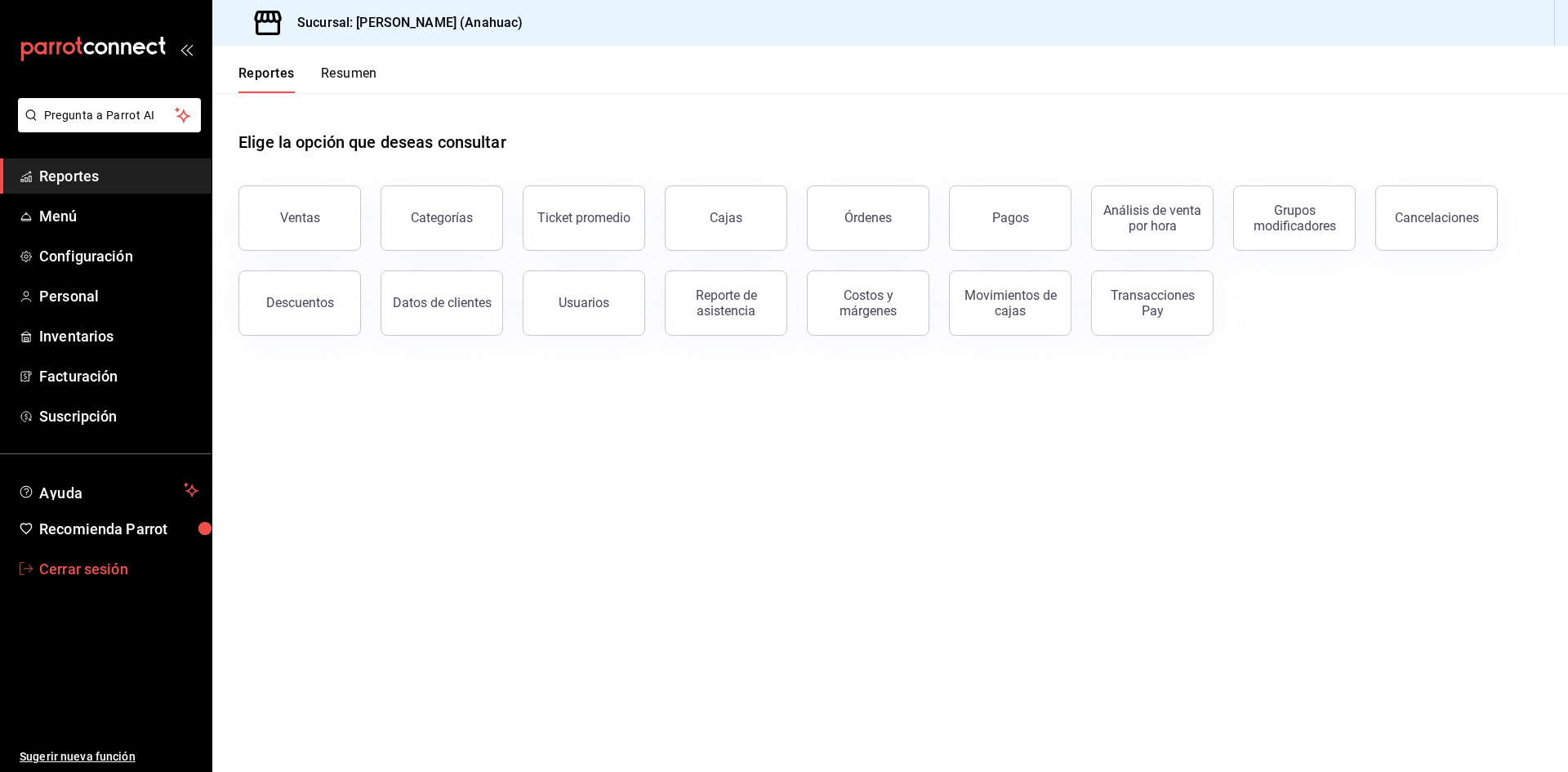
click at [102, 564] on span "Cerrar sesión" at bounding box center [119, 568] width 159 height 22
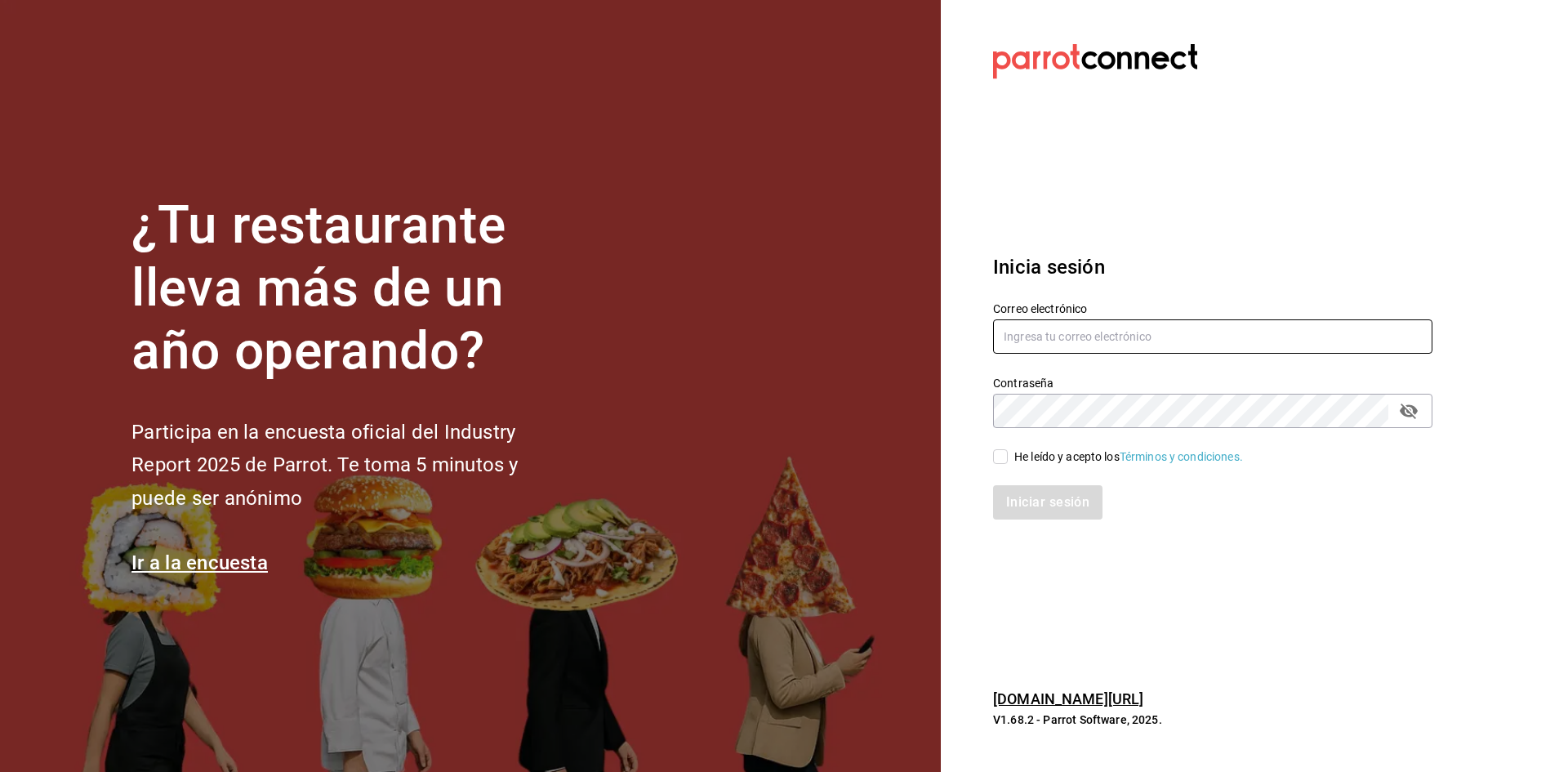
click at [1060, 326] on input "text" at bounding box center [1213, 337] width 439 height 34
type input "[EMAIL_ADDRESS][DOMAIN_NAME]"
click at [994, 459] on input "He leído y acepto los Términos y condiciones." at bounding box center [1001, 457] width 15 height 15
checkbox input "true"
click at [1007, 501] on button "Iniciar sesión" at bounding box center [1049, 502] width 111 height 34
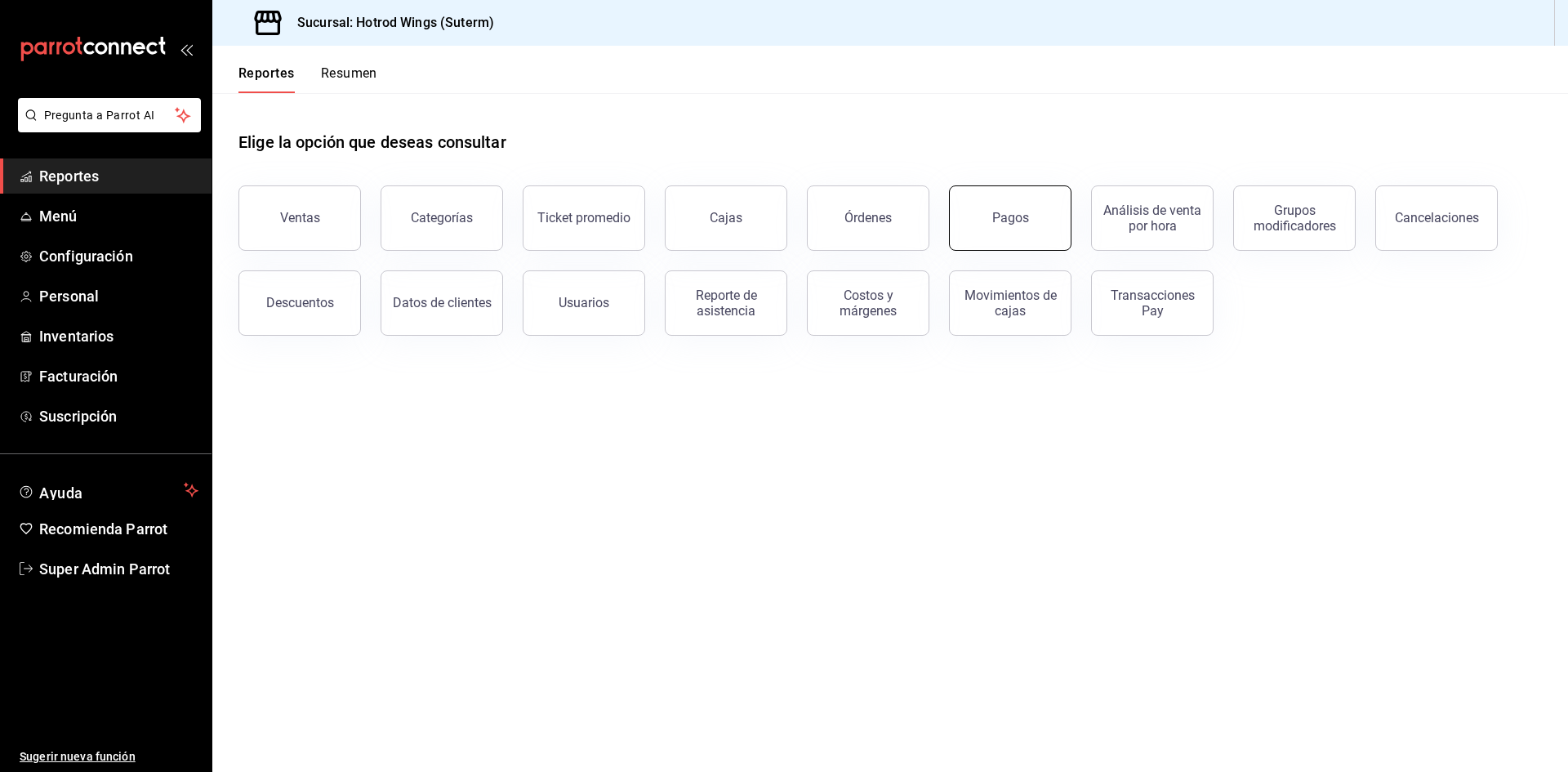
click at [974, 219] on button "Pagos" at bounding box center [1010, 218] width 122 height 65
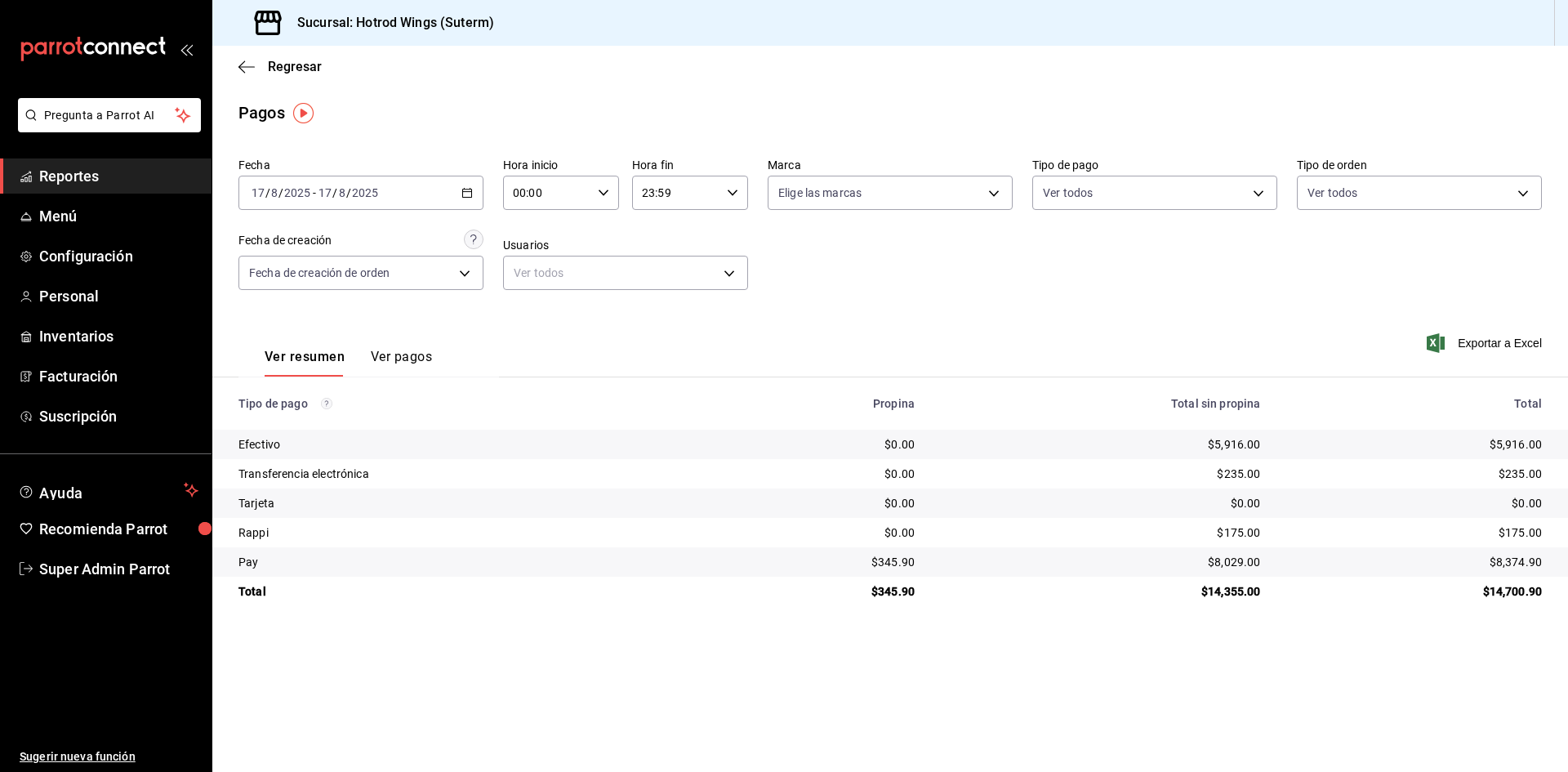
click at [404, 365] on button "Ver pagos" at bounding box center [400, 362] width 61 height 27
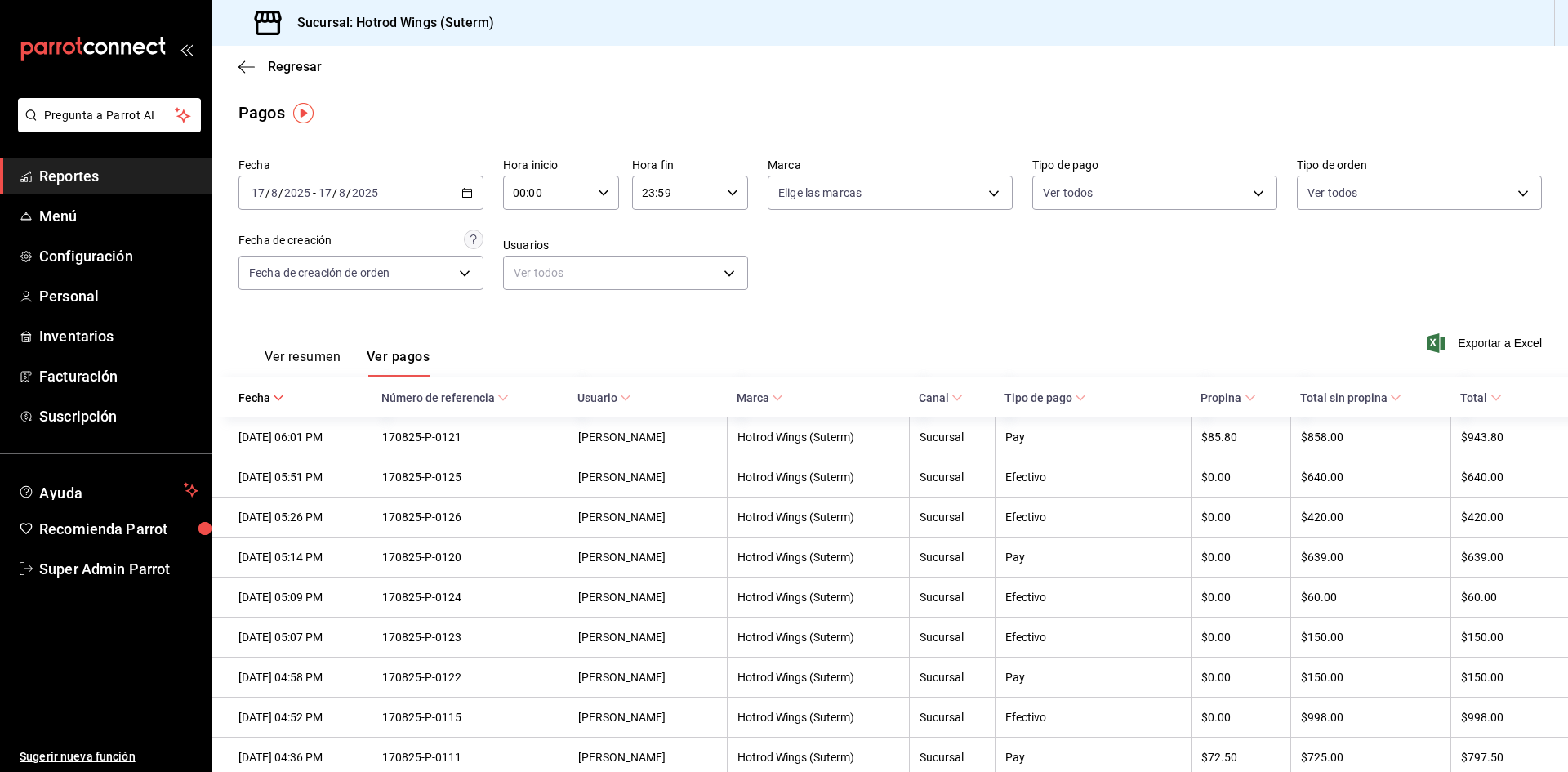
click at [468, 197] on \(Stroke\) "button" at bounding box center [467, 193] width 9 height 9
click at [309, 277] on span "Ayer" at bounding box center [316, 279] width 126 height 17
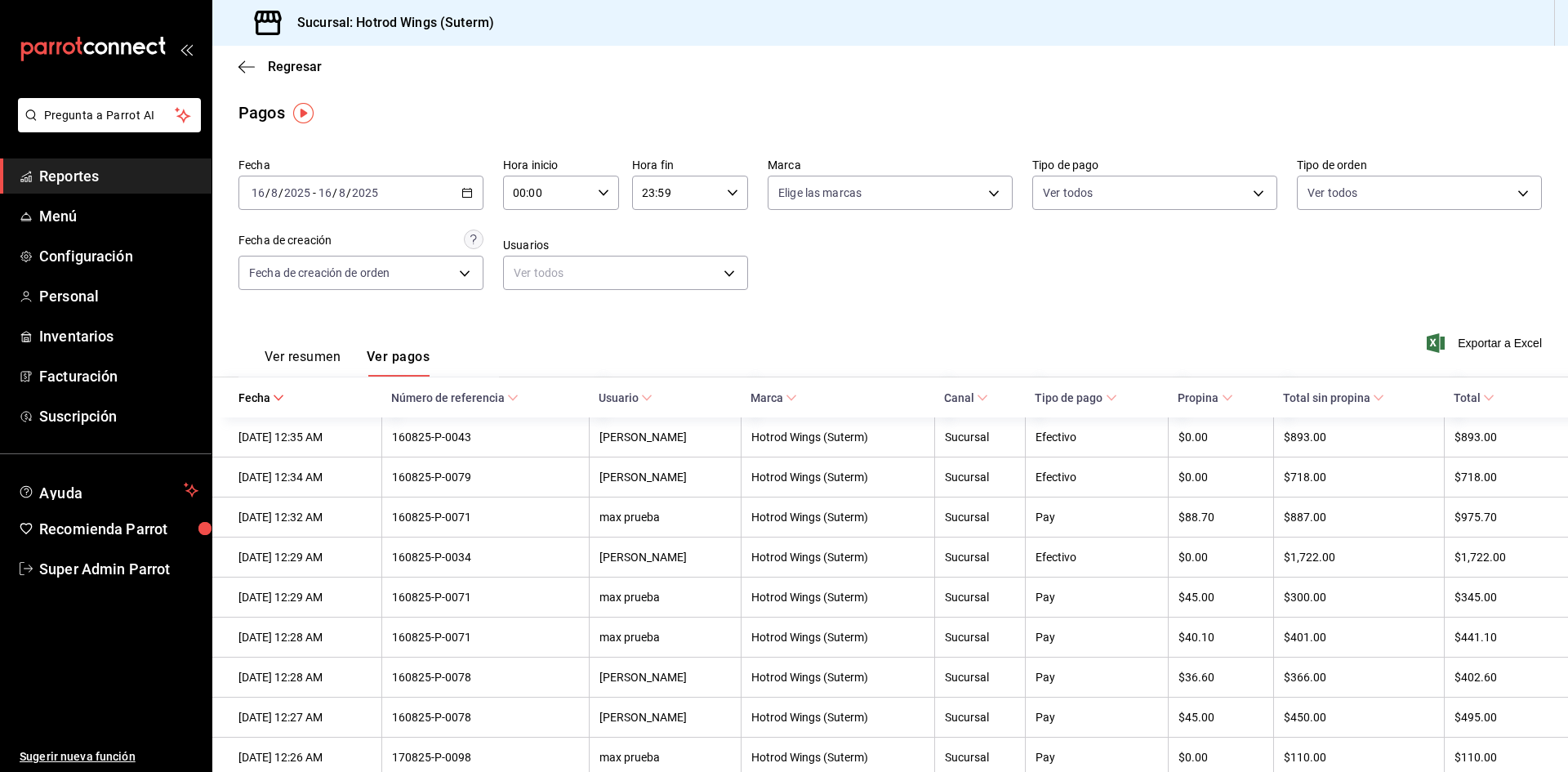
click at [118, 190] on link "Reportes" at bounding box center [106, 175] width 211 height 35
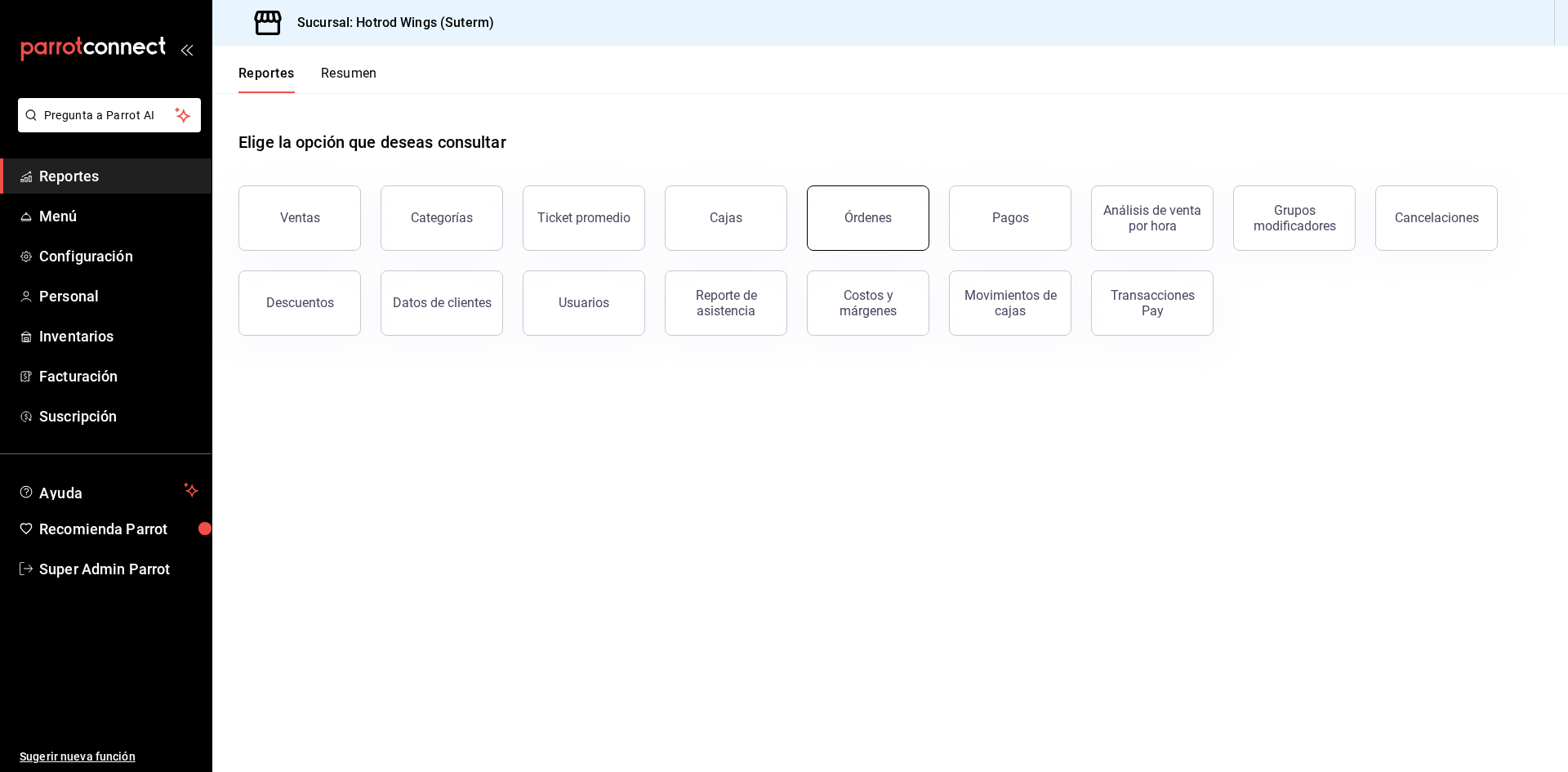
click at [860, 205] on button "Órdenes" at bounding box center [868, 218] width 122 height 65
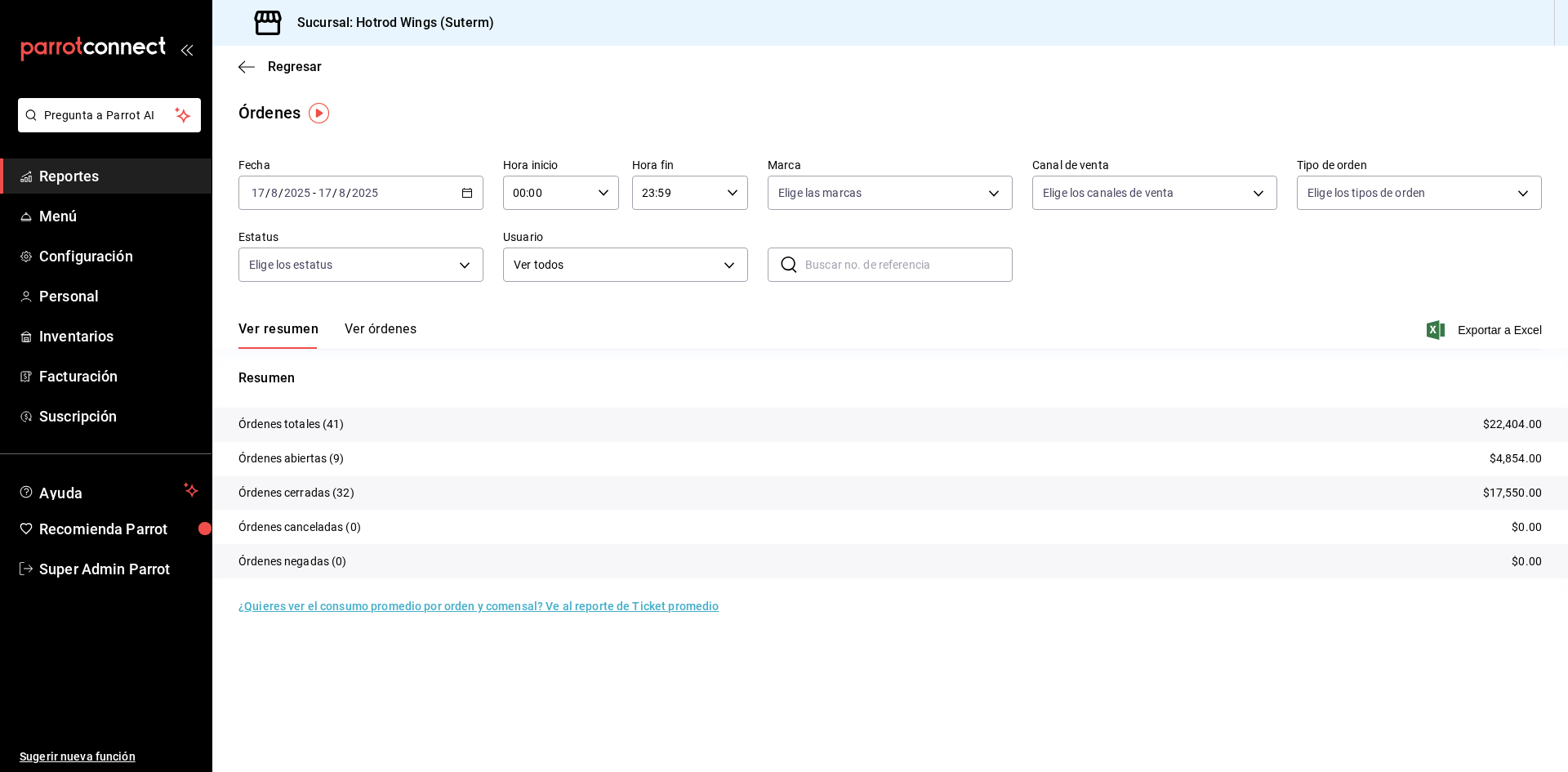
click at [368, 338] on button "Ver órdenes" at bounding box center [381, 335] width 72 height 27
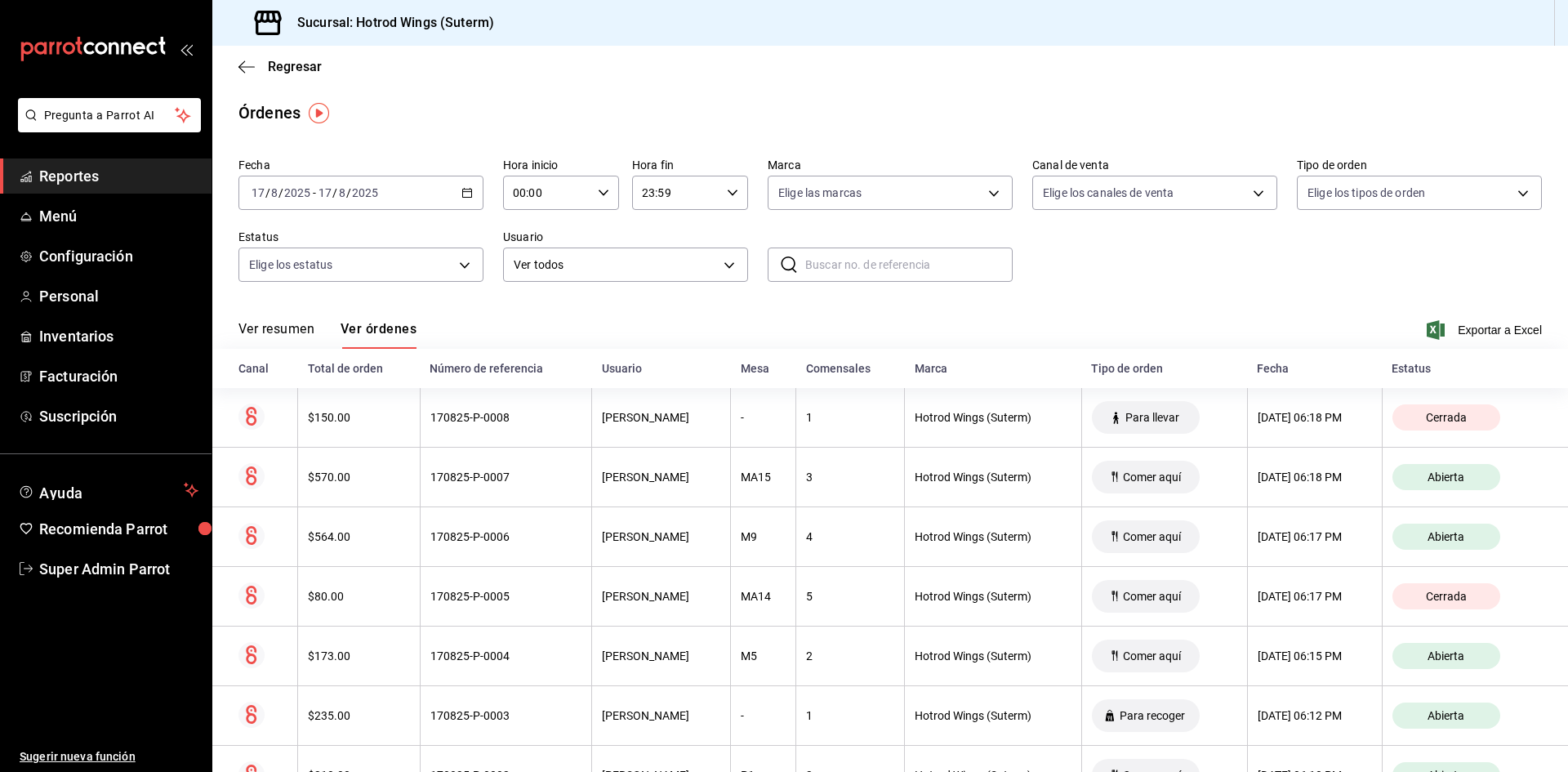
click at [268, 328] on button "Ver resumen" at bounding box center [276, 335] width 76 height 27
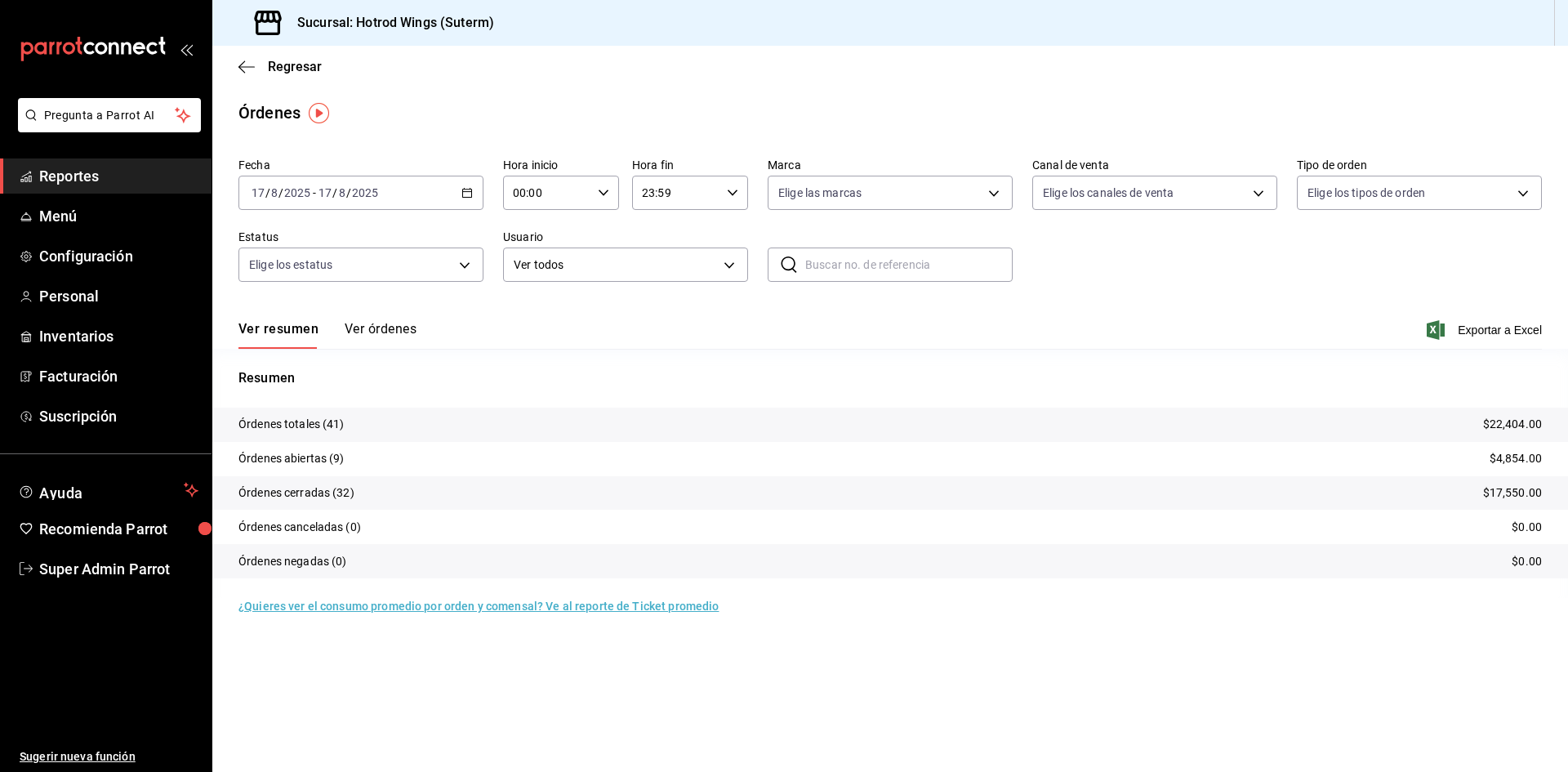
click at [304, 468] on tr "Órdenes abiertas (9) $4,854.00" at bounding box center [890, 459] width 1356 height 34
click at [305, 464] on p "Órdenes abiertas (9)" at bounding box center [291, 459] width 106 height 17
click at [399, 321] on button "Ver órdenes" at bounding box center [381, 335] width 72 height 27
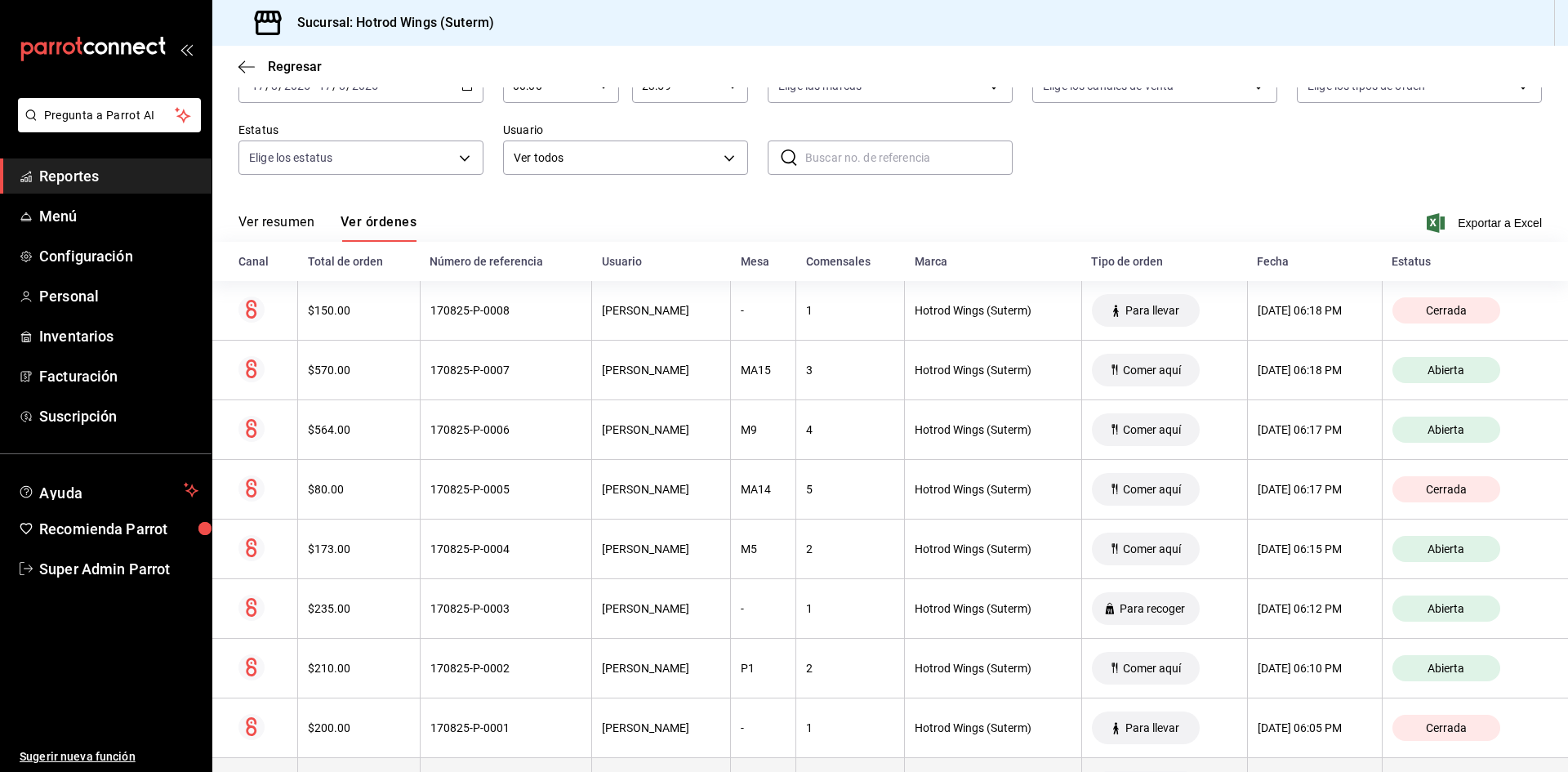
scroll to position [245, 0]
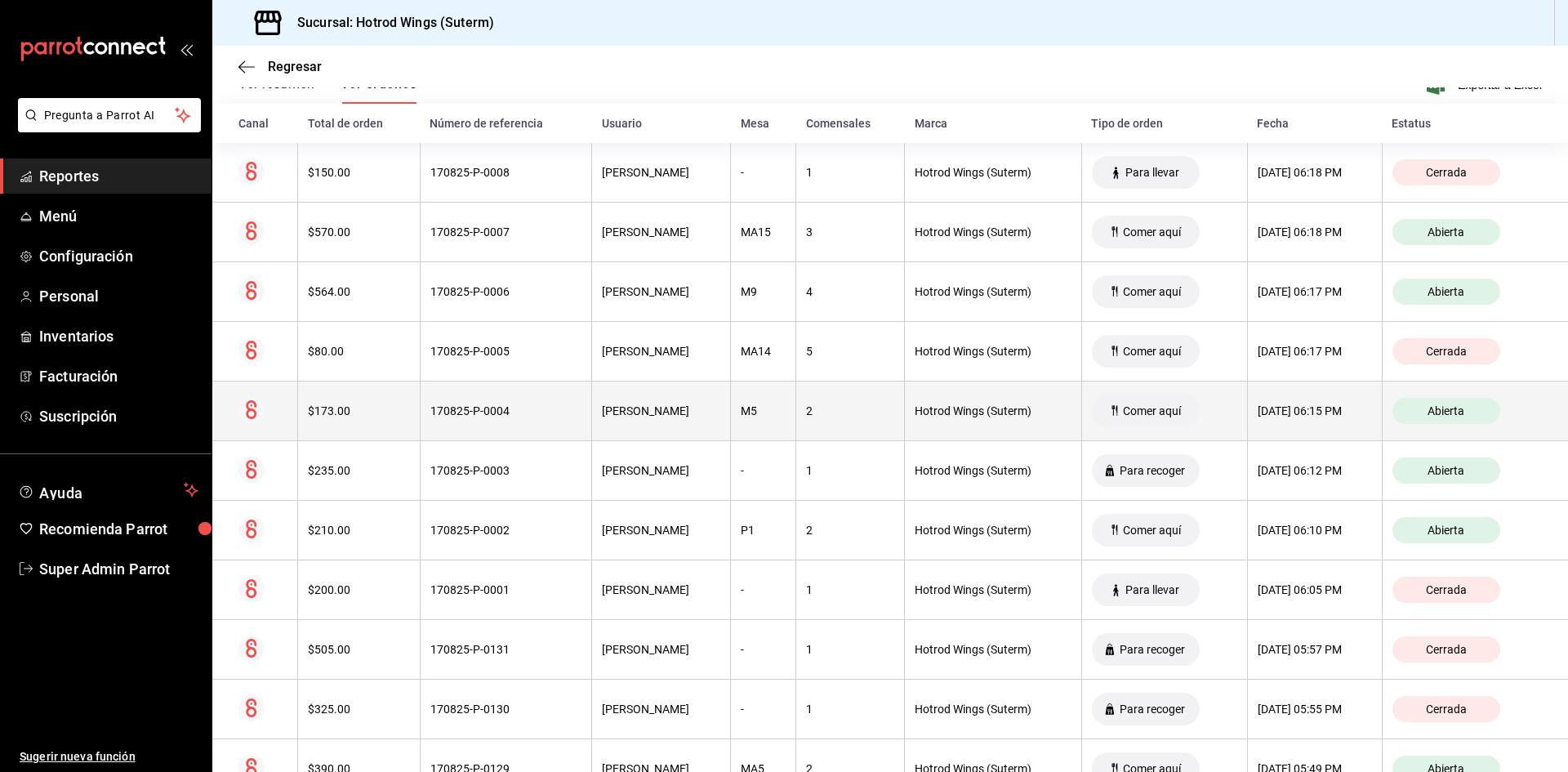
click at [768, 403] on th "M5" at bounding box center [763, 411] width 65 height 59
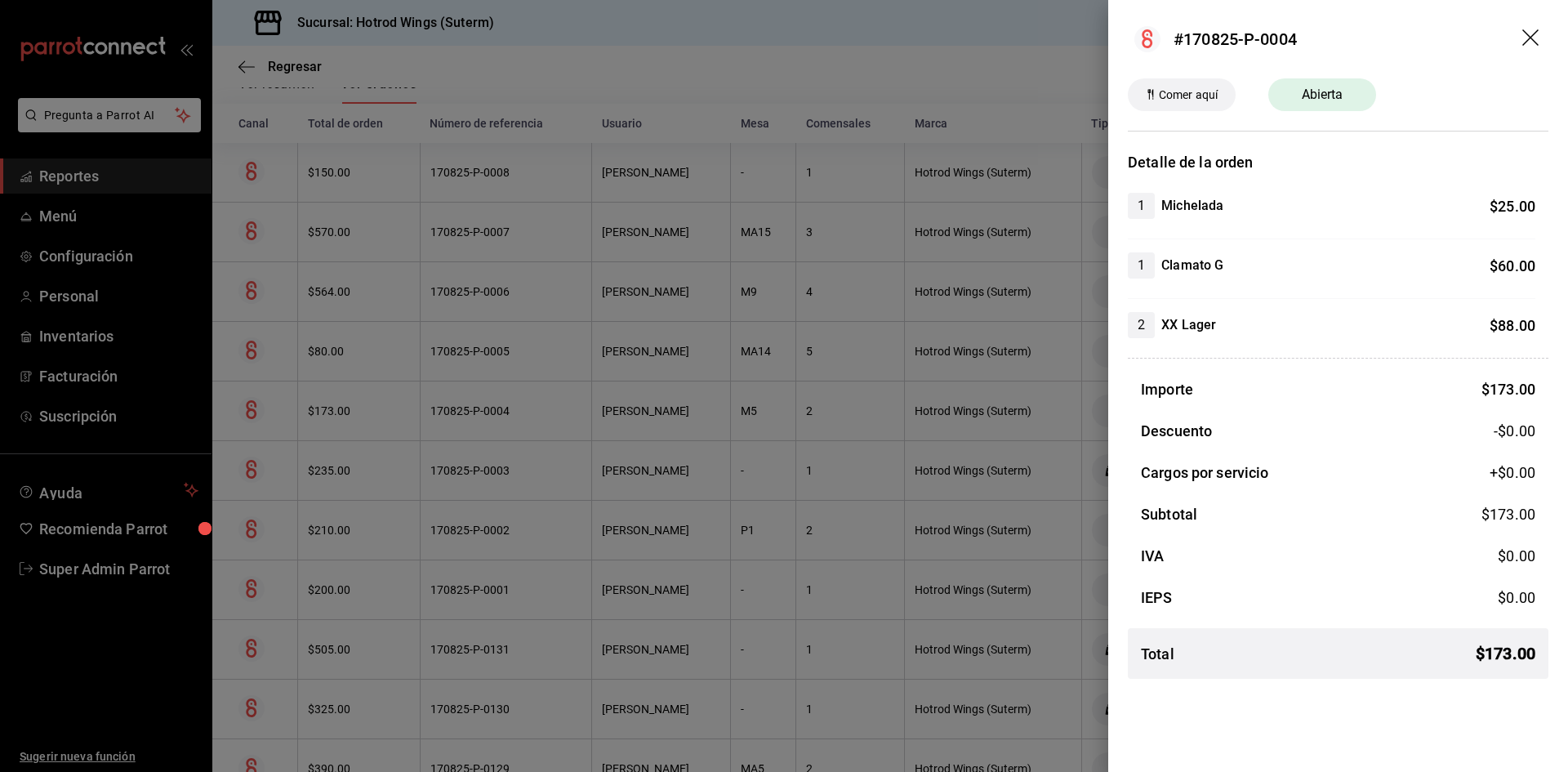
click at [1525, 33] on icon "drag" at bounding box center [1529, 37] width 16 height 16
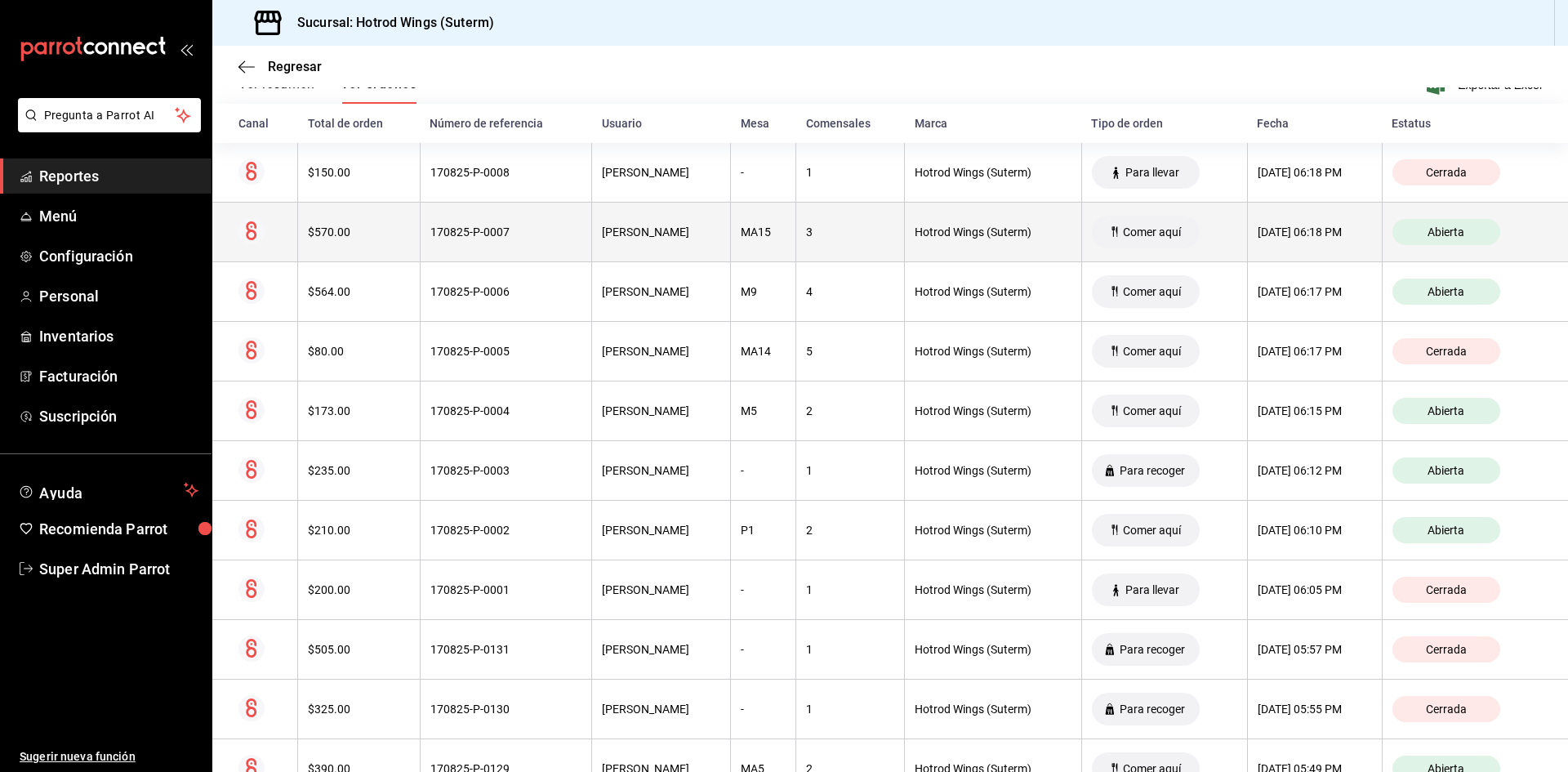
scroll to position [0, 0]
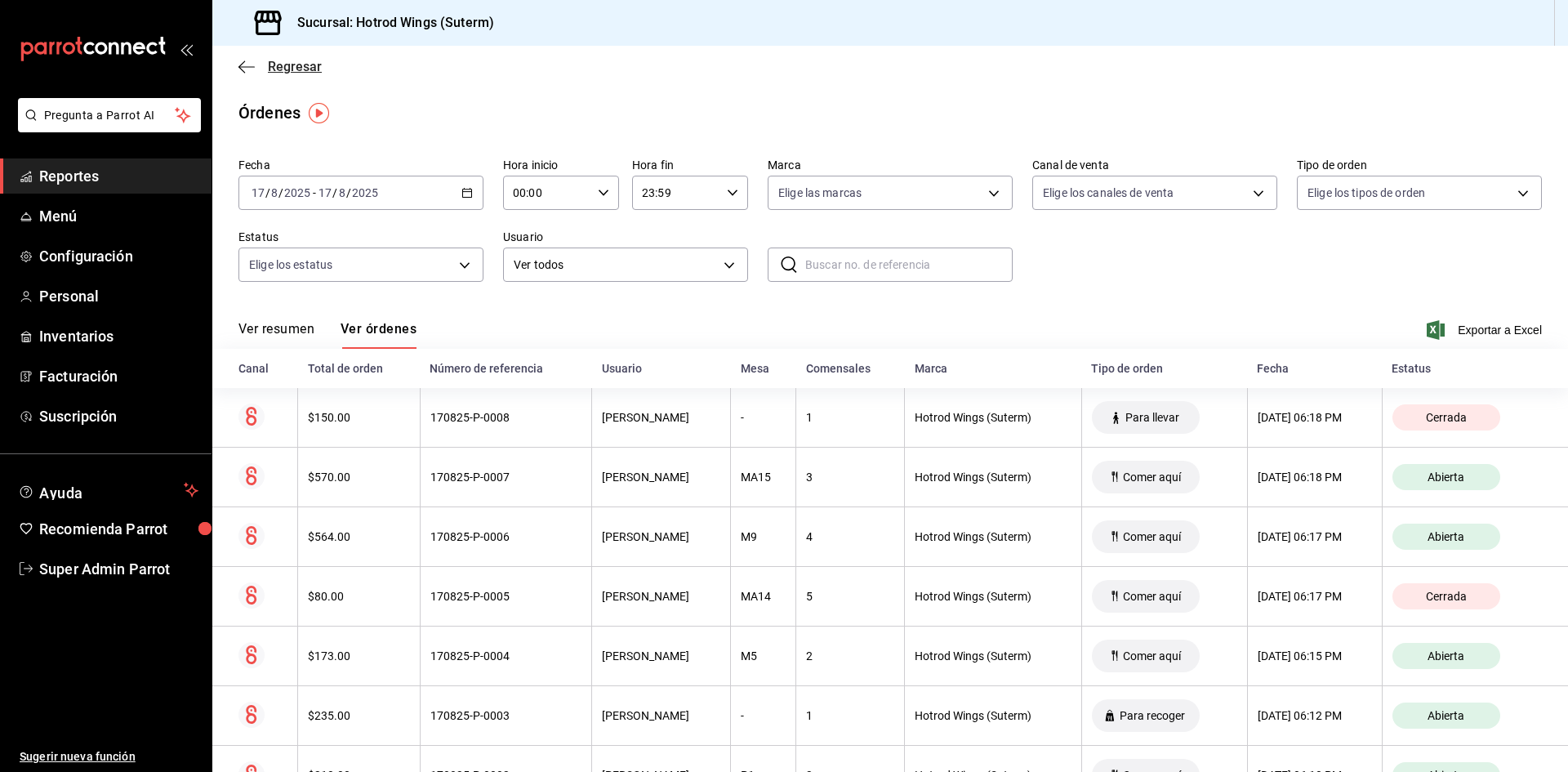
click at [249, 69] on icon "button" at bounding box center [246, 67] width 16 height 15
